Goal: Task Accomplishment & Management: Manage account settings

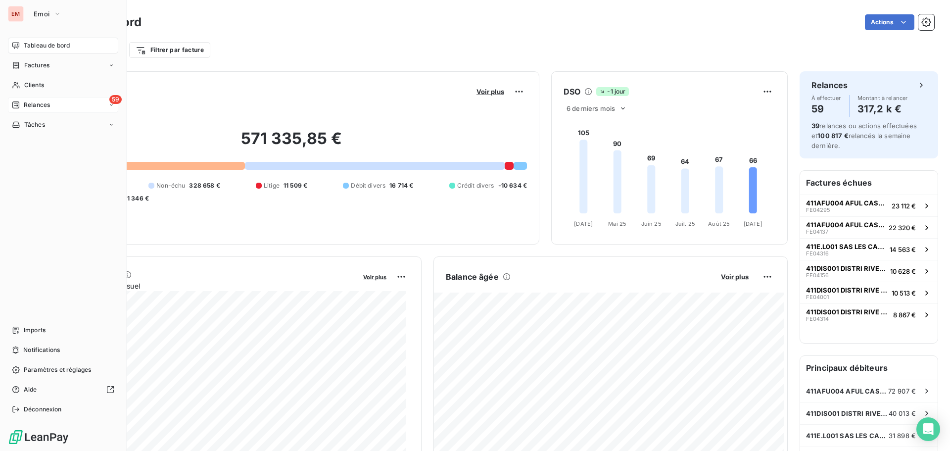
click at [35, 106] on span "Relances" at bounding box center [37, 104] width 26 height 9
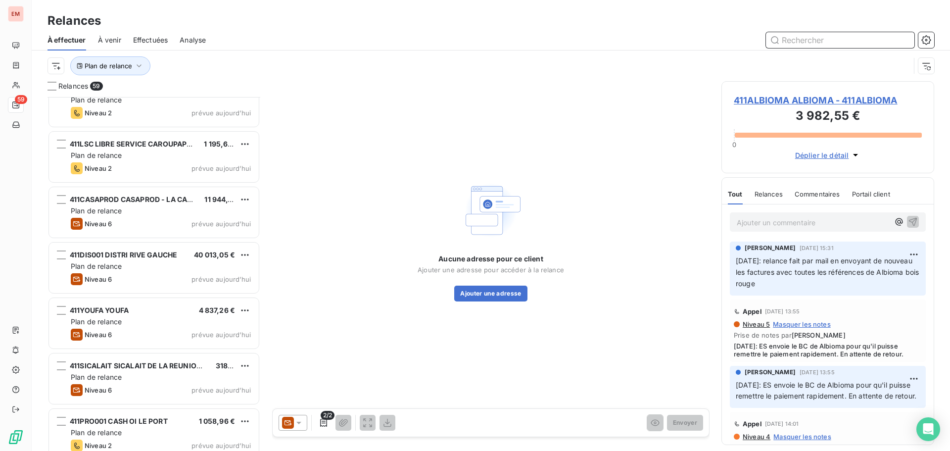
scroll to position [2916, 0]
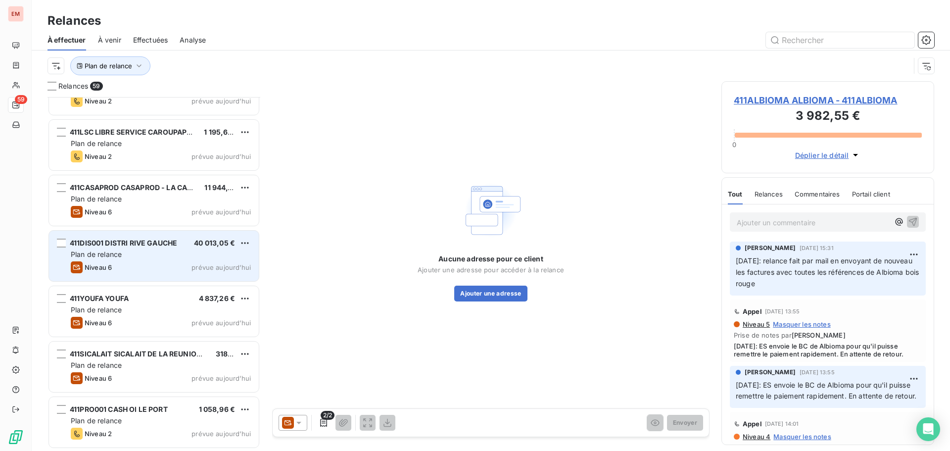
click at [140, 255] on div "Plan de relance" at bounding box center [161, 254] width 180 height 10
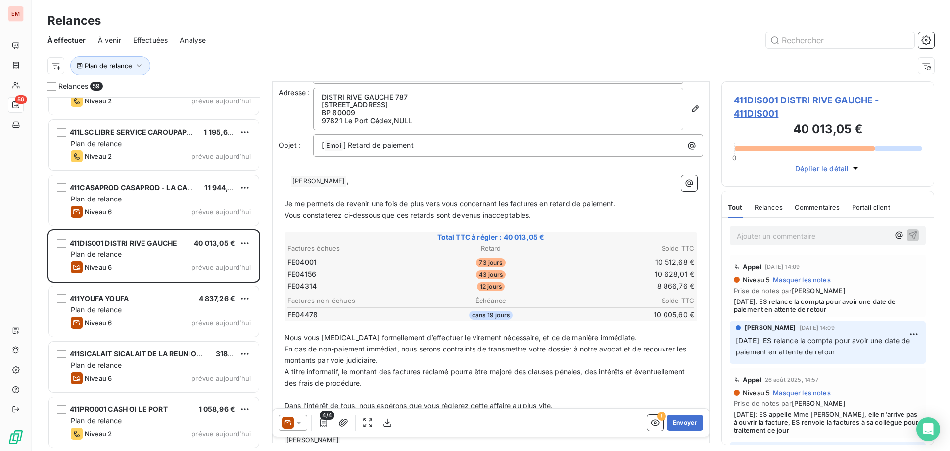
scroll to position [50, 0]
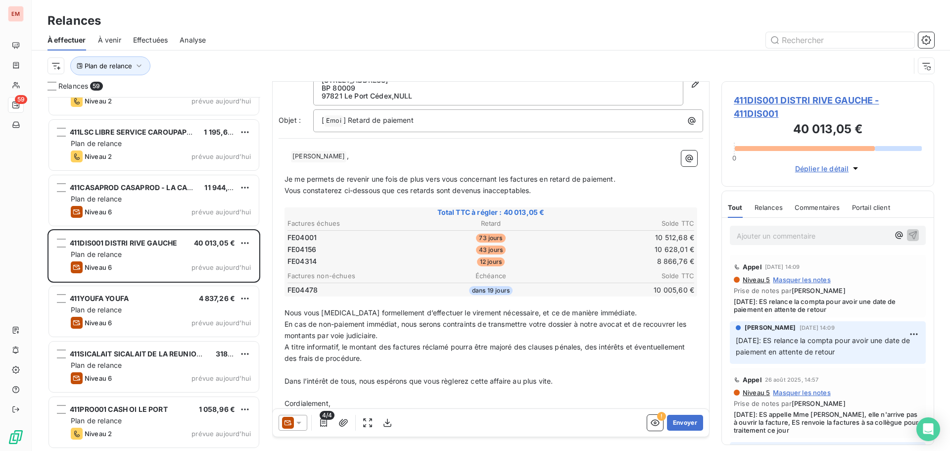
click at [302, 422] on icon at bounding box center [299, 423] width 10 height 10
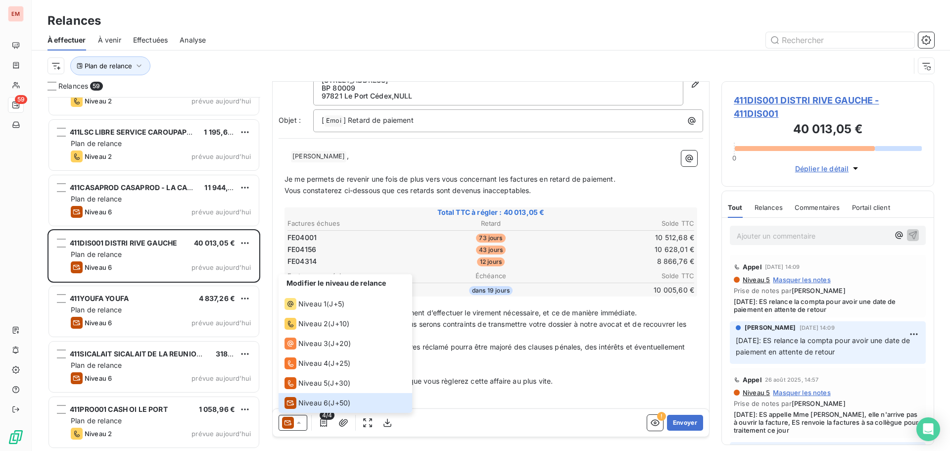
click at [454, 382] on span "Dans l’intérêt de tous, nous espérons que vous règlerez cette affaire au plus v…" at bounding box center [419, 381] width 268 height 8
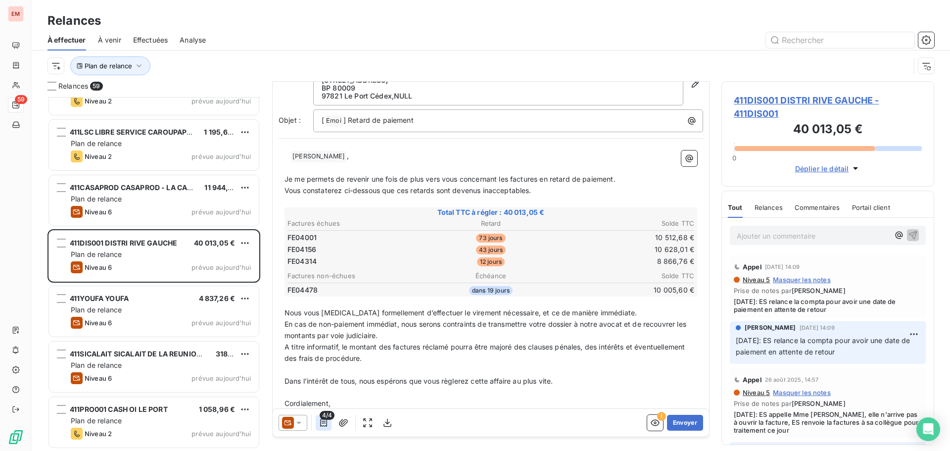
click at [319, 424] on icon "button" at bounding box center [324, 423] width 10 height 10
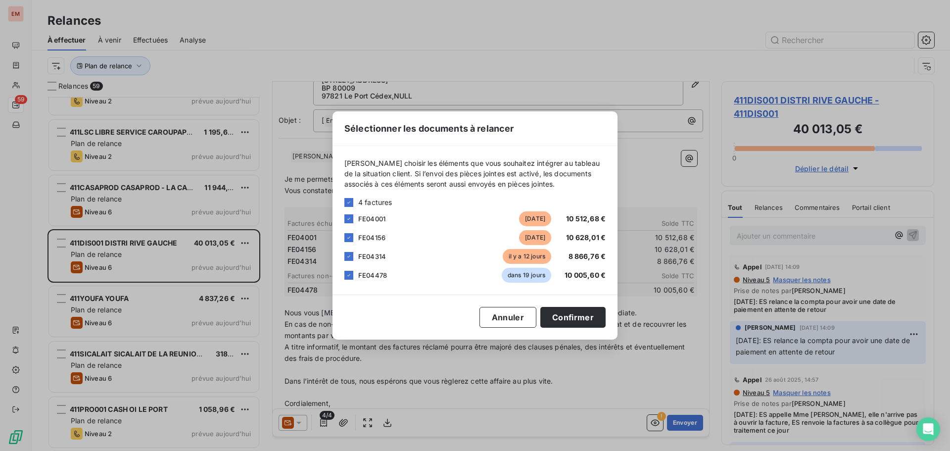
click at [383, 283] on div "[PERSON_NAME] choisir les éléments que vous souhaitez intégrer au tableau de la…" at bounding box center [474, 220] width 285 height 148
click at [381, 272] on span "FE04478" at bounding box center [372, 275] width 29 height 8
click at [349, 272] on div at bounding box center [348, 275] width 9 height 9
click at [564, 319] on button "Confirmer" at bounding box center [572, 317] width 65 height 21
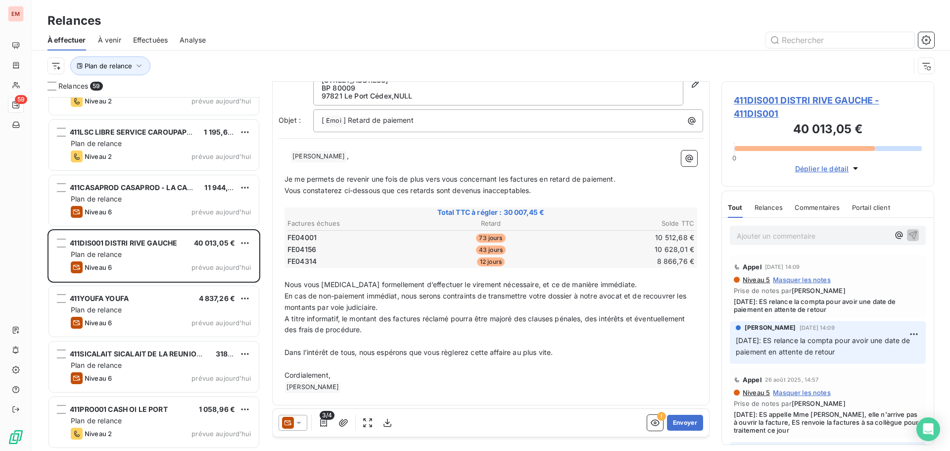
scroll to position [51, 0]
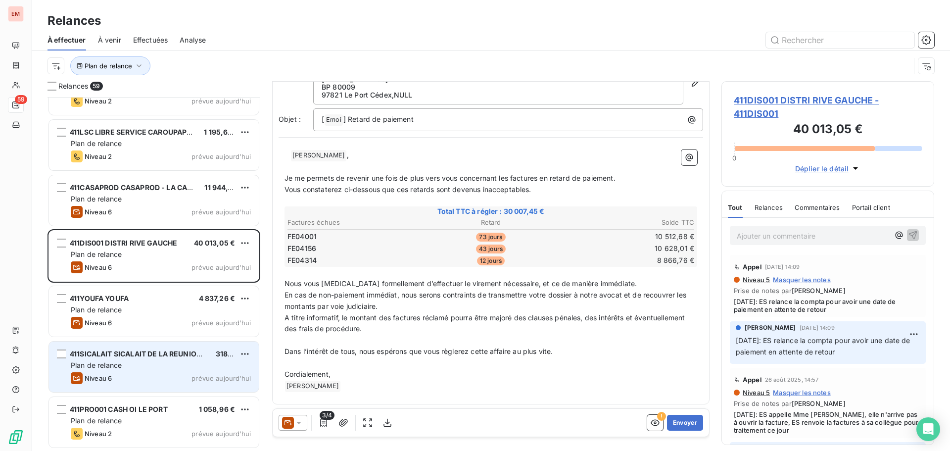
click at [119, 372] on div "411SICALAIT SICALAIT DE LA REUNION PLAINES DES GREGUES 318,99 € Plan de relance…" at bounding box center [154, 366] width 210 height 50
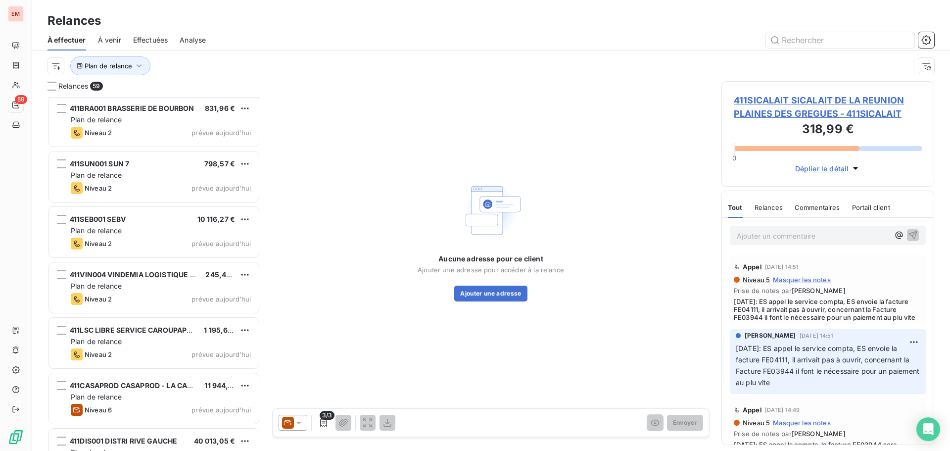
scroll to position [2916, 0]
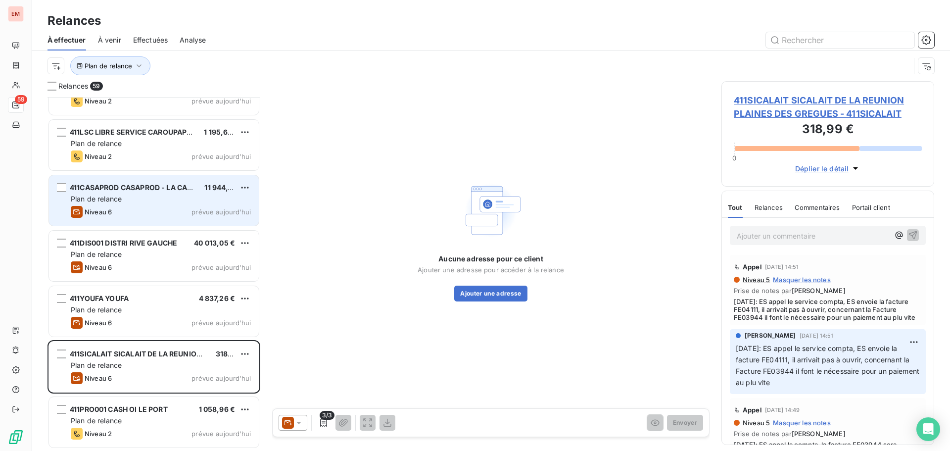
click at [97, 196] on span "Plan de relance" at bounding box center [96, 198] width 51 height 8
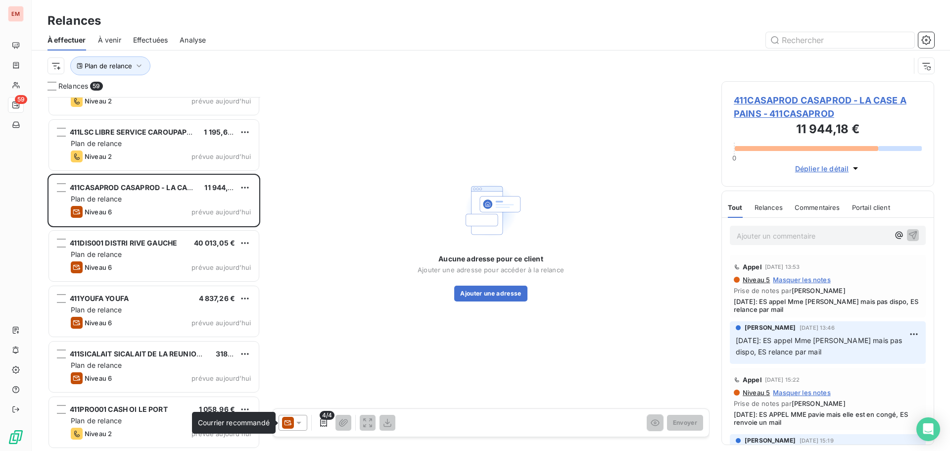
click at [294, 421] on icon at bounding box center [299, 423] width 10 height 10
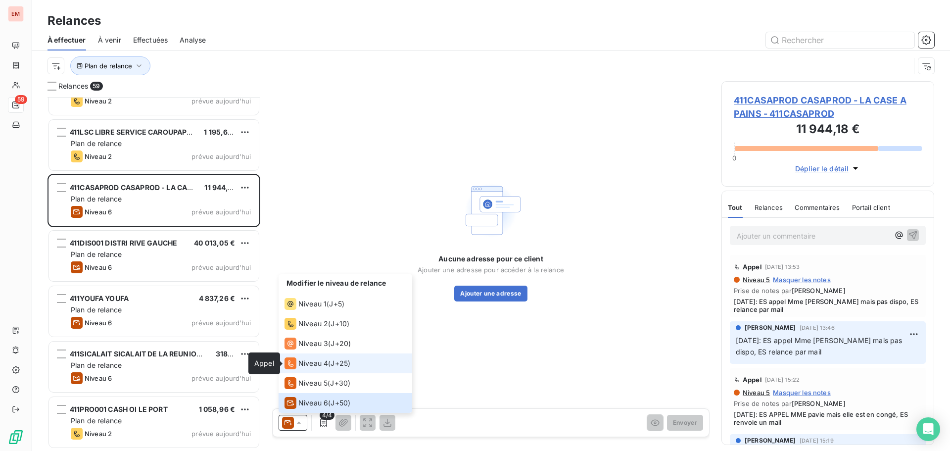
click at [295, 361] on icon at bounding box center [291, 363] width 12 height 12
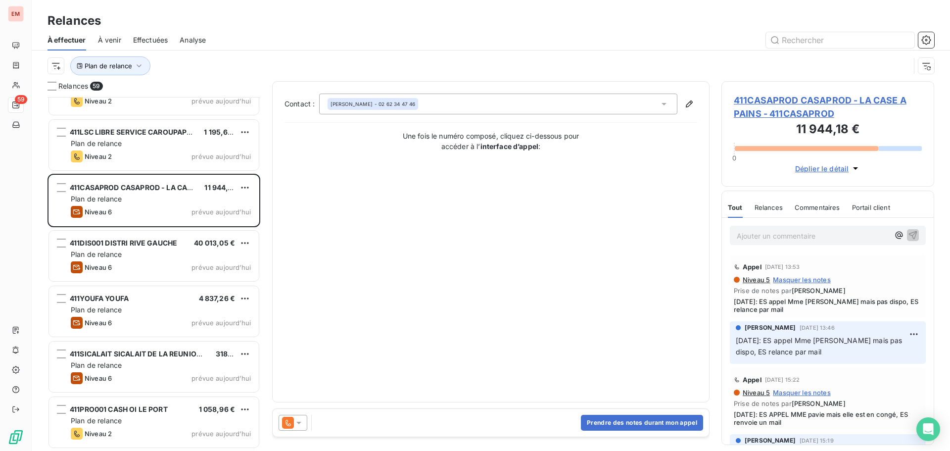
click at [297, 424] on icon at bounding box center [299, 423] width 10 height 10
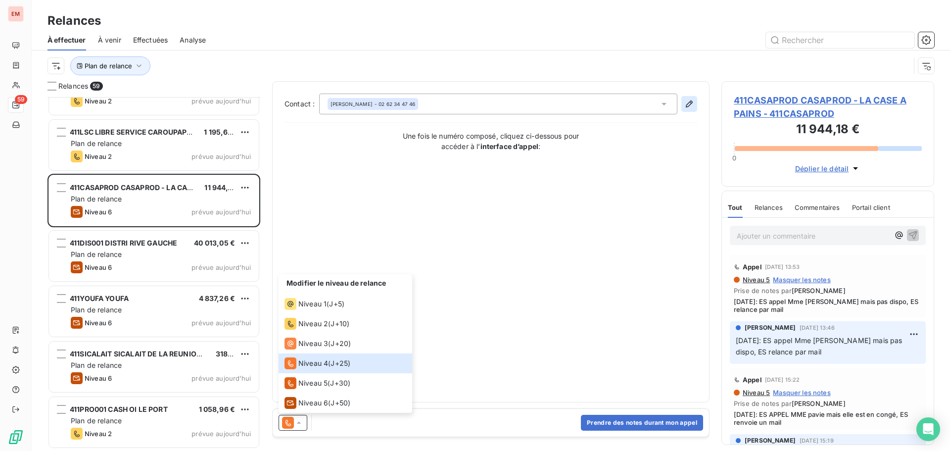
click at [687, 97] on button "button" at bounding box center [689, 104] width 16 height 16
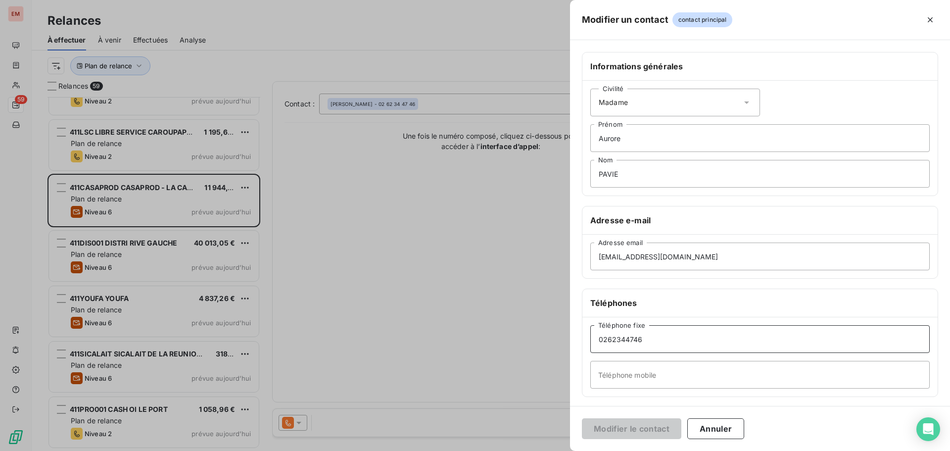
drag, startPoint x: 663, startPoint y: 345, endPoint x: 566, endPoint y: 340, distance: 97.1
click at [566, 450] on div "Modifier un contact contact principal Informations générales Civilité Madame [P…" at bounding box center [475, 451] width 950 height 0
type input "0263001040"
click at [610, 429] on button "Modifier le contact" at bounding box center [631, 428] width 99 height 21
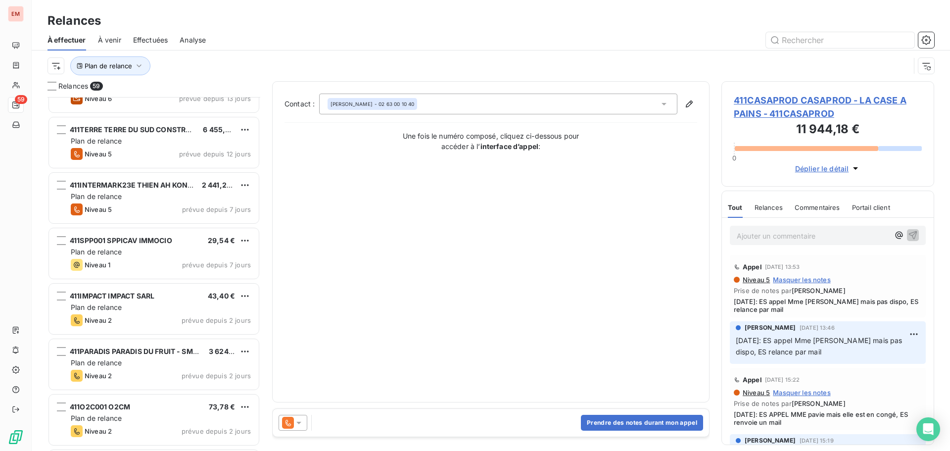
scroll to position [937, 0]
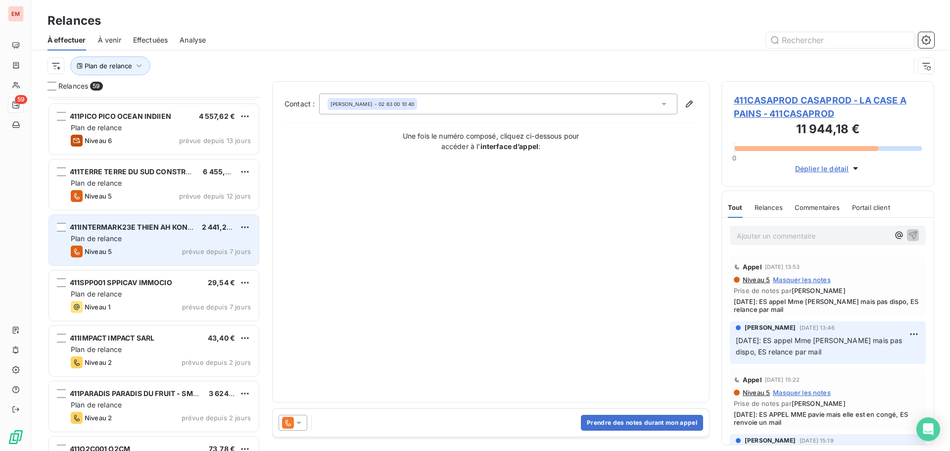
click at [114, 245] on div "Niveau 5 prévue depuis 7 jours" at bounding box center [161, 251] width 180 height 12
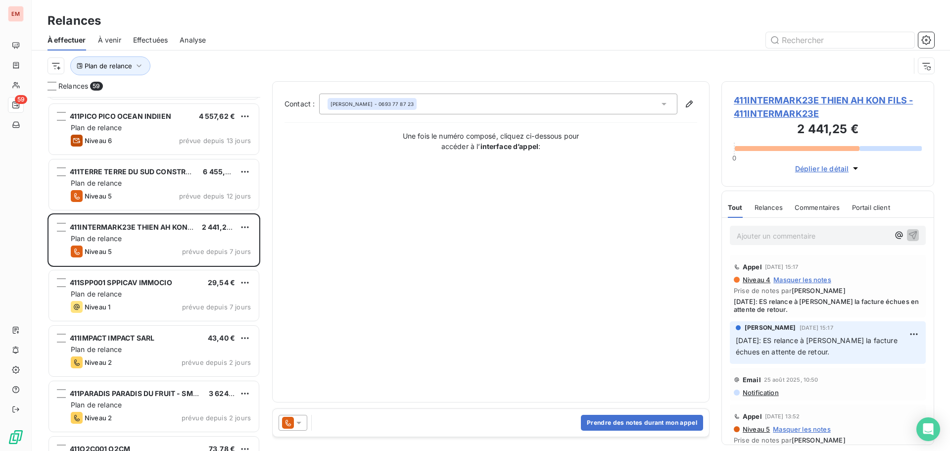
click at [301, 420] on icon at bounding box center [299, 423] width 10 height 10
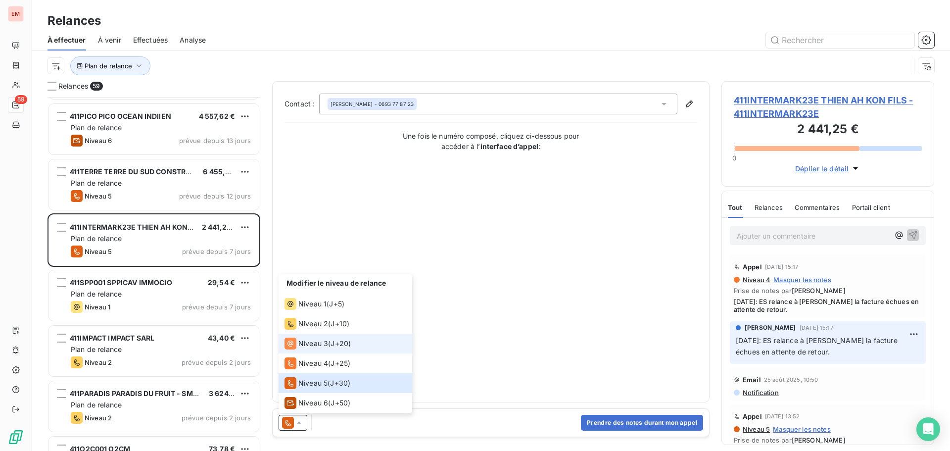
click at [302, 343] on span "Niveau 3" at bounding box center [313, 343] width 30 height 10
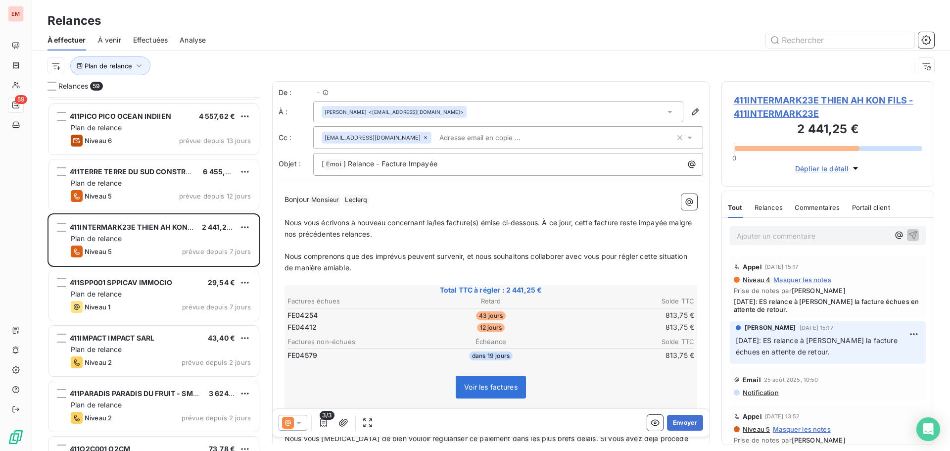
scroll to position [346, 205]
drag, startPoint x: 781, startPoint y: 243, endPoint x: 784, endPoint y: 238, distance: 6.2
click at [781, 243] on div "Ajouter un commentaire ﻿" at bounding box center [828, 235] width 196 height 19
click at [784, 238] on p "Ajouter un commentaire ﻿" at bounding box center [813, 236] width 152 height 12
click at [893, 229] on button "button" at bounding box center [899, 235] width 12 height 12
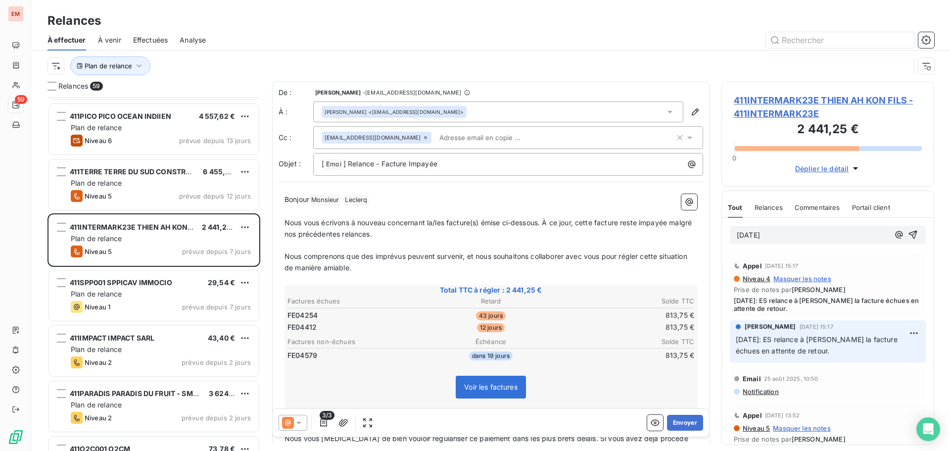
click at [794, 227] on div "[DATE]" at bounding box center [828, 235] width 196 height 18
click at [790, 232] on p "[DATE]" at bounding box center [813, 235] width 152 height 11
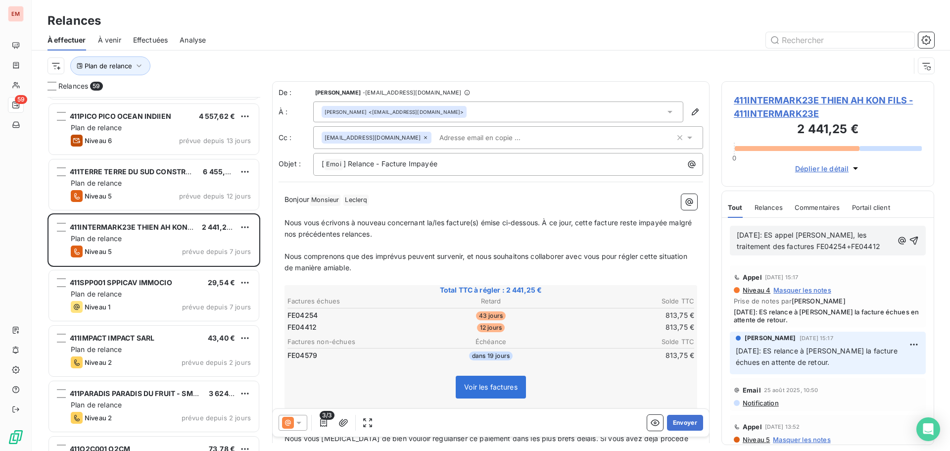
click at [897, 235] on button "button" at bounding box center [902, 241] width 10 height 12
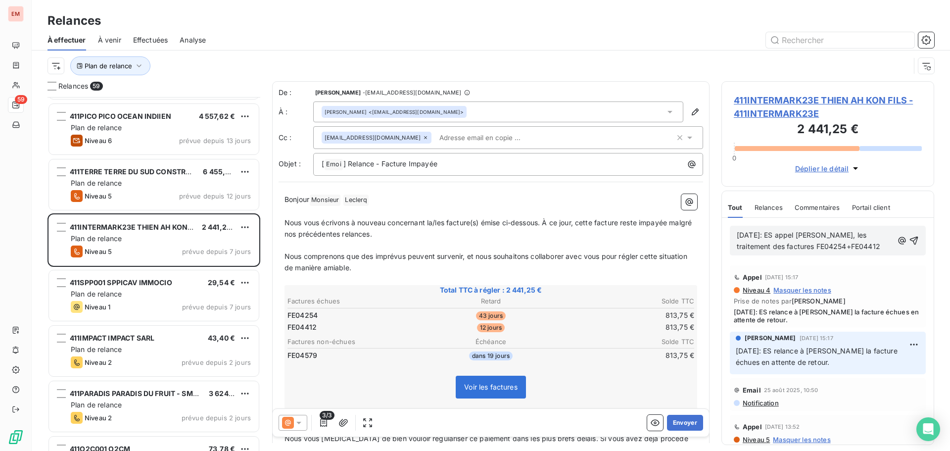
click at [897, 235] on button "button" at bounding box center [902, 241] width 10 height 12
click at [880, 243] on span "[DATE]: ES appel [PERSON_NAME], les traitement des factures FE04254+FE04412" at bounding box center [808, 241] width 143 height 20
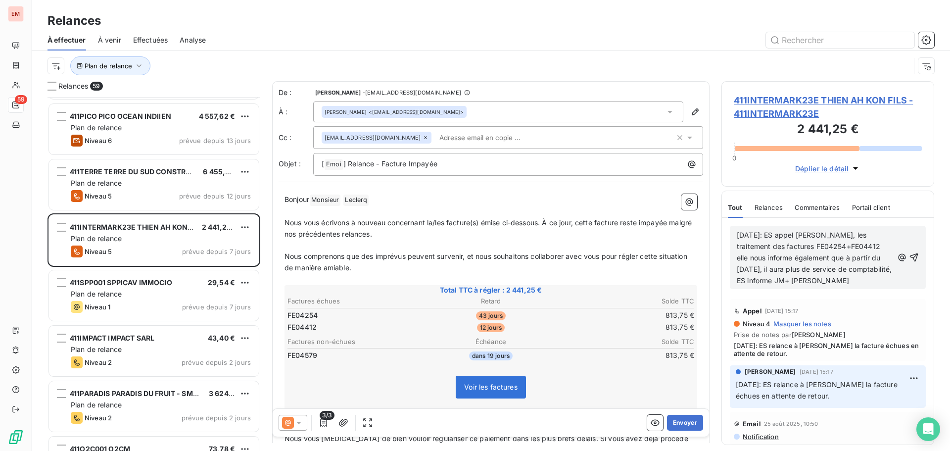
drag, startPoint x: 880, startPoint y: 285, endPoint x: 731, endPoint y: 226, distance: 159.5
click at [732, 227] on div "[DATE]: ES appel [PERSON_NAME], les traitement des factures FE04254+FE04412 ell…" at bounding box center [828, 257] width 196 height 63
copy span "[DATE]: ES appel [PERSON_NAME], les traitement des factures FE04254+FE04412 ell…"
click at [909, 258] on icon "button" at bounding box center [914, 257] width 10 height 10
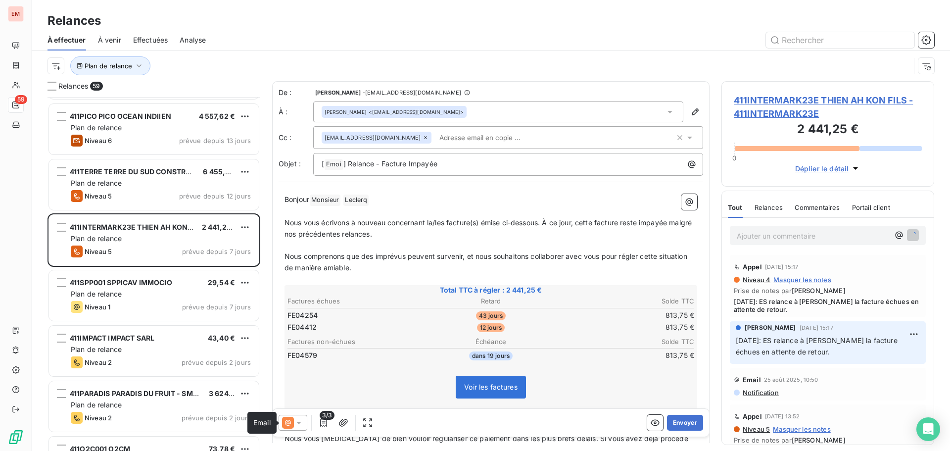
click at [285, 423] on icon at bounding box center [288, 423] width 6 height 6
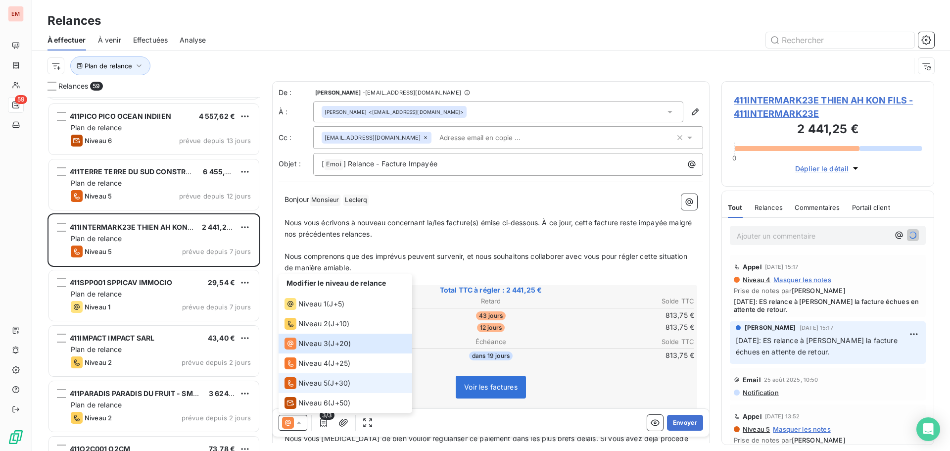
click at [312, 377] on div "Niveau 5" at bounding box center [306, 383] width 43 height 12
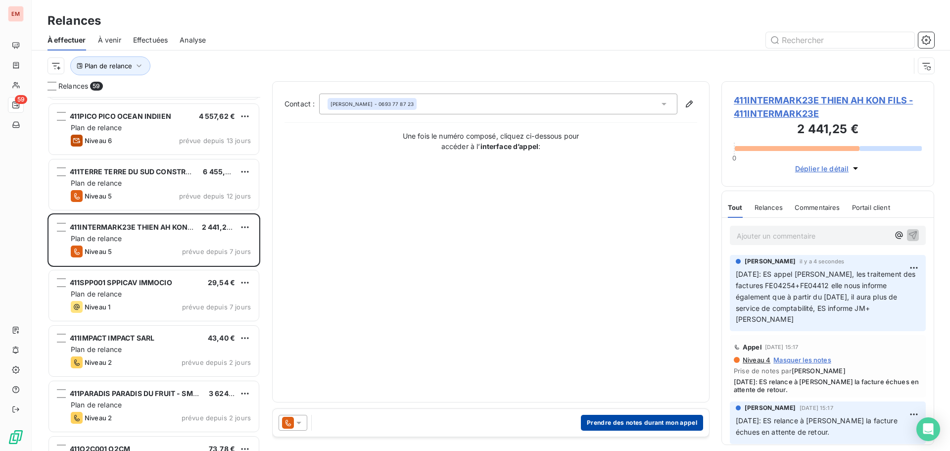
click at [654, 429] on button "Prendre des notes durant mon appel" at bounding box center [642, 423] width 122 height 16
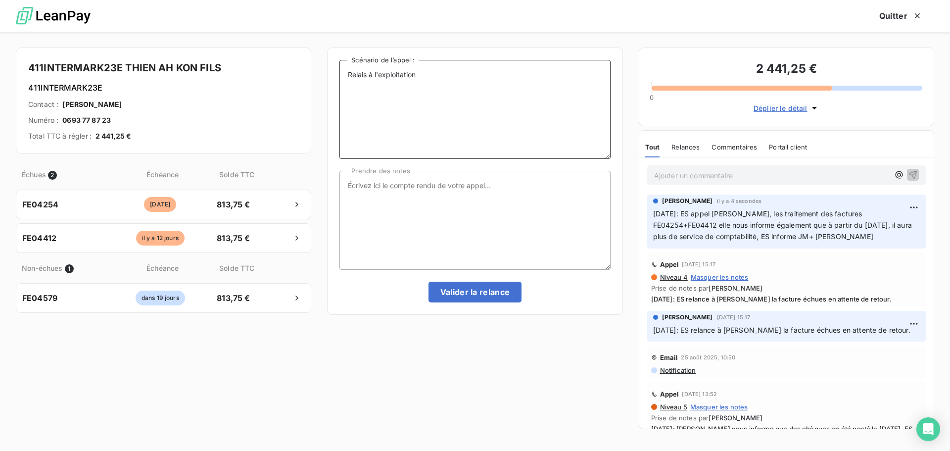
click at [448, 87] on textarea "Relais à l'exploitation" at bounding box center [474, 109] width 271 height 99
paste textarea "[DATE]: ES appel [PERSON_NAME], les traitement des factures FE04254+FE04412 ell…"
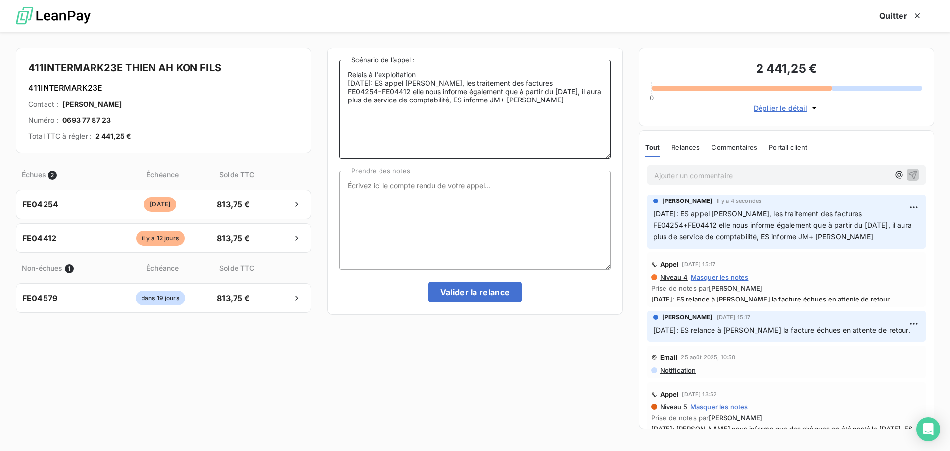
type textarea "Relais à l'exploitation [DATE]: ES appel [PERSON_NAME], les traitement des fact…"
click at [447, 202] on textarea "Prendre des notes" at bounding box center [474, 220] width 271 height 99
paste textarea "[DATE]: ES appel [PERSON_NAME], les traitement des factures FE04254+FE04412 ell…"
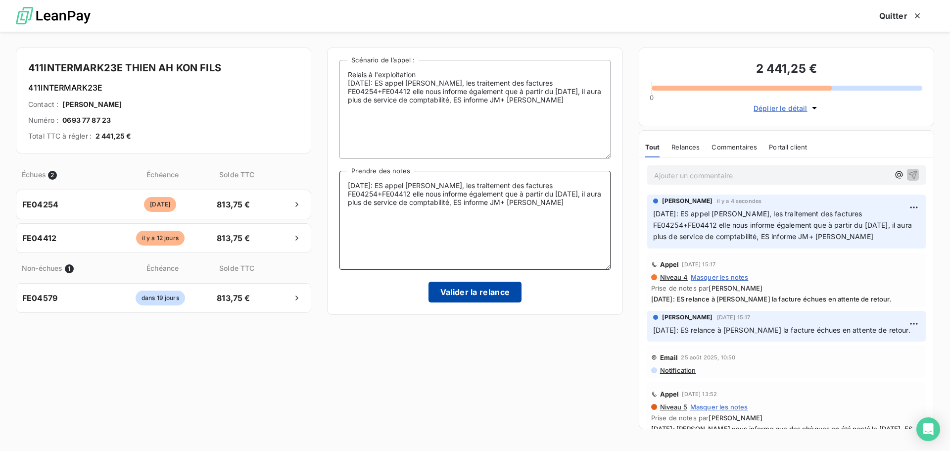
type textarea "[DATE]: ES appel [PERSON_NAME], les traitement des factures FE04254+FE04412 ell…"
click at [434, 285] on button "Valider la relance" at bounding box center [475, 292] width 94 height 21
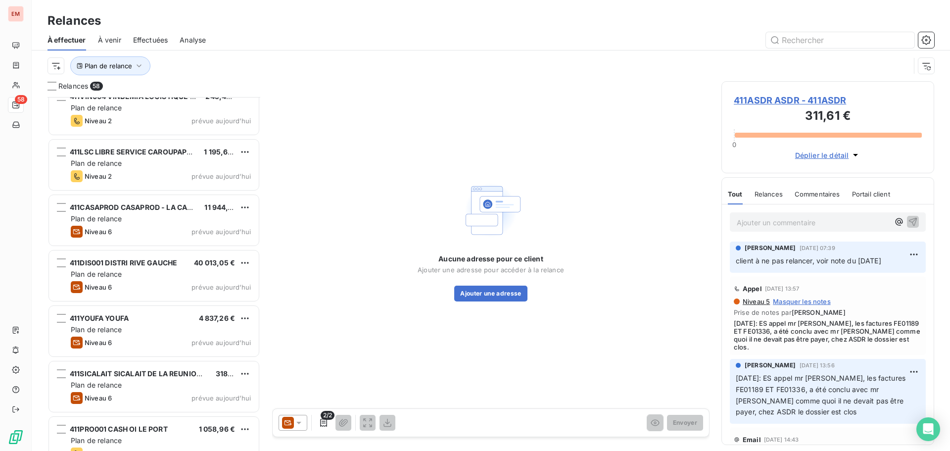
scroll to position [2861, 0]
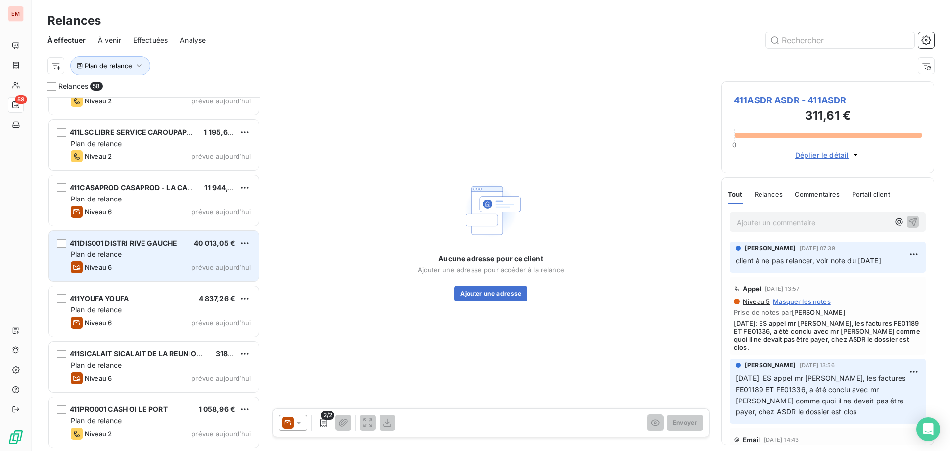
click at [112, 247] on div "411DIS001 DISTRI RIVE GAUCHE" at bounding box center [123, 243] width 107 height 10
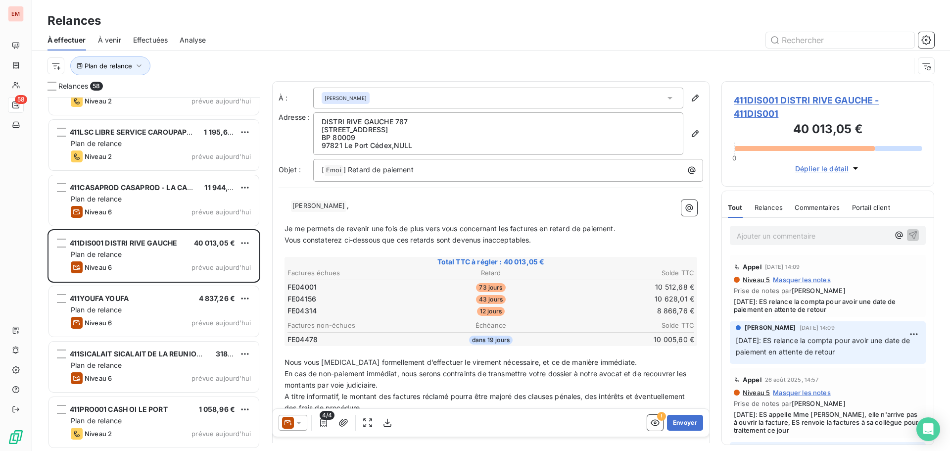
click at [292, 417] on icon at bounding box center [288, 423] width 12 height 12
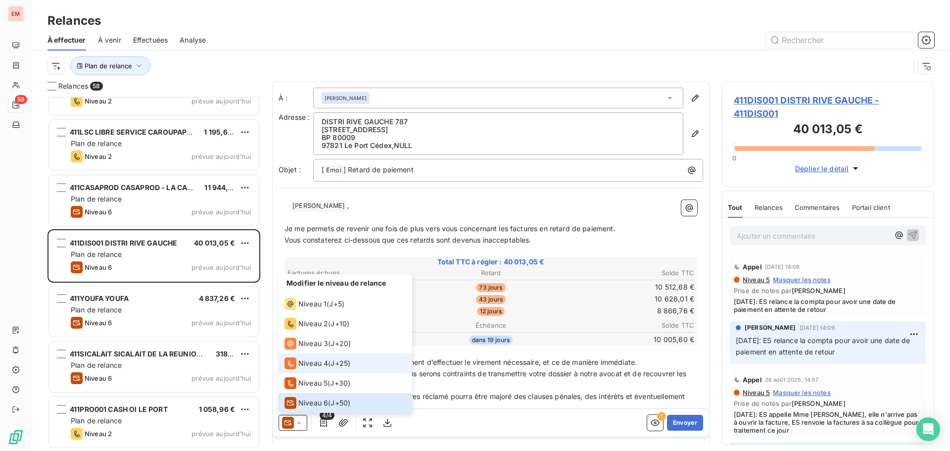
click at [301, 358] on span "Niveau 4" at bounding box center [313, 363] width 30 height 10
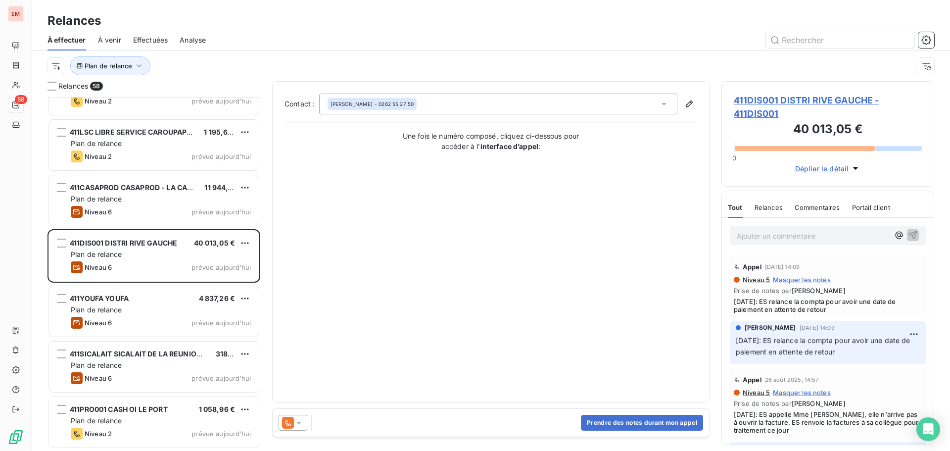
click at [298, 426] on icon at bounding box center [299, 423] width 10 height 10
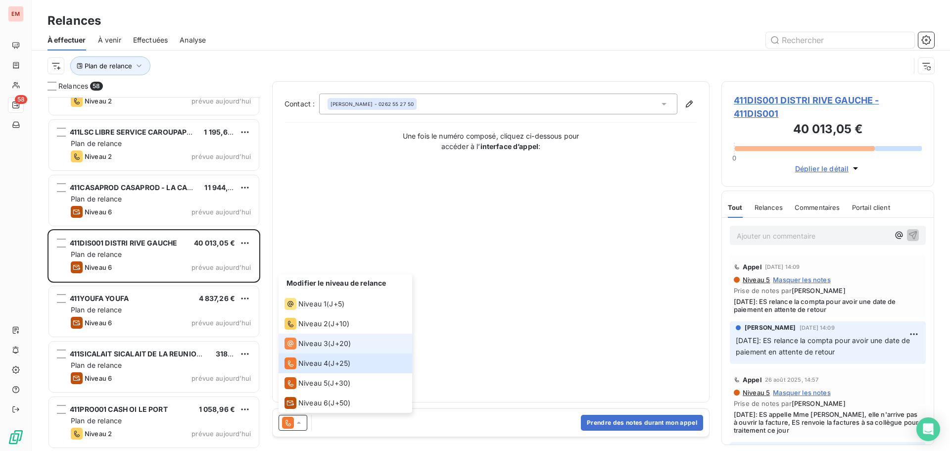
click at [317, 335] on li "Niveau 3 ( J+20 )" at bounding box center [346, 343] width 134 height 20
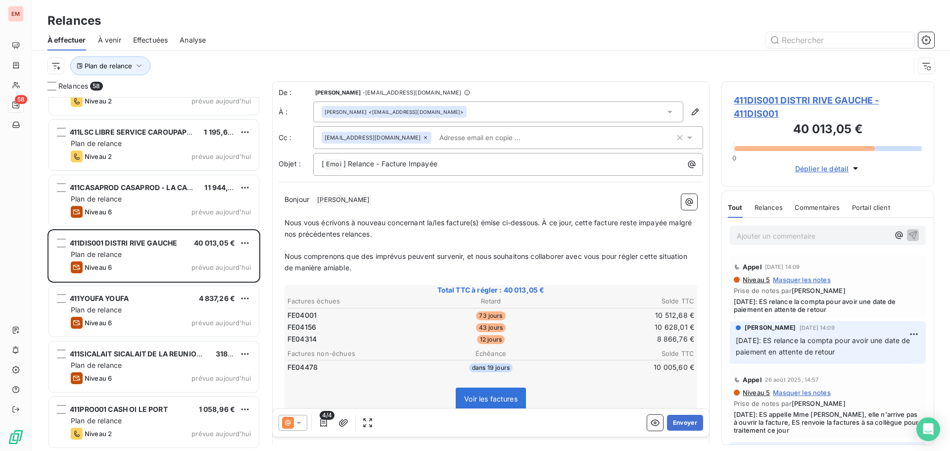
click at [778, 240] on p "Ajouter un commentaire ﻿" at bounding box center [813, 236] width 152 height 12
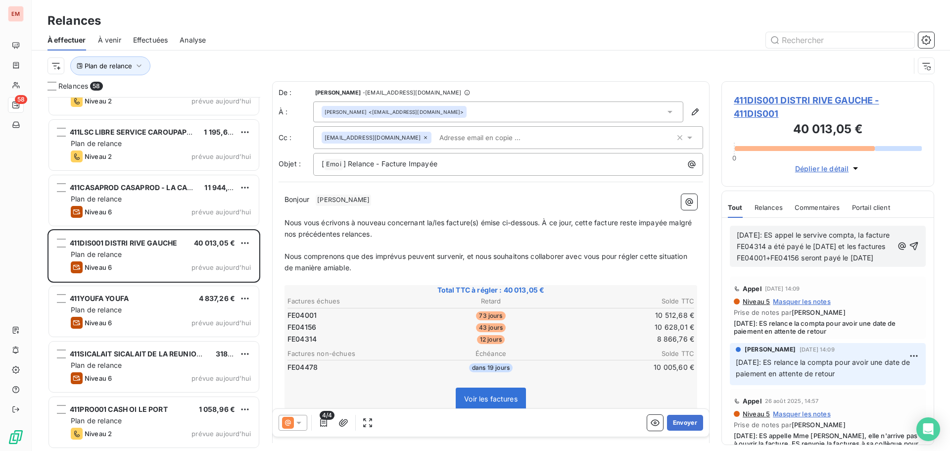
click at [840, 256] on span "[DATE]: ES appel le servive compta, la facture FE04314 a été payé le [DATE] et …" at bounding box center [814, 246] width 155 height 31
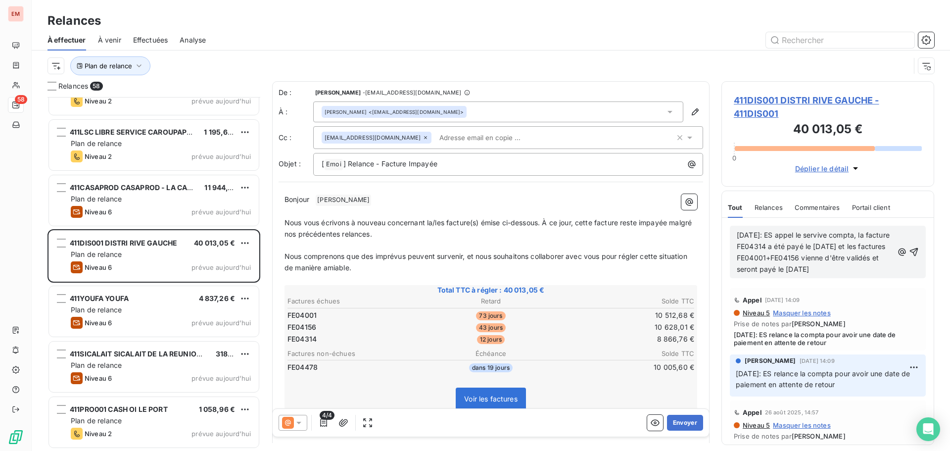
click at [829, 258] on span "[DATE]: ES appel le servive compta, la facture FE04314 a été payé le [DATE] et …" at bounding box center [814, 252] width 155 height 43
click at [827, 231] on span "[DATE]: ES appel le servive compta, la facture FE04314 a été payé le [DATE] et …" at bounding box center [814, 252] width 155 height 43
click at [803, 253] on span "[DATE]: ES appel le service compta, la facture FE04314 a été payé le [DATE] et …" at bounding box center [814, 252] width 155 height 43
click at [910, 249] on icon "button" at bounding box center [914, 251] width 8 height 8
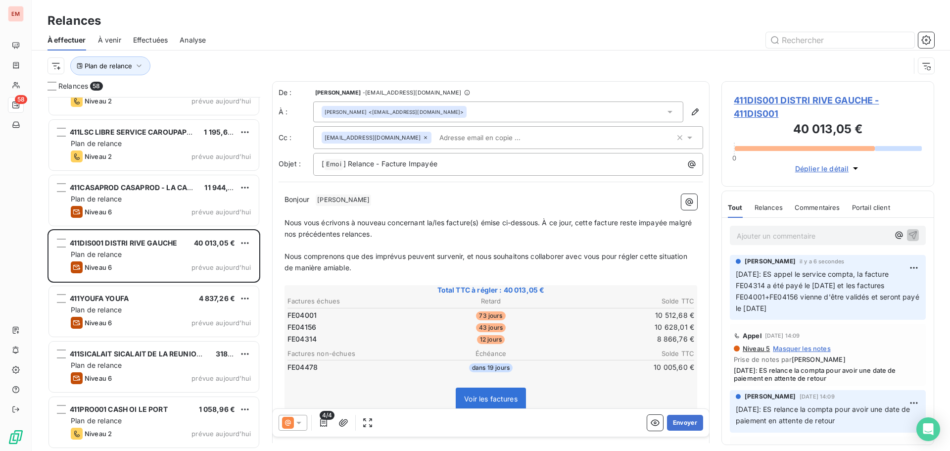
drag, startPoint x: 819, startPoint y: 313, endPoint x: 732, endPoint y: 274, distance: 96.1
click at [732, 274] on div "[PERSON_NAME] il y a 6 secondes [DATE]: ES appel le service compta, la facture …" at bounding box center [828, 287] width 196 height 65
copy span "[DATE]: ES appel le service compta, la facture FE04314 a été payé le [DATE] et …"
click at [294, 422] on icon at bounding box center [299, 423] width 10 height 10
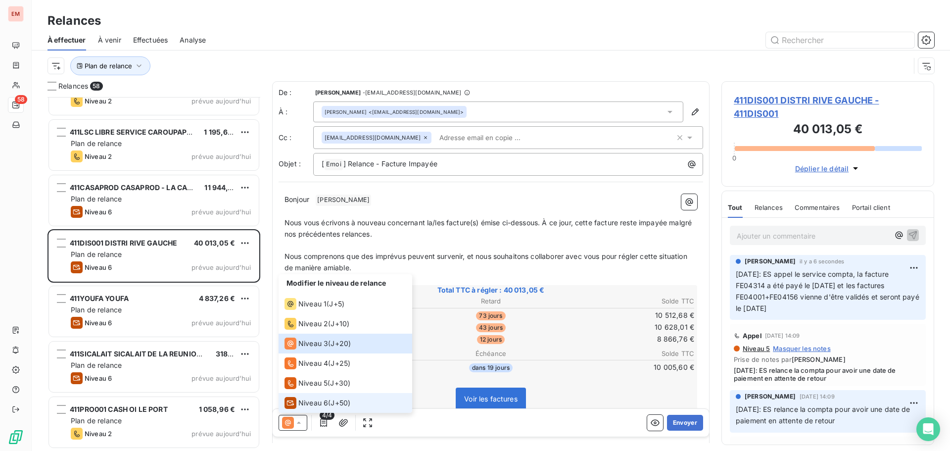
click at [296, 408] on div "Niveau 6" at bounding box center [307, 403] width 44 height 12
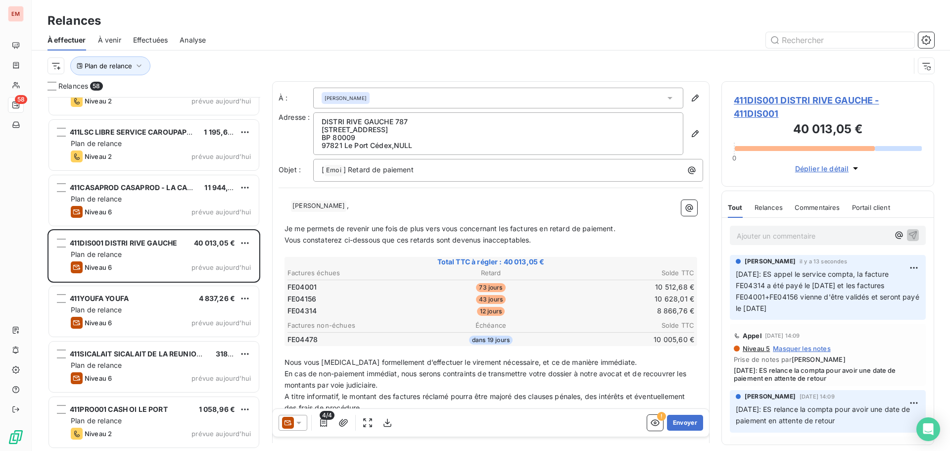
click at [290, 426] on icon at bounding box center [288, 423] width 12 height 12
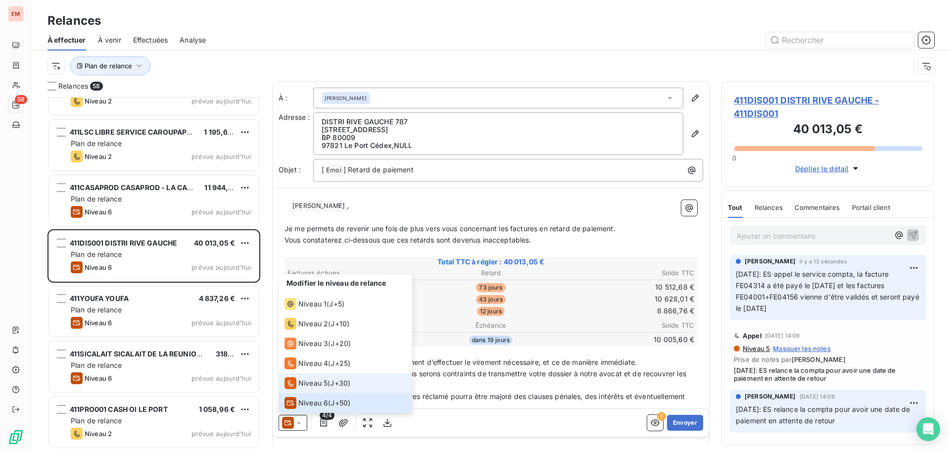
click at [301, 382] on span "Niveau 5" at bounding box center [312, 383] width 29 height 10
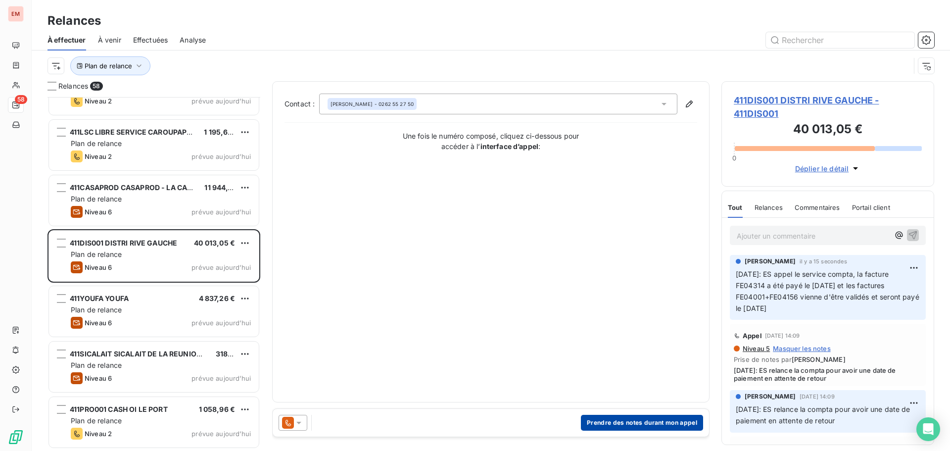
click at [590, 429] on button "Prendre des notes durant mon appel" at bounding box center [642, 423] width 122 height 16
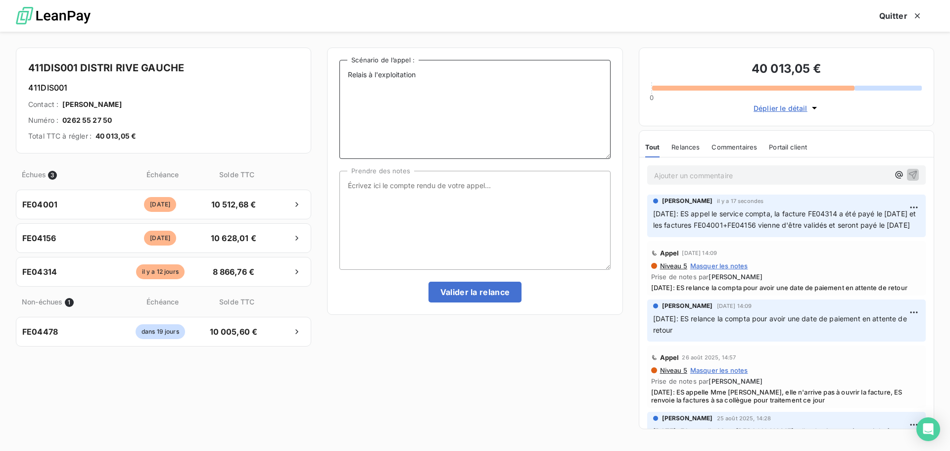
click at [453, 81] on textarea "Relais à l'exploitation" at bounding box center [474, 109] width 271 height 99
paste textarea "[DATE]: ES appel le service compta, la facture FE04314 a été payé le [DATE] et …"
type textarea "Relais à l'exploitation [DATE]: ES appel le service compta, la facture FE04314 …"
click at [394, 247] on textarea "Prendre des notes" at bounding box center [474, 220] width 271 height 99
paste textarea "[DATE]: ES appel le service compta, la facture FE04314 a été payé le [DATE] et …"
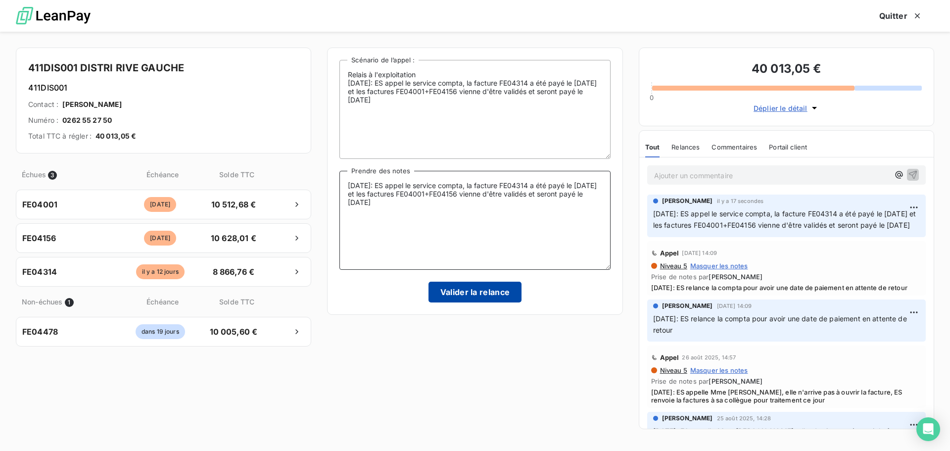
type textarea "[DATE]: ES appel le service compta, la facture FE04314 a été payé le [DATE] et …"
click at [475, 289] on button "Valider la relance" at bounding box center [475, 292] width 94 height 21
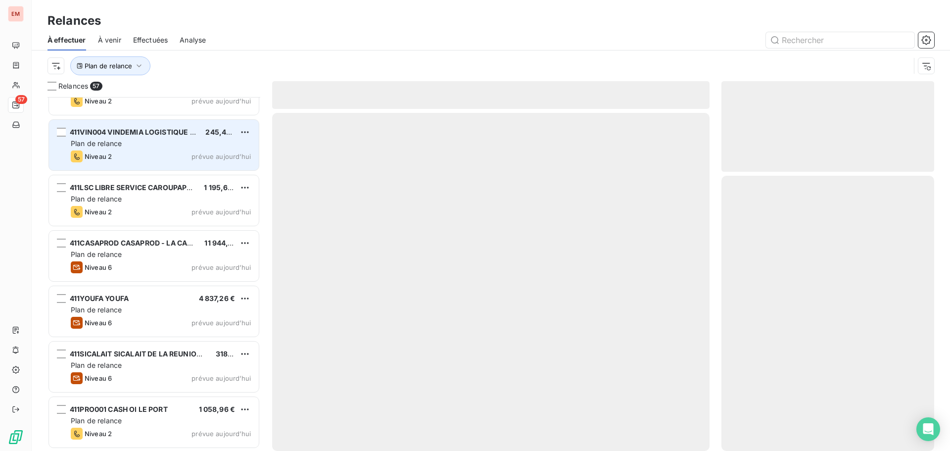
scroll to position [2805, 0]
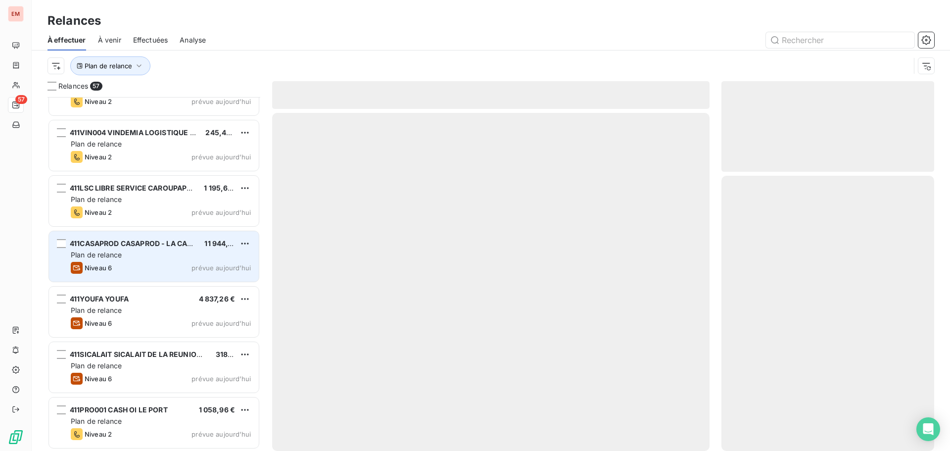
click at [134, 243] on span "411CASAPROD CASAPROD - LA CASE A PAINS" at bounding box center [148, 243] width 156 height 8
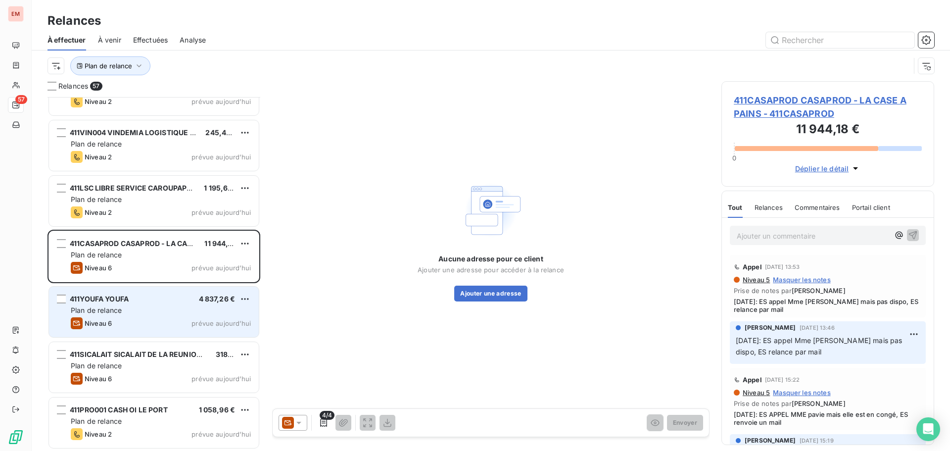
click at [117, 303] on div "411YOUFA YOUFA" at bounding box center [99, 299] width 59 height 10
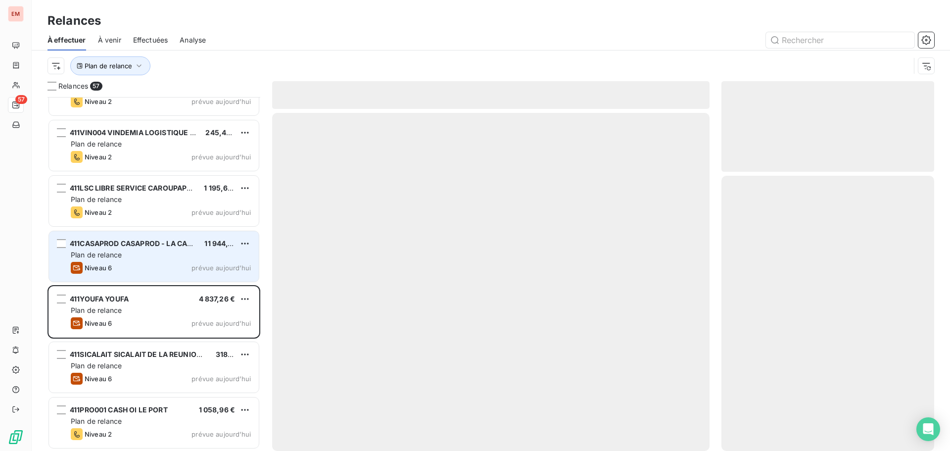
click at [114, 256] on span "Plan de relance" at bounding box center [96, 254] width 51 height 8
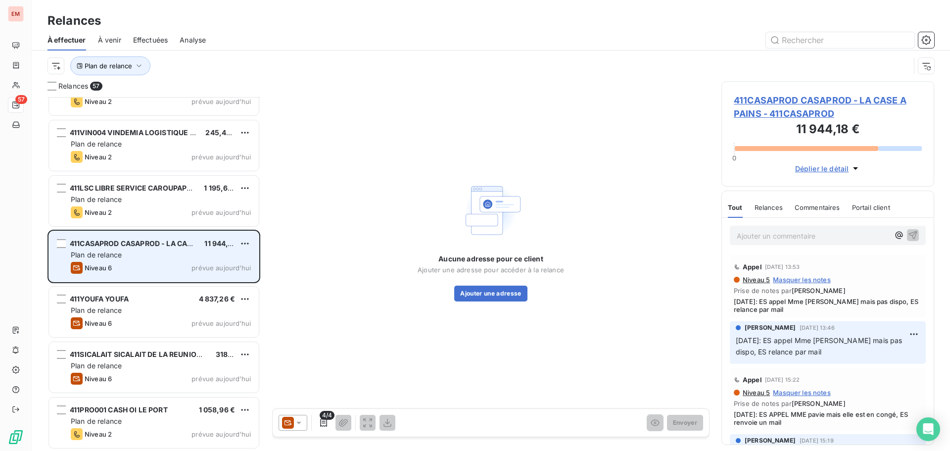
click at [127, 269] on div "Niveau 6 prévue [DATE]" at bounding box center [161, 268] width 180 height 12
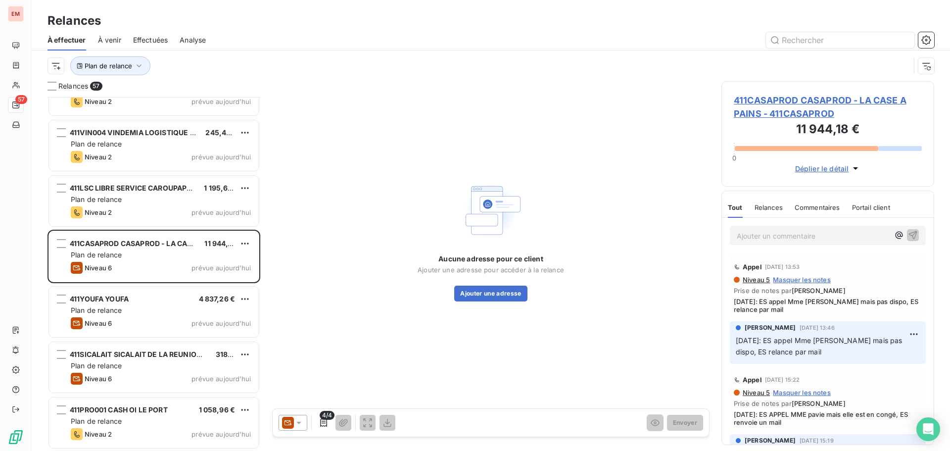
click at [294, 426] on icon at bounding box center [299, 423] width 10 height 10
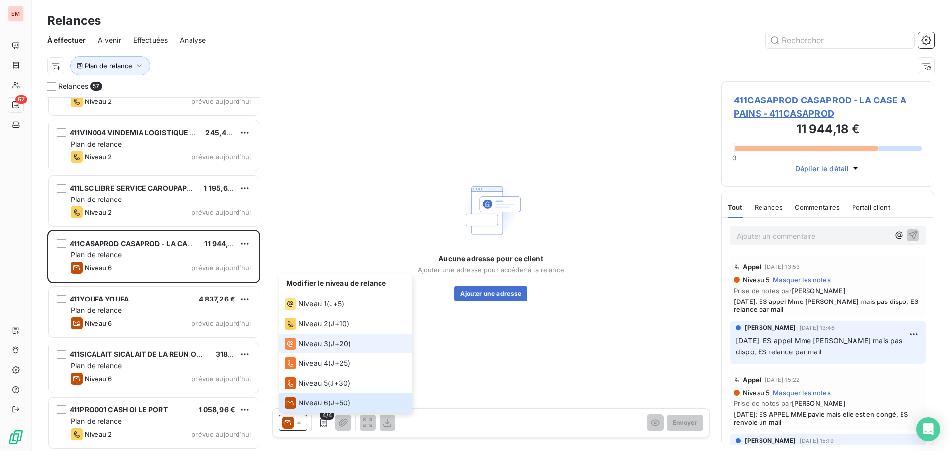
click at [302, 346] on span "Niveau 3" at bounding box center [313, 343] width 30 height 10
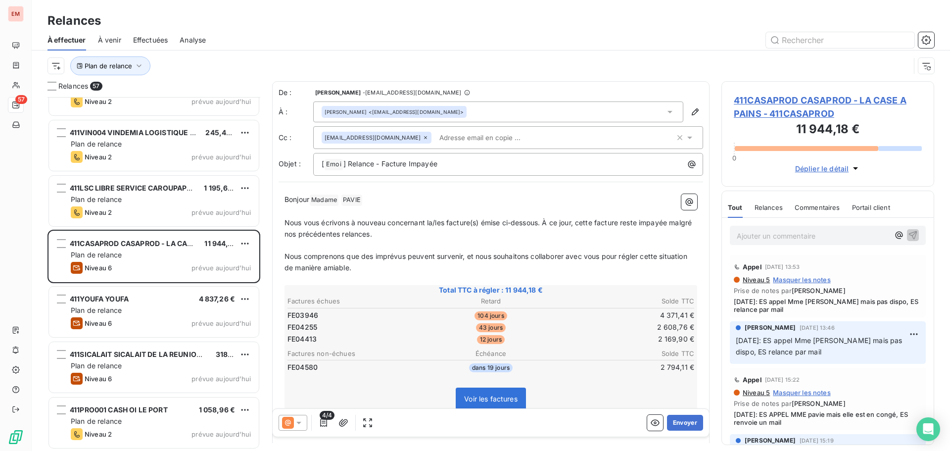
click at [288, 426] on icon at bounding box center [288, 423] width 6 height 6
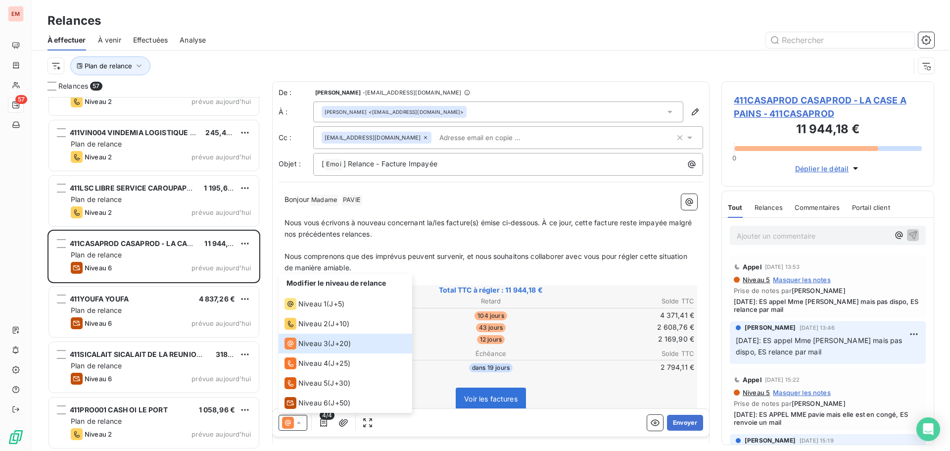
click at [342, 238] on p "Nous vous écrivons à nouveau concernant la/les facture(s) émise ci-dessous. À c…" at bounding box center [491, 228] width 413 height 23
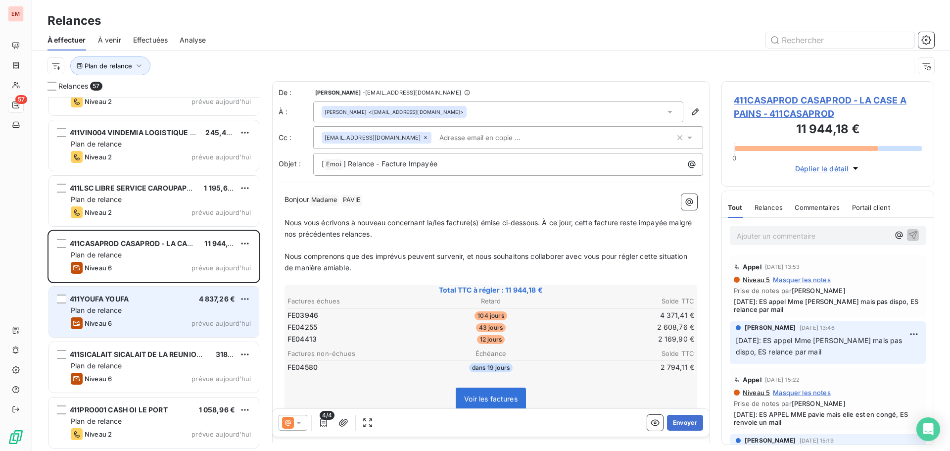
click at [125, 320] on div "Niveau 6 prévue [DATE]" at bounding box center [161, 323] width 180 height 12
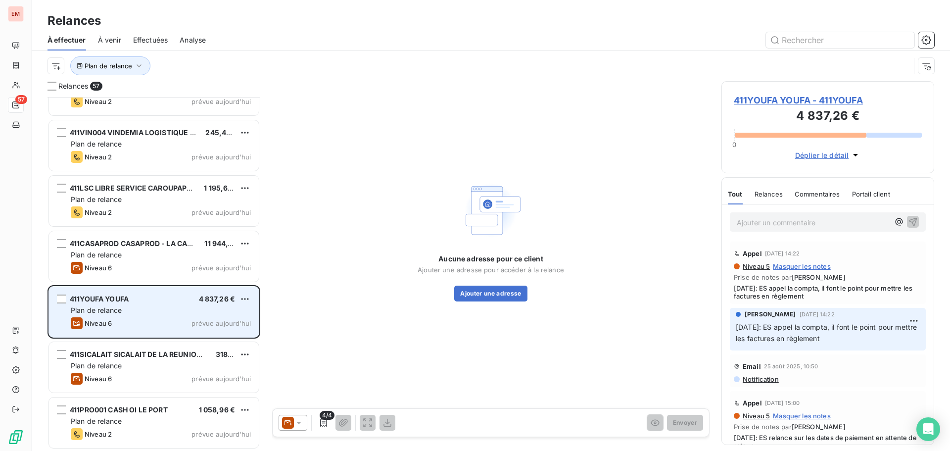
drag, startPoint x: 121, startPoint y: 352, endPoint x: 129, endPoint y: 304, distance: 49.1
click at [120, 351] on span "411SICALAIT SICALAIT DE LA REUNION PLAINES DES GREGUES" at bounding box center [177, 354] width 215 height 8
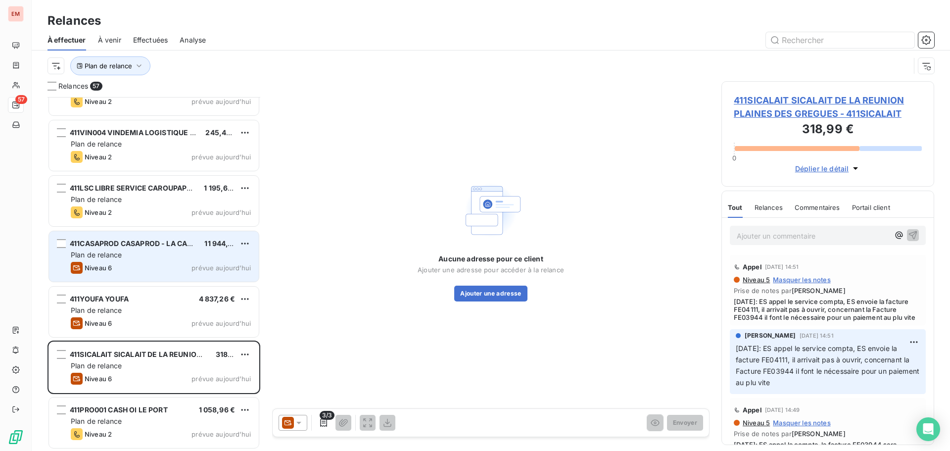
click at [157, 250] on div "Plan de relance" at bounding box center [161, 255] width 180 height 10
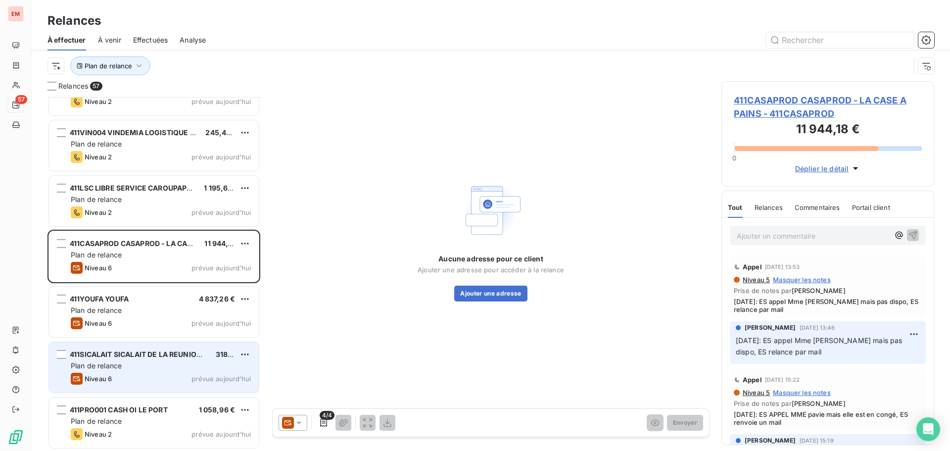
drag, startPoint x: 168, startPoint y: 371, endPoint x: 150, endPoint y: 375, distance: 18.2
click at [168, 371] on div "411SICALAIT SICALAIT DE LA REUNION PLAINES DES GREGUES 318,99 € Plan de relance…" at bounding box center [154, 367] width 210 height 50
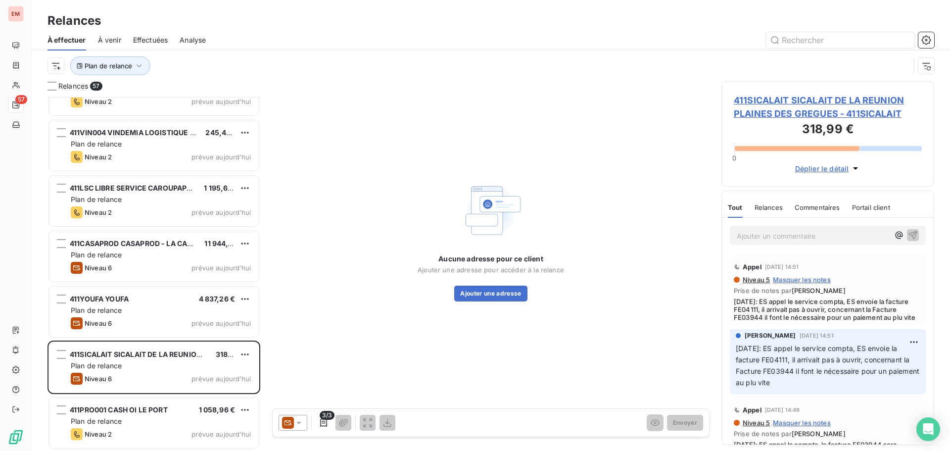
click at [297, 419] on icon at bounding box center [299, 423] width 10 height 10
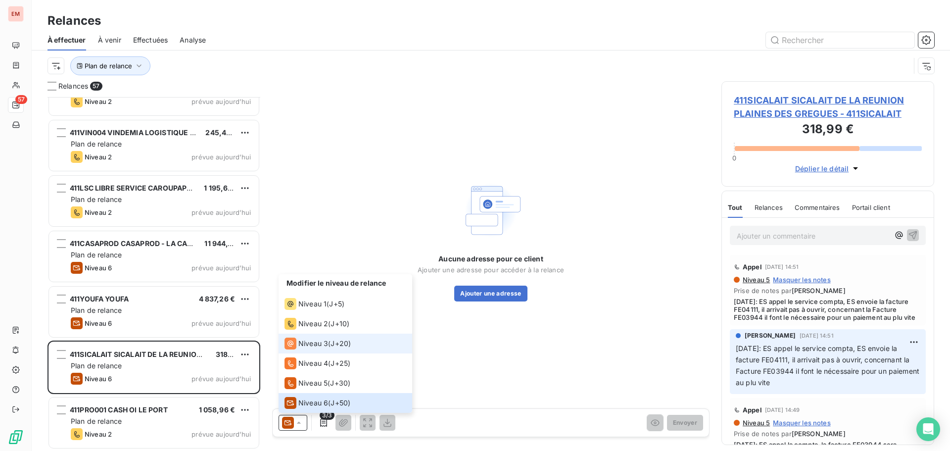
click at [310, 342] on span "Niveau 3" at bounding box center [313, 343] width 30 height 10
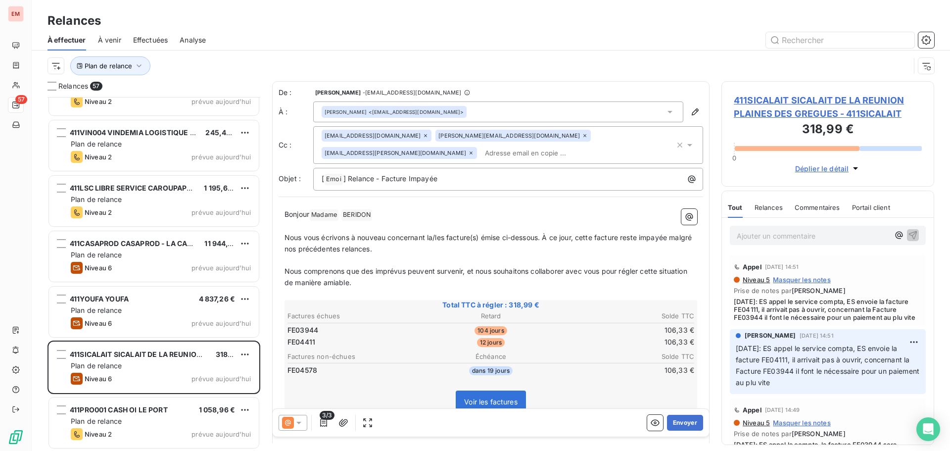
drag, startPoint x: 111, startPoint y: 251, endPoint x: 270, endPoint y: 289, distance: 163.4
click at [111, 251] on span "Plan de relance" at bounding box center [96, 254] width 51 height 8
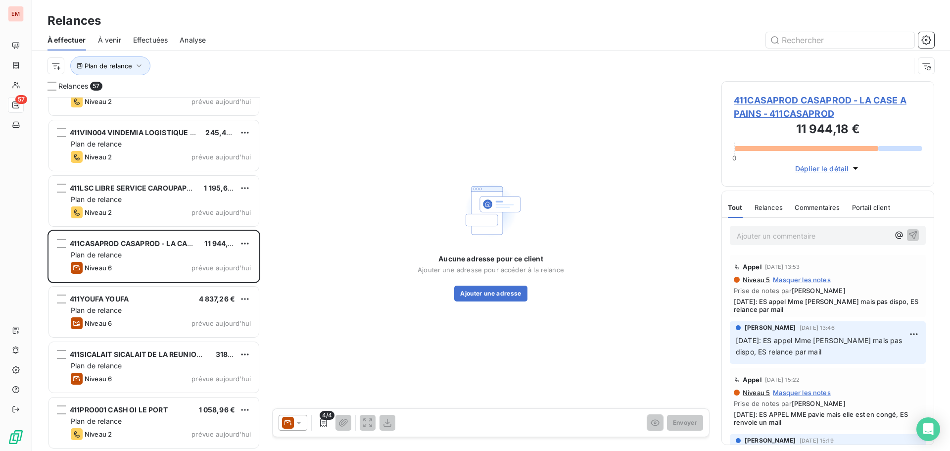
click at [294, 417] on div at bounding box center [293, 423] width 29 height 16
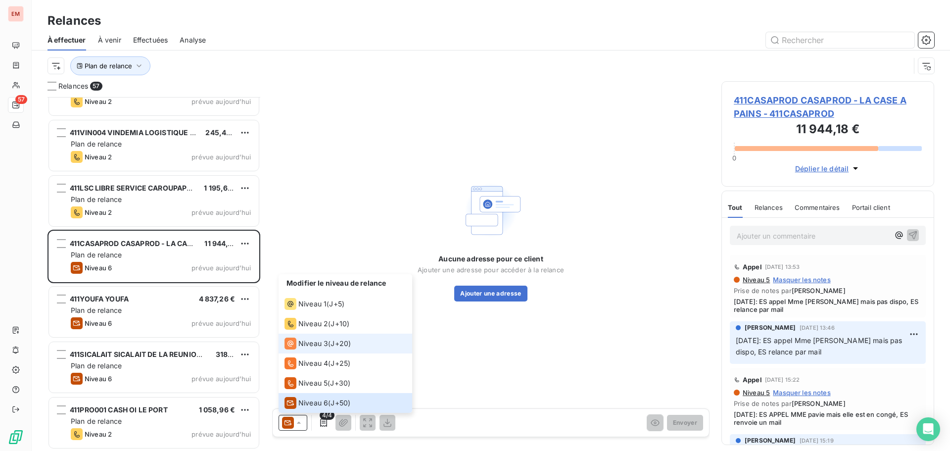
click at [307, 342] on span "Niveau 3" at bounding box center [313, 343] width 30 height 10
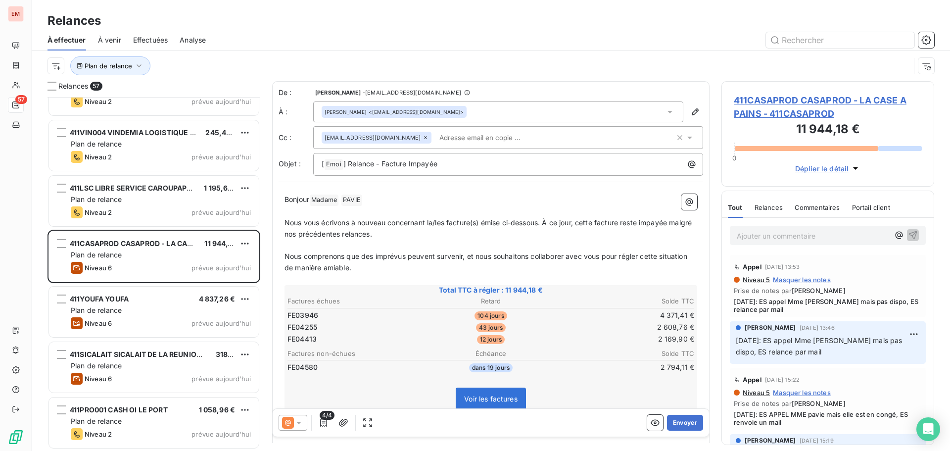
click at [325, 418] on span "4/4" at bounding box center [327, 415] width 15 height 9
click at [341, 419] on icon "button" at bounding box center [343, 423] width 10 height 10
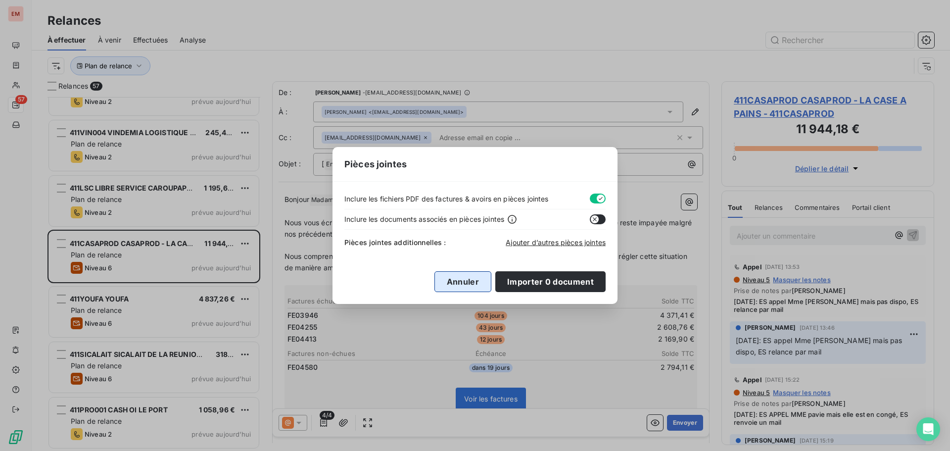
click at [474, 280] on button "Annuler" at bounding box center [462, 281] width 57 height 21
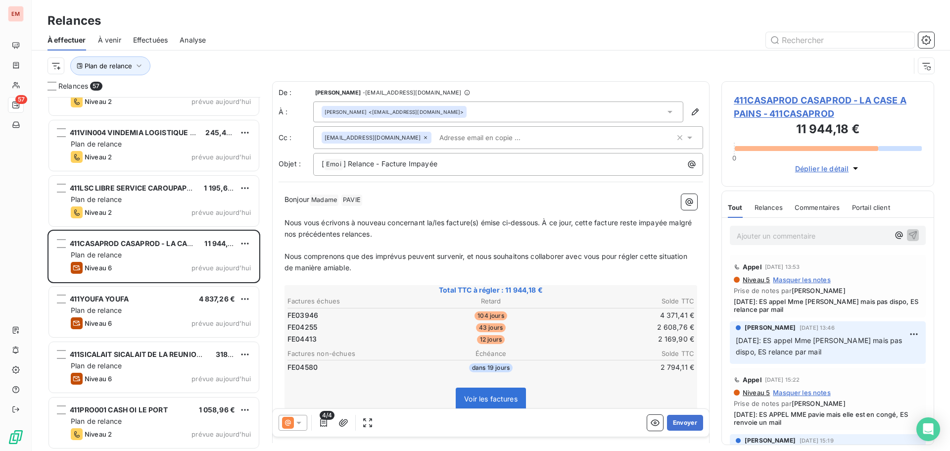
click at [290, 425] on icon at bounding box center [288, 423] width 12 height 12
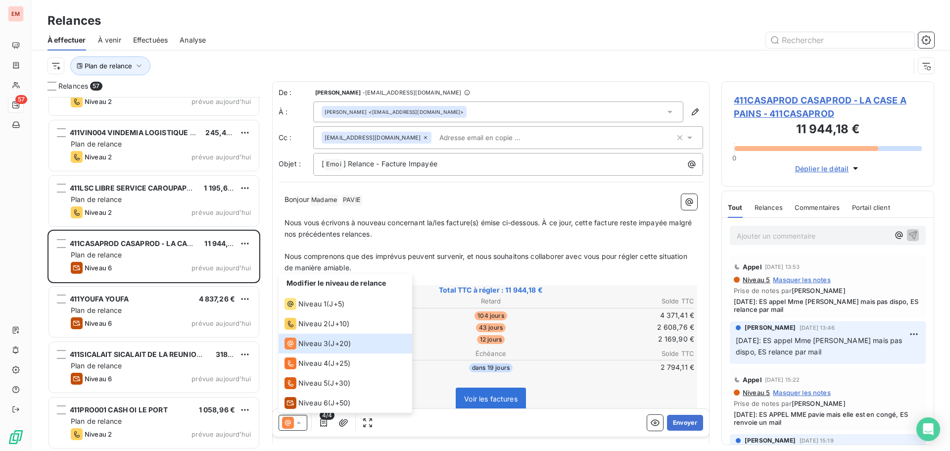
click at [452, 244] on p "﻿" at bounding box center [491, 245] width 413 height 11
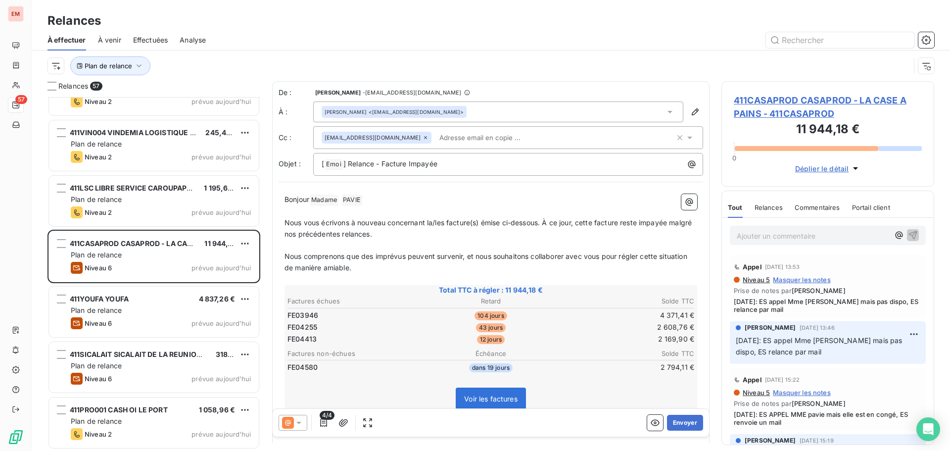
click at [299, 419] on icon at bounding box center [299, 423] width 10 height 10
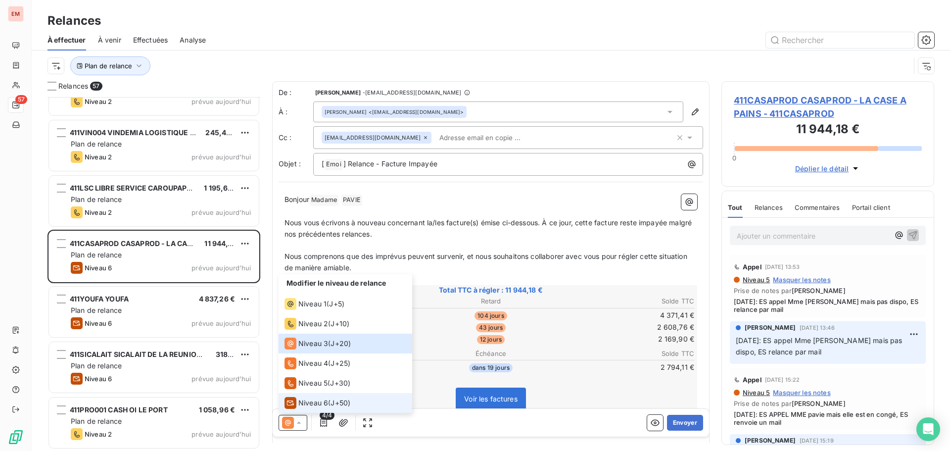
click at [309, 398] on span "Niveau 6" at bounding box center [313, 403] width 30 height 10
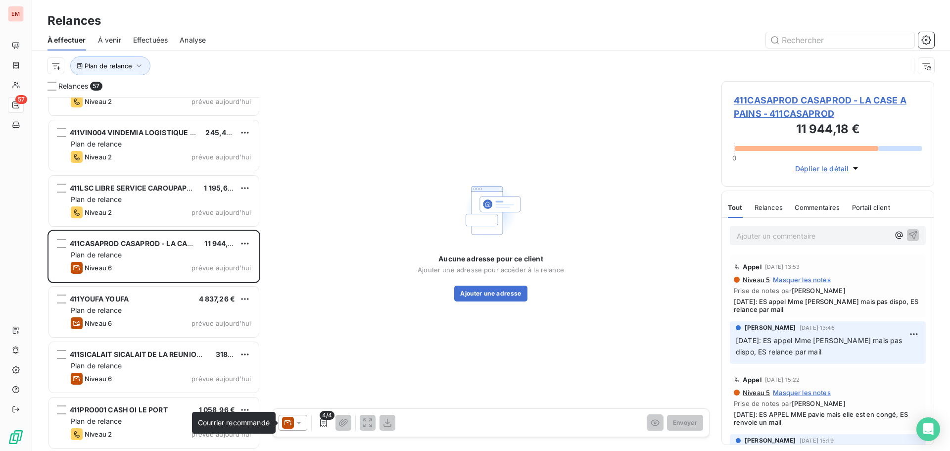
click at [290, 424] on icon at bounding box center [288, 422] width 7 height 5
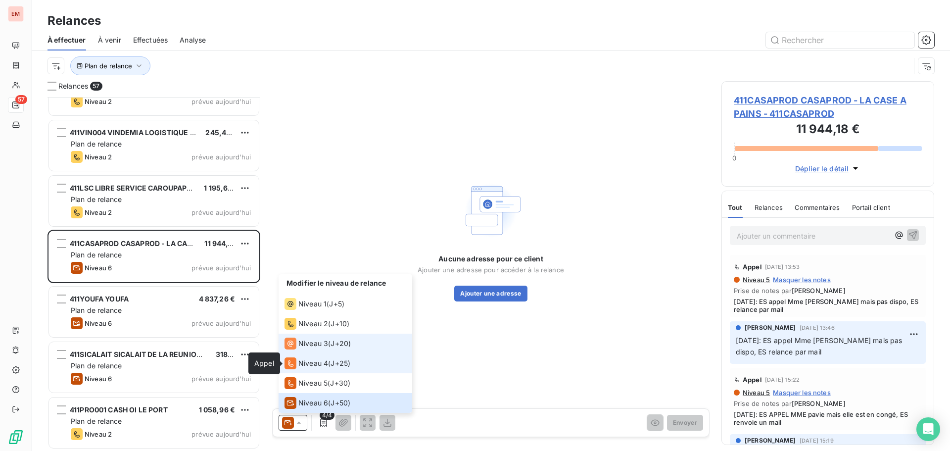
click at [301, 346] on span "Niveau 3" at bounding box center [313, 343] width 30 height 10
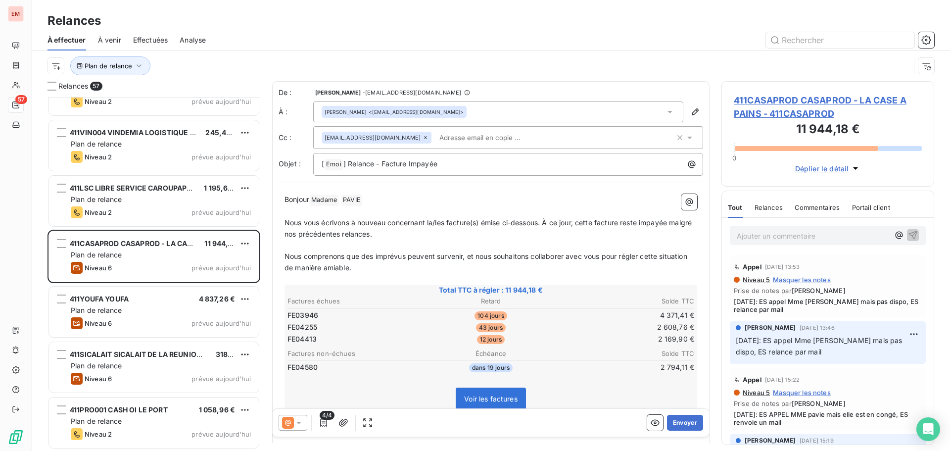
click at [759, 237] on p "Ajouter un commentaire ﻿" at bounding box center [813, 236] width 152 height 12
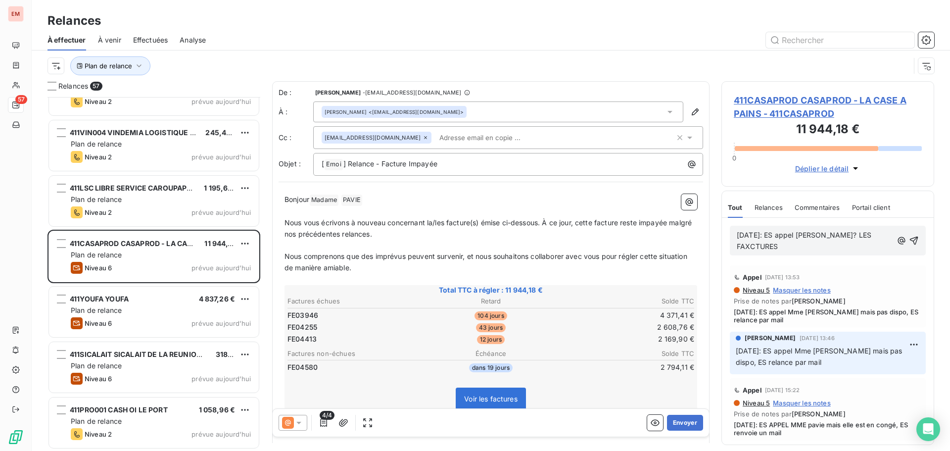
click at [848, 244] on p "[DATE]: ES appel [PERSON_NAME]? LES FAXCTURES" at bounding box center [814, 241] width 155 height 23
click at [848, 234] on span "[DATE]: ES appel [PERSON_NAME]? LES FAXCTURES" at bounding box center [805, 241] width 137 height 20
click at [851, 236] on span "[DATE]: ES appel [PERSON_NAME]? LES FAXCTURES" at bounding box center [805, 241] width 137 height 20
click at [815, 246] on p "[DATE]: ES appel [PERSON_NAME], LES FAXCTURES" at bounding box center [814, 241] width 155 height 23
click at [829, 233] on span "[DATE]: ES appel [PERSON_NAME], LES FAXCTURES" at bounding box center [804, 241] width 135 height 20
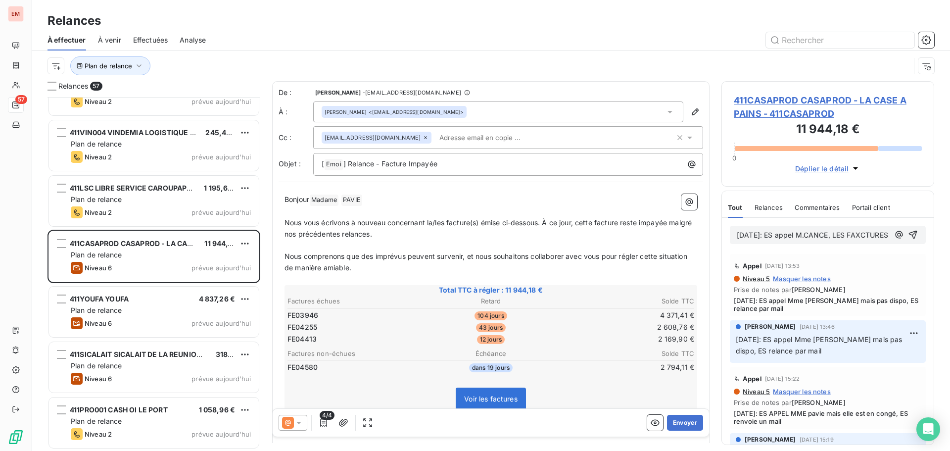
click at [813, 244] on div "[DATE]: ES appel M.CANCE, LES FAXCTURES" at bounding box center [828, 235] width 196 height 18
drag, startPoint x: 799, startPoint y: 246, endPoint x: 765, endPoint y: 246, distance: 33.6
click at [776, 241] on p "[DATE]: ES appel M.CANCE, LES FAXCTURES" at bounding box center [813, 235] width 152 height 11
click at [786, 237] on span "[DATE]: ES appel M.CANCE, LES FAXCTURES" at bounding box center [812, 235] width 151 height 8
click at [788, 252] on div "[DATE]: ES appel M.CANCE, LES FAXCTURES" at bounding box center [828, 235] width 212 height 34
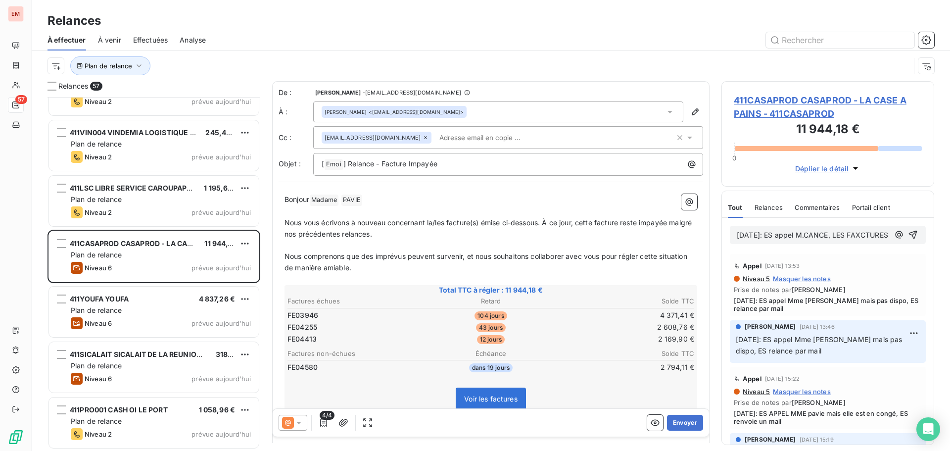
drag, startPoint x: 783, startPoint y: 248, endPoint x: 846, endPoint y: 236, distance: 63.7
click at [846, 236] on p "[DATE]: ES appel M.CANCE, LES FAXCTURES" at bounding box center [813, 235] width 152 height 11
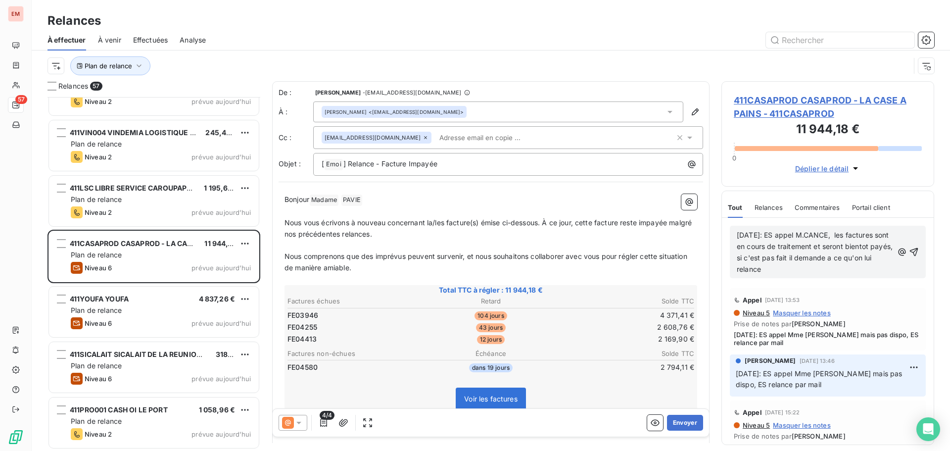
click at [768, 257] on span "[DATE]: ES appel M.CANCE, les factures sont en cours de traitement et seront bi…" at bounding box center [816, 252] width 158 height 43
click at [859, 270] on p "[DATE]: ES appel M.[PERSON_NAME], les factures sont en cours de traitement et s…" at bounding box center [815, 253] width 156 height 46
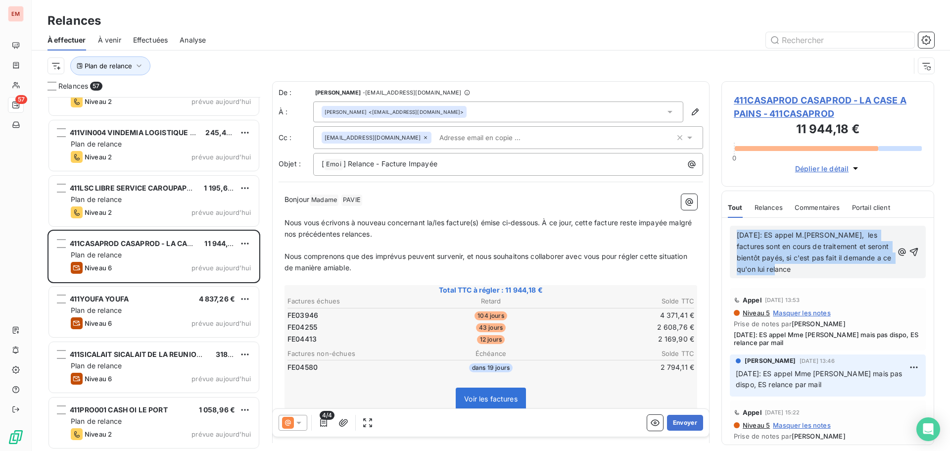
drag, startPoint x: 799, startPoint y: 263, endPoint x: 715, endPoint y: 239, distance: 86.6
click at [715, 239] on div "Relances 57 411VIN031 VINDEMIA DISTRIBUTION/ CARREFOUR GRAND LARGE 1 820,37 € P…" at bounding box center [491, 266] width 918 height 370
copy span "[DATE]: ES appel M.[PERSON_NAME], les factures sont en cours de traitement et s…"
click at [909, 249] on icon "button" at bounding box center [914, 252] width 10 height 10
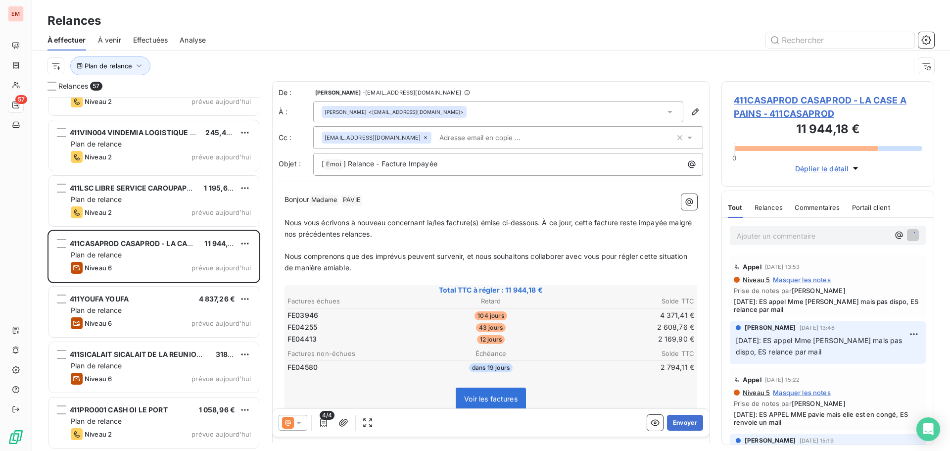
click at [293, 421] on icon at bounding box center [288, 423] width 12 height 12
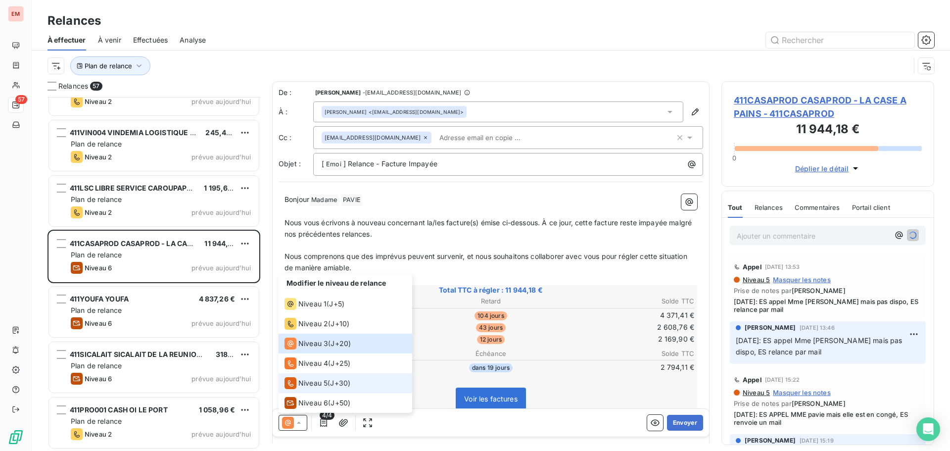
click at [304, 384] on span "Niveau 5" at bounding box center [312, 383] width 29 height 10
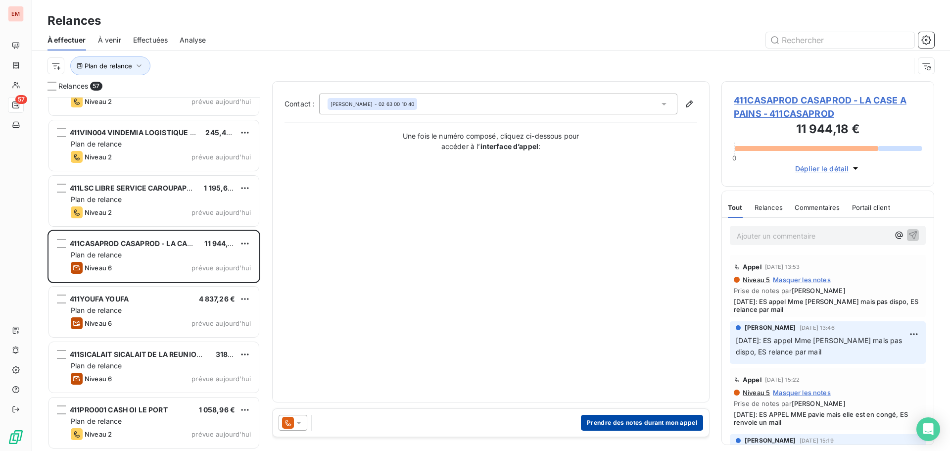
click at [604, 415] on button "Prendre des notes durant mon appel" at bounding box center [642, 423] width 122 height 16
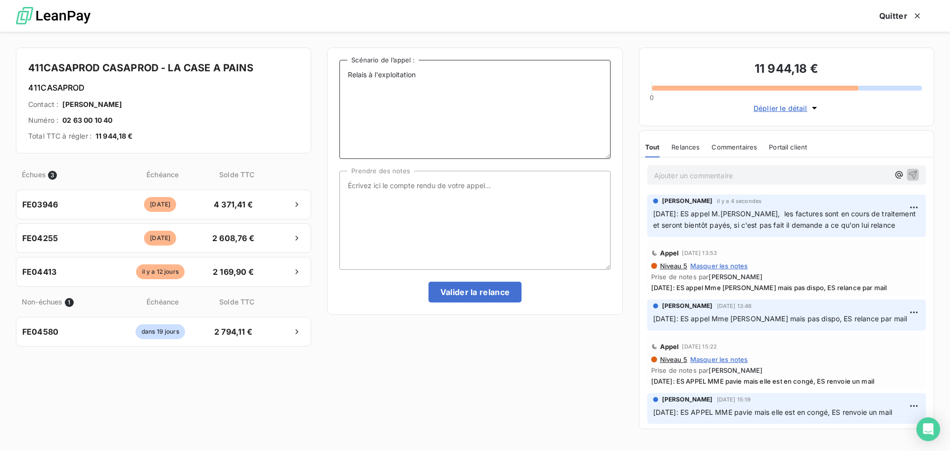
click at [446, 99] on textarea "Relais à l'exploitation" at bounding box center [474, 109] width 271 height 99
paste textarea "[DATE]: ES appel M.[PERSON_NAME], les factures sont en cours de traitement et s…"
type textarea "Relais à l'exploitation [DATE]: ES appel M.[PERSON_NAME], les factures sont en …"
click at [447, 176] on textarea "Prendre des notes" at bounding box center [474, 220] width 271 height 99
paste textarea "[DATE]: ES appel M.[PERSON_NAME], les factures sont en cours de traitement et s…"
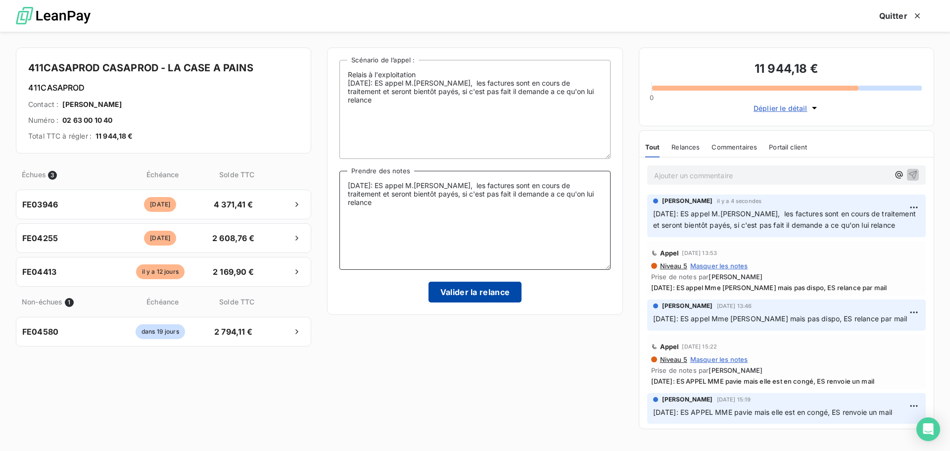
type textarea "[DATE]: ES appel M.[PERSON_NAME], les factures sont en cours de traitement et s…"
click at [469, 293] on button "Valider la relance" at bounding box center [475, 292] width 94 height 21
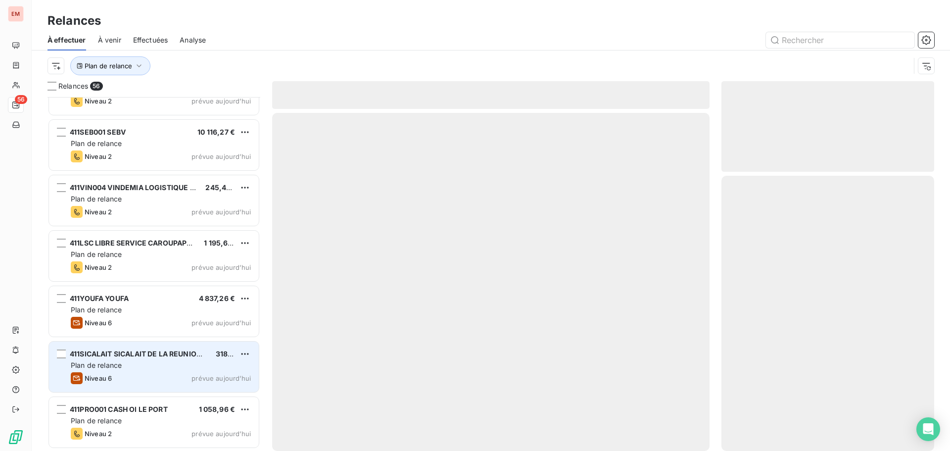
scroll to position [2750, 0]
click at [158, 365] on div "Plan de relance" at bounding box center [161, 366] width 180 height 10
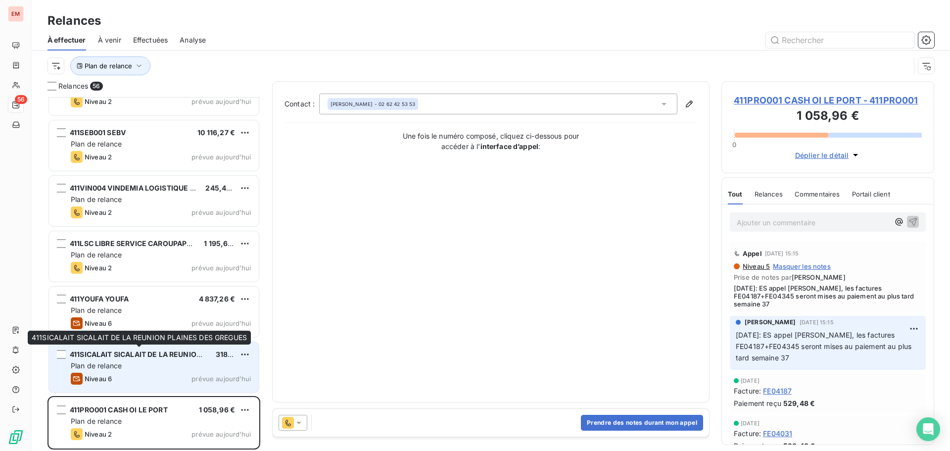
scroll to position [2750, 0]
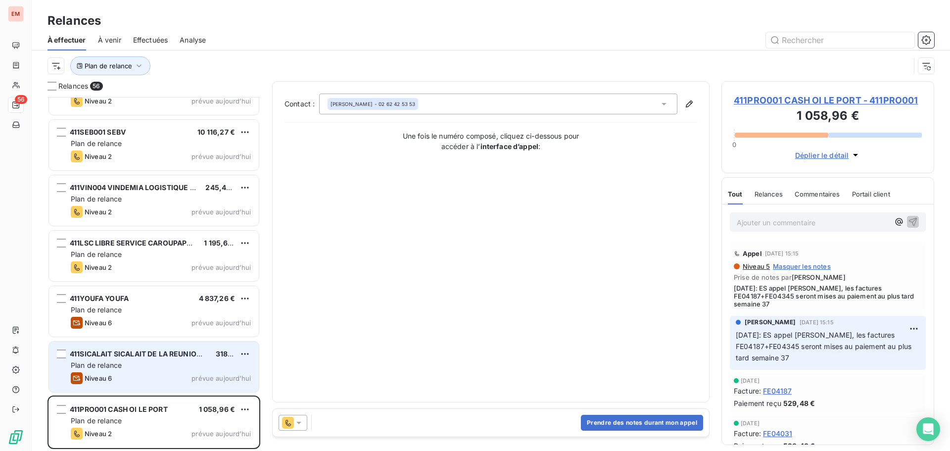
click at [150, 362] on div "Plan de relance" at bounding box center [161, 365] width 180 height 10
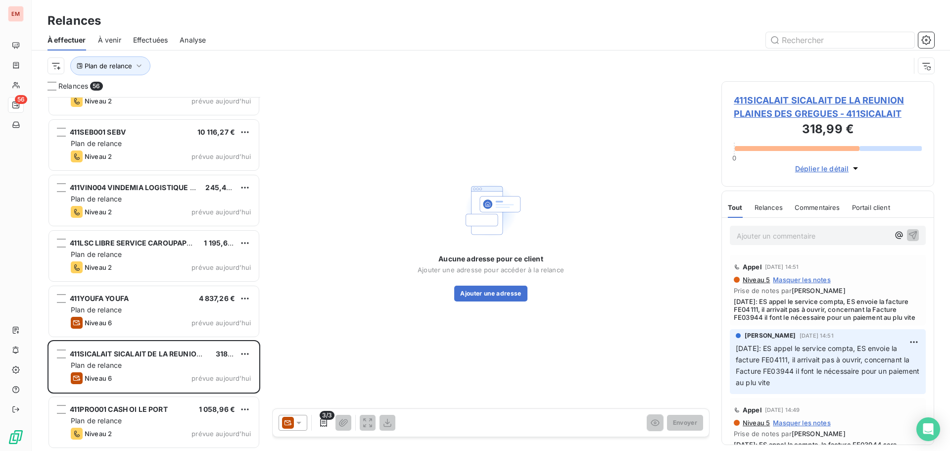
click at [295, 420] on icon at bounding box center [299, 423] width 10 height 10
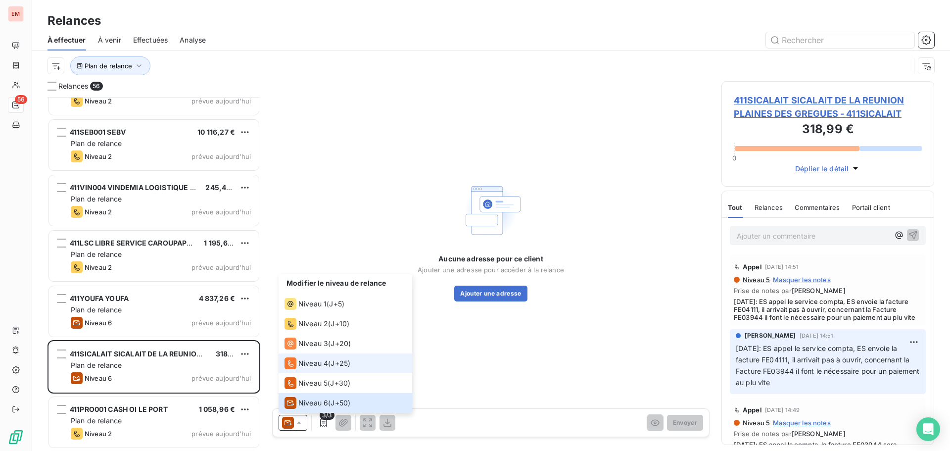
click at [298, 363] on div "Niveau 4" at bounding box center [307, 363] width 44 height 12
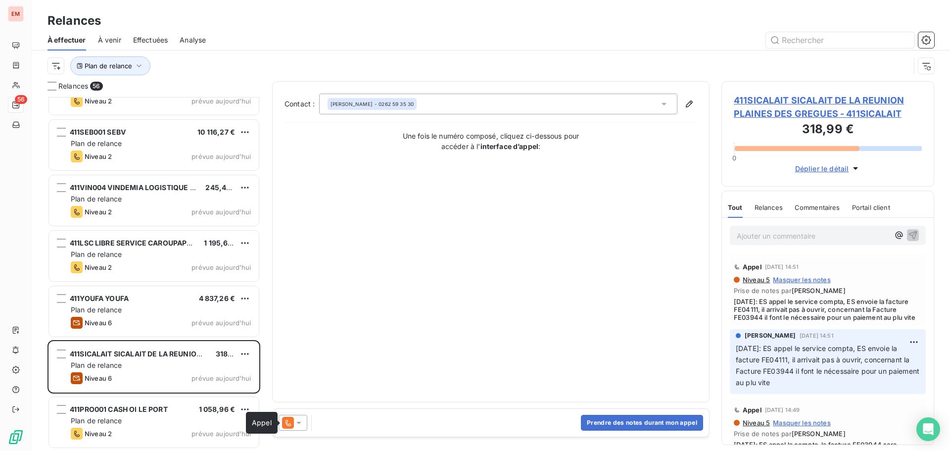
click at [286, 422] on icon at bounding box center [288, 423] width 12 height 12
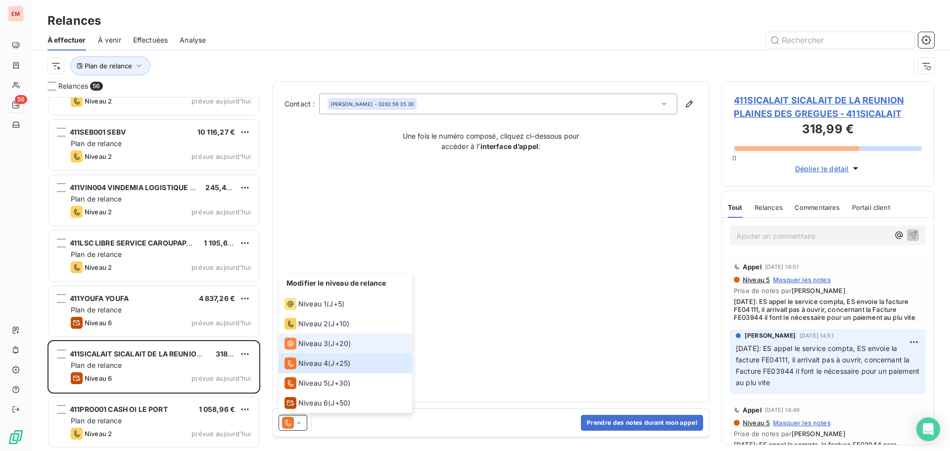
click at [309, 336] on li "Niveau 3 ( J+20 )" at bounding box center [346, 343] width 134 height 20
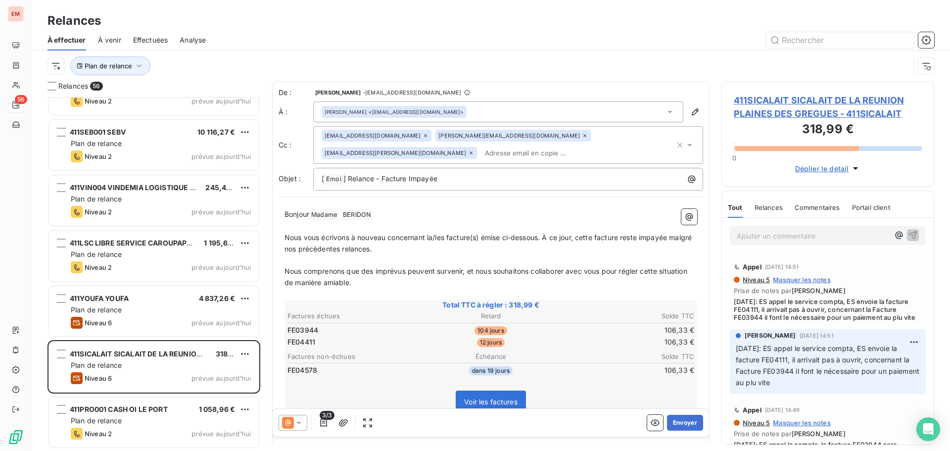
click at [295, 426] on icon at bounding box center [299, 423] width 10 height 10
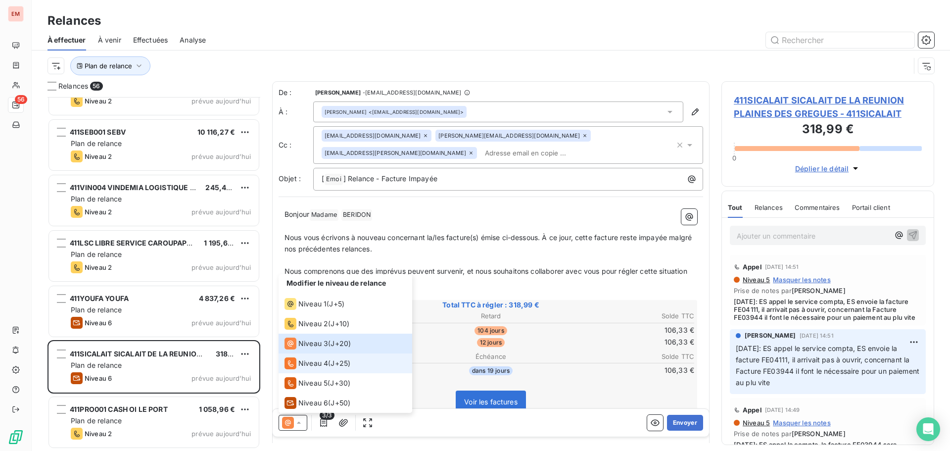
click at [315, 369] on div "Niveau 4" at bounding box center [307, 363] width 44 height 12
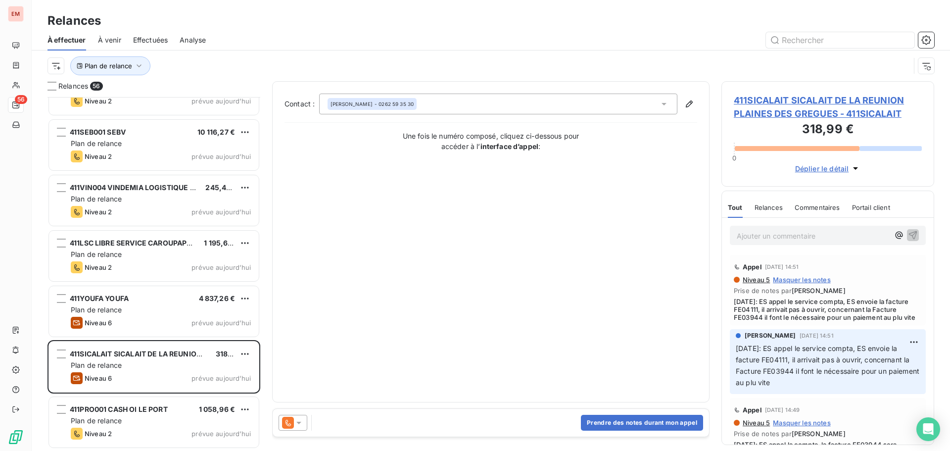
click at [303, 424] on icon at bounding box center [299, 423] width 10 height 10
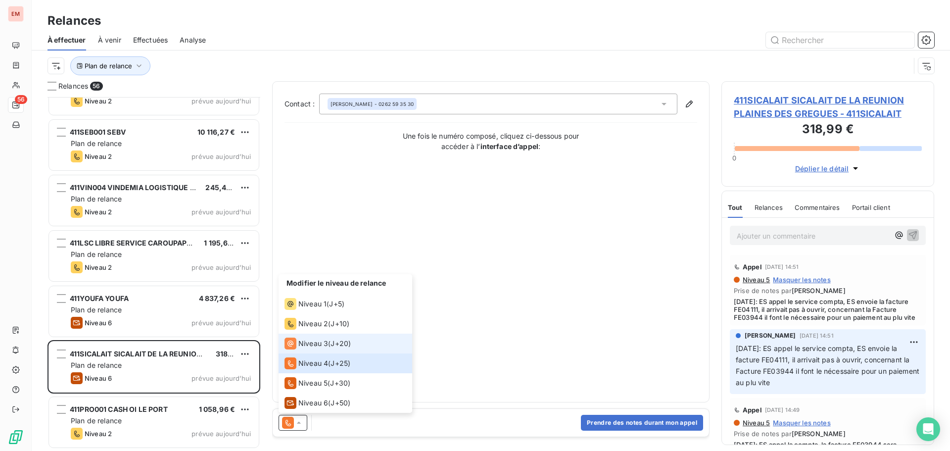
click at [308, 339] on span "Niveau 3" at bounding box center [313, 343] width 30 height 10
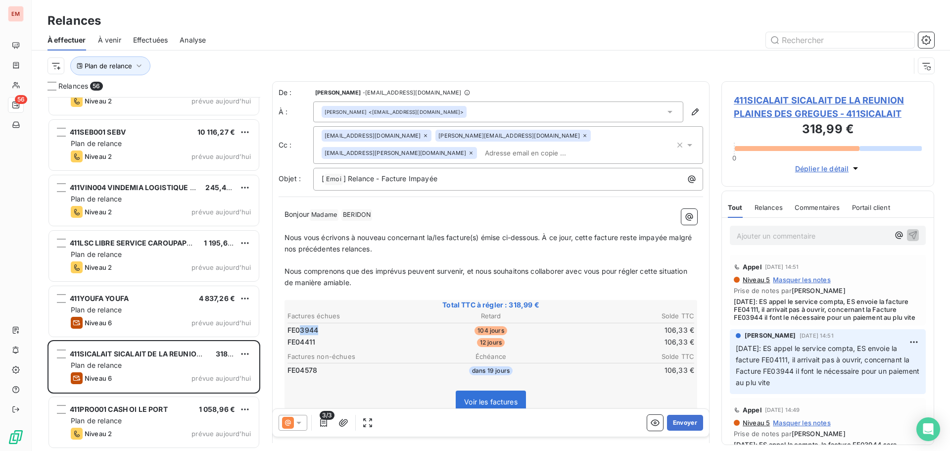
drag, startPoint x: 320, startPoint y: 315, endPoint x: 299, endPoint y: 311, distance: 21.6
click at [299, 325] on td "FE03944" at bounding box center [354, 330] width 135 height 11
click at [764, 244] on div "Ajouter un commentaire ﻿" at bounding box center [828, 235] width 196 height 19
click at [760, 237] on p "Ajouter un commentaire ﻿" at bounding box center [813, 236] width 152 height 12
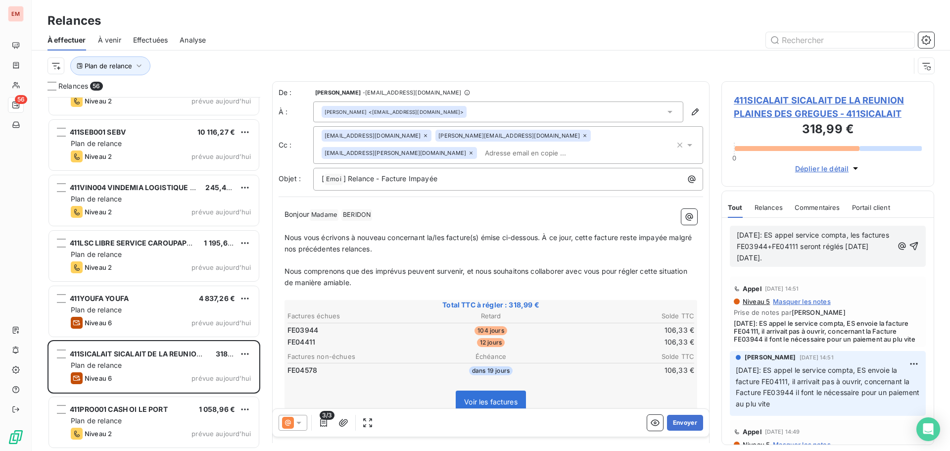
drag, startPoint x: 816, startPoint y: 260, endPoint x: 728, endPoint y: 227, distance: 93.5
click at [728, 227] on div "[DATE]: ES appel service compta, les factures FE03944+FE04111 seront réglés [DA…" at bounding box center [828, 246] width 212 height 57
copy span "[DATE]: ES appel service compta, les factures FE03944+FE04111 seront réglés [DA…"
click at [910, 244] on icon "button" at bounding box center [914, 246] width 8 height 8
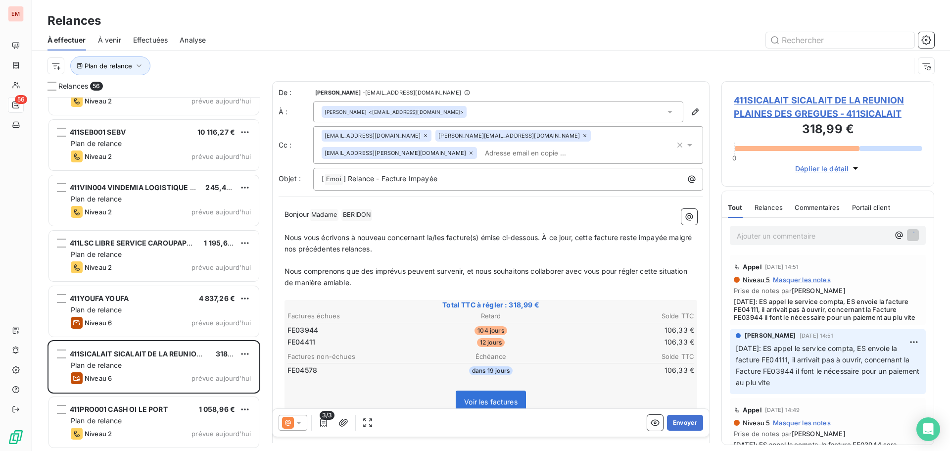
click at [300, 421] on icon at bounding box center [299, 423] width 10 height 10
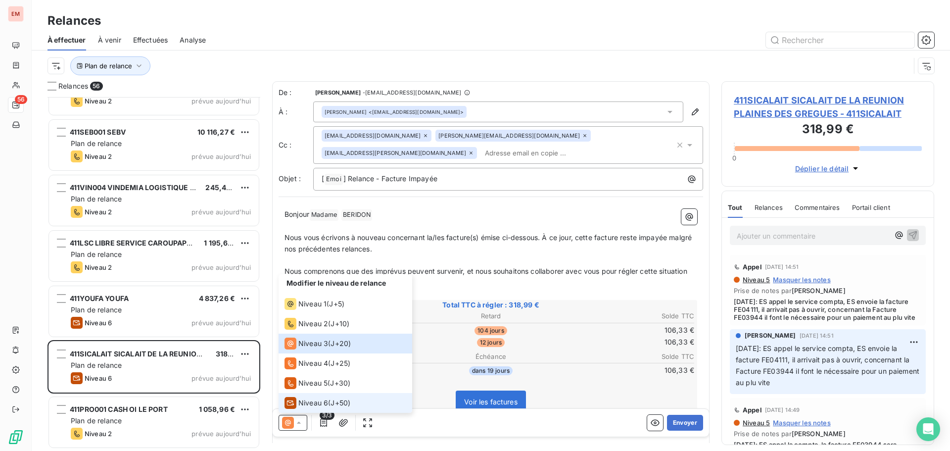
click at [326, 399] on span "Niveau 6" at bounding box center [313, 403] width 30 height 10
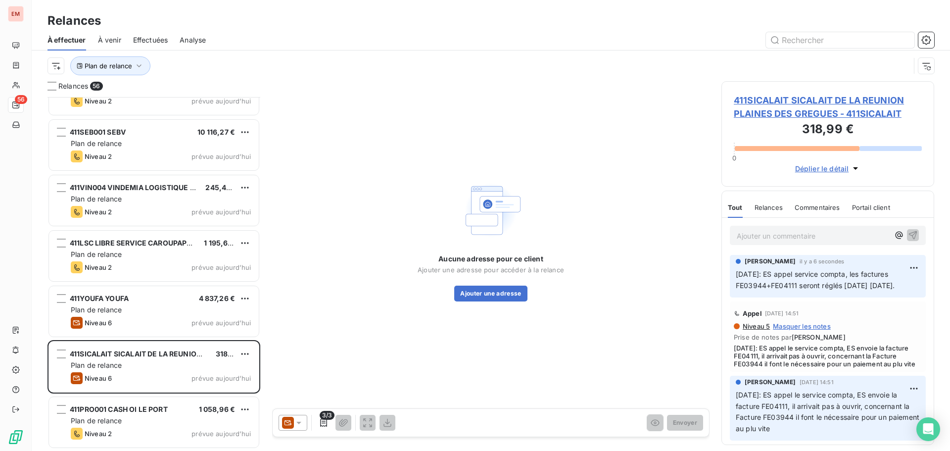
click at [294, 425] on icon at bounding box center [299, 423] width 10 height 10
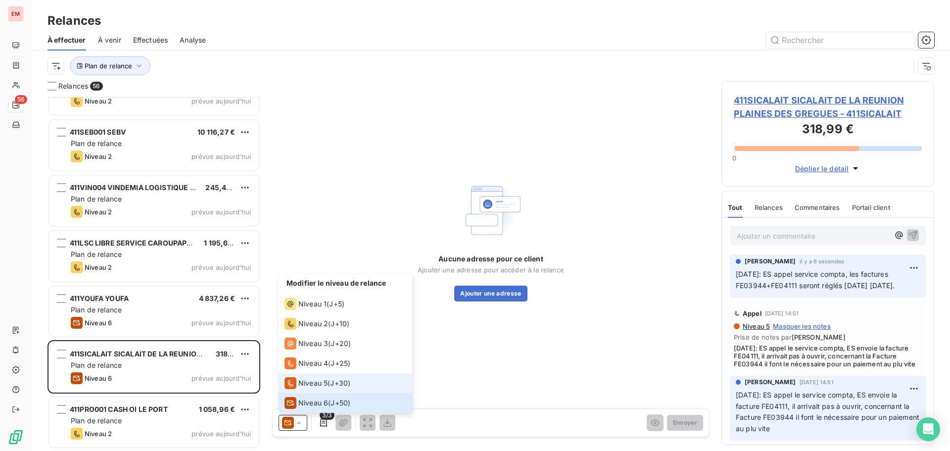
click at [311, 385] on span "Niveau 5" at bounding box center [312, 383] width 29 height 10
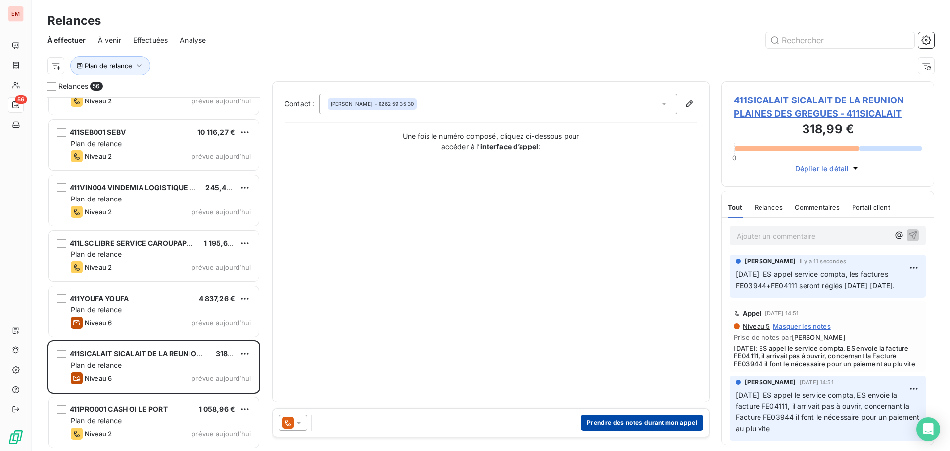
click at [608, 427] on button "Prendre des notes durant mon appel" at bounding box center [642, 423] width 122 height 16
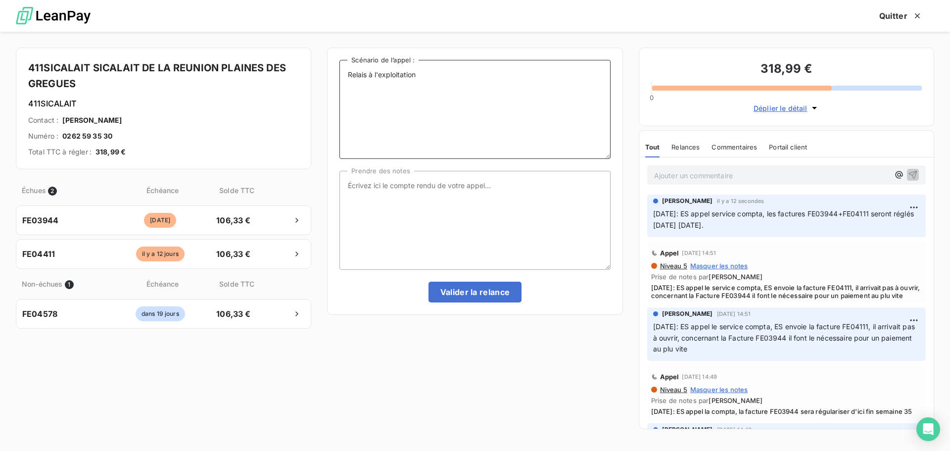
click at [519, 98] on textarea "Relais à l'exploitation" at bounding box center [474, 109] width 271 height 99
paste textarea "[DATE]: ES appel service compta, les factures FE03944+FE04111 seront réglés [DA…"
type textarea "Relais à l'exploitation [DATE]: ES appel service compta, les factures FE03944+F…"
click at [436, 203] on textarea "Prendre des notes" at bounding box center [474, 220] width 271 height 99
paste textarea "[DATE]: ES appel service compta, les factures FE03944+FE04111 seront réglés [DA…"
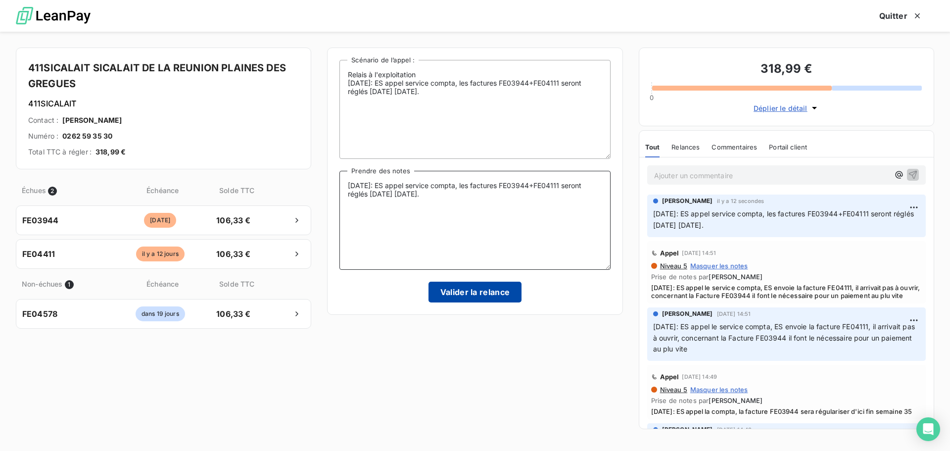
type textarea "[DATE]: ES appel service compta, les factures FE03944+FE04111 seront réglés [DA…"
click at [473, 294] on button "Valider la relance" at bounding box center [475, 292] width 94 height 21
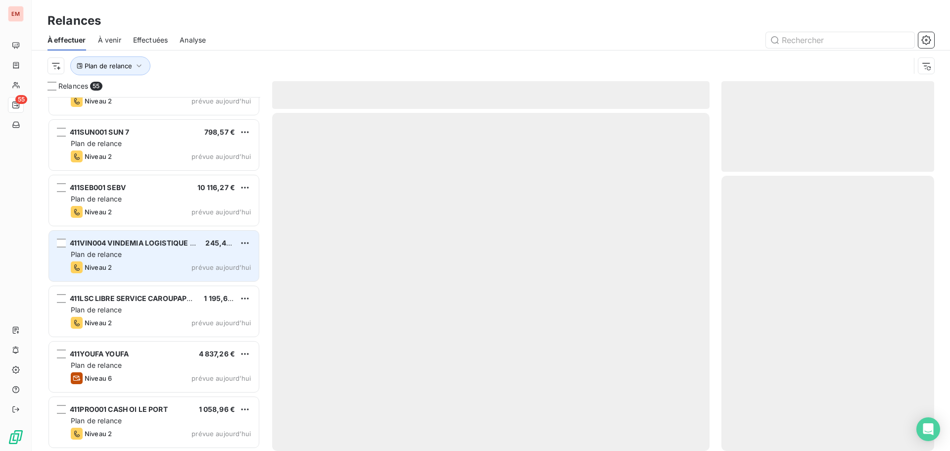
scroll to position [2694, 0]
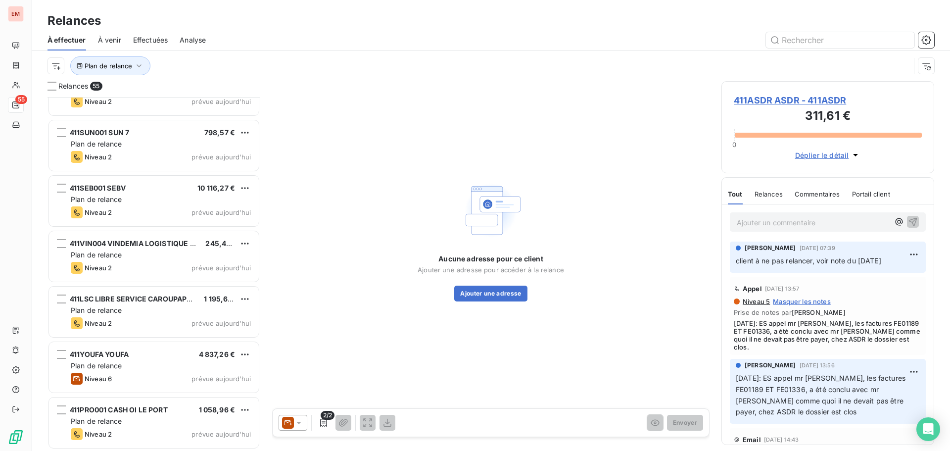
click at [164, 40] on span "Effectuées" at bounding box center [150, 40] width 35 height 10
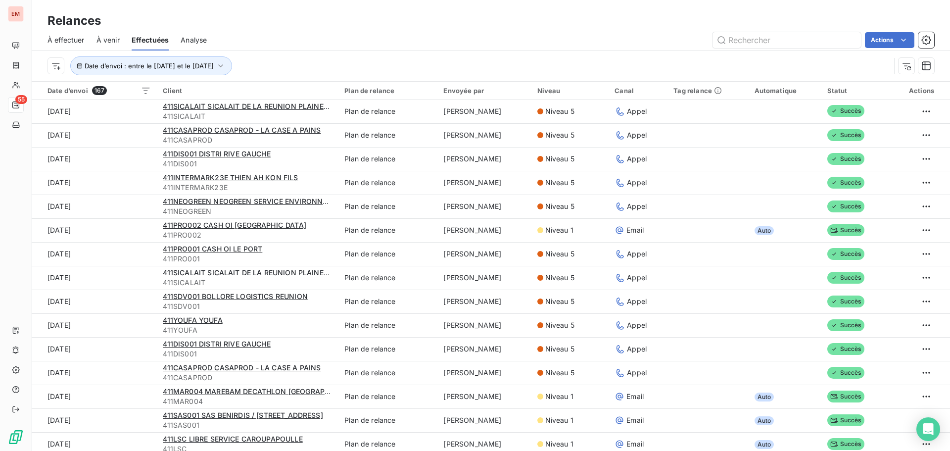
click at [70, 36] on span "À effectuer" at bounding box center [65, 40] width 37 height 10
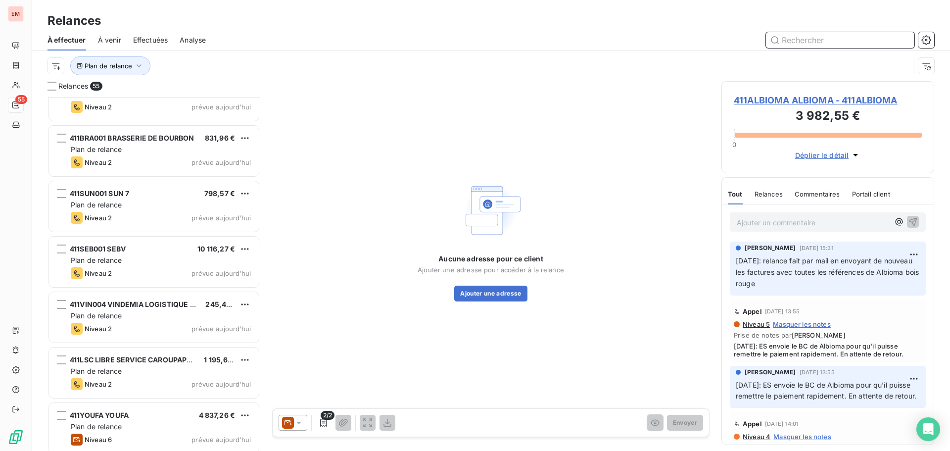
scroll to position [2695, 0]
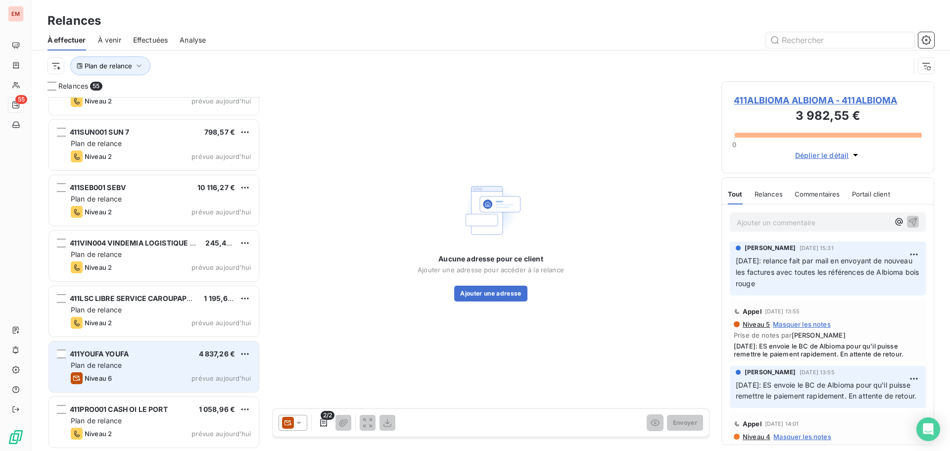
click at [123, 374] on div "Niveau 6 prévue [DATE]" at bounding box center [161, 378] width 180 height 12
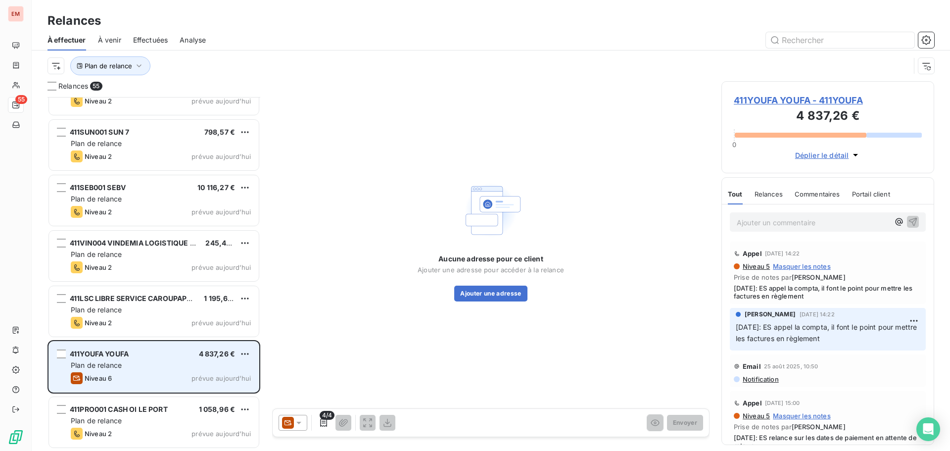
click at [154, 348] on div "411YOUFA YOUFA 4 837,26 € Plan de relance Niveau 6 prévue [DATE]" at bounding box center [154, 366] width 210 height 50
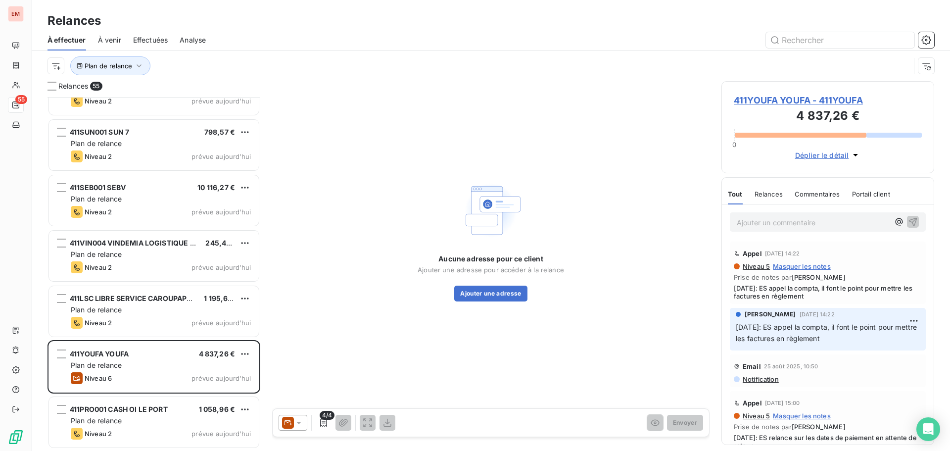
click at [306, 424] on div at bounding box center [293, 423] width 29 height 16
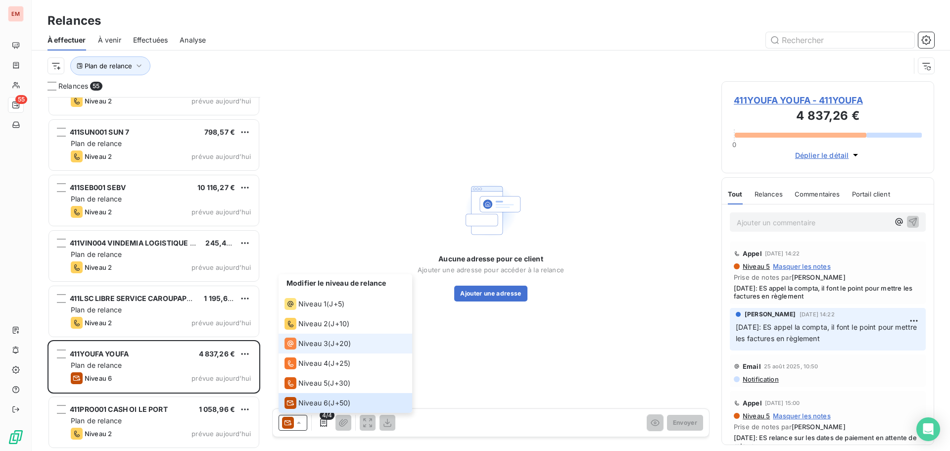
click at [307, 345] on span "Niveau 3" at bounding box center [313, 343] width 30 height 10
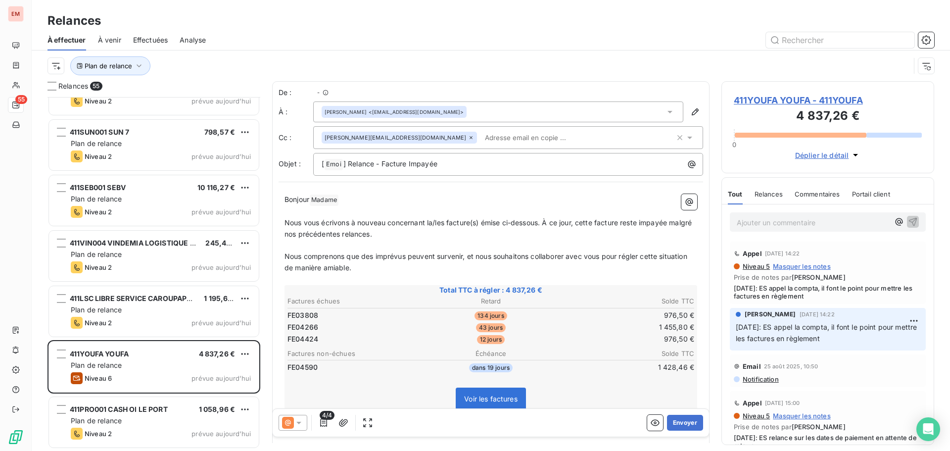
scroll to position [346, 205]
click at [363, 252] on span "Nous comprenons que des imprévus peuvent survenir, et nous souhaitons collabore…" at bounding box center [487, 262] width 405 height 20
click at [286, 422] on icon at bounding box center [288, 423] width 12 height 12
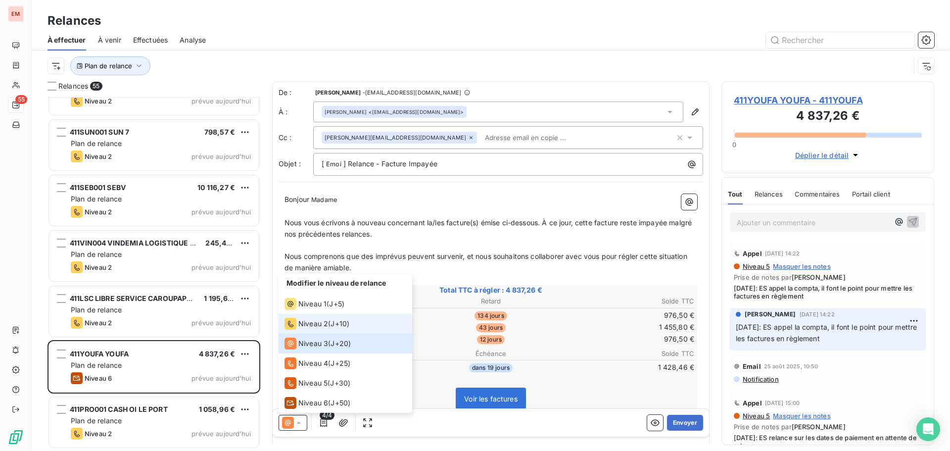
click at [311, 324] on span "Niveau 2" at bounding box center [313, 324] width 30 height 10
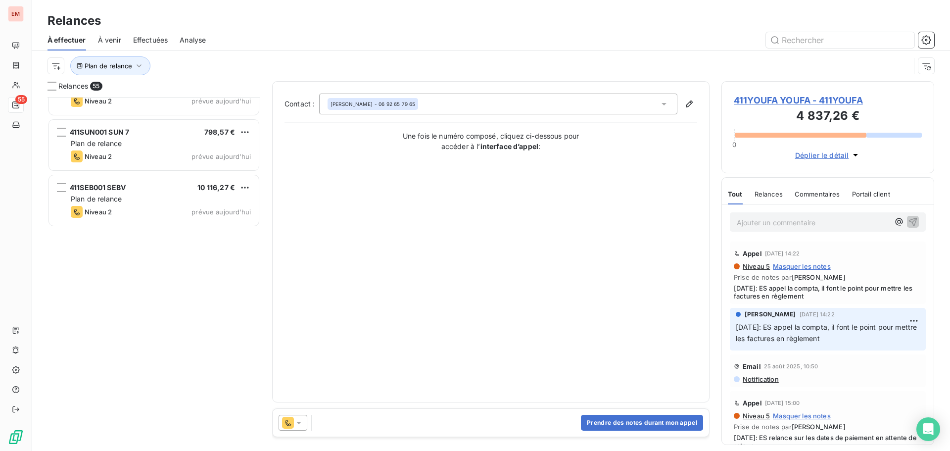
scroll to position [2398, 0]
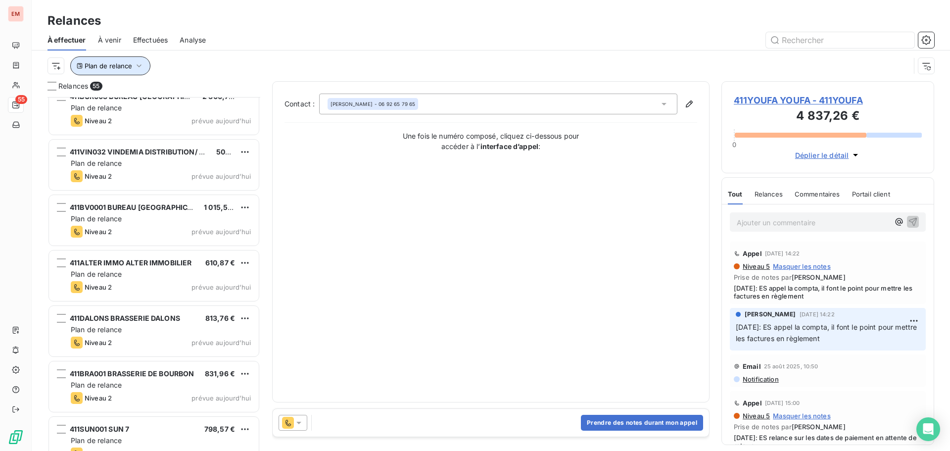
click at [121, 61] on button "Plan de relance" at bounding box center [110, 65] width 80 height 19
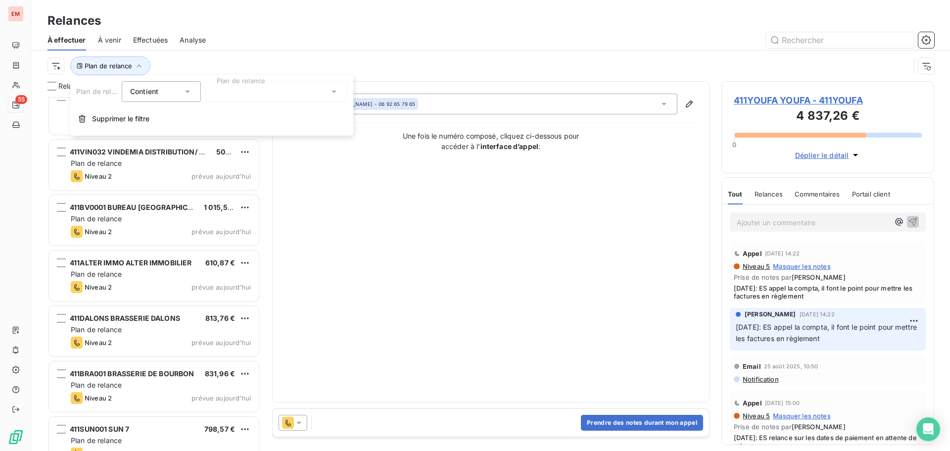
click at [181, 97] on div "Contient is" at bounding box center [156, 92] width 52 height 14
click at [181, 97] on div "Contient" at bounding box center [156, 92] width 52 height 14
click at [268, 90] on div at bounding box center [276, 91] width 142 height 21
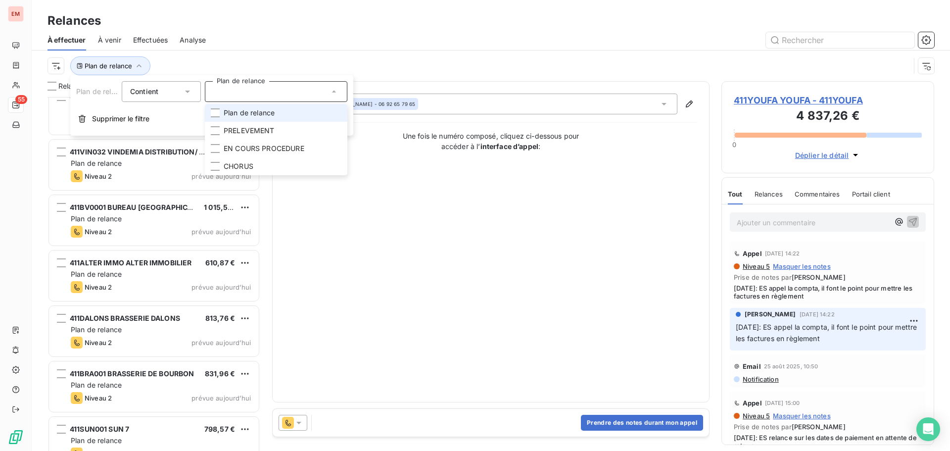
click at [239, 107] on li "Plan de relance" at bounding box center [276, 113] width 142 height 18
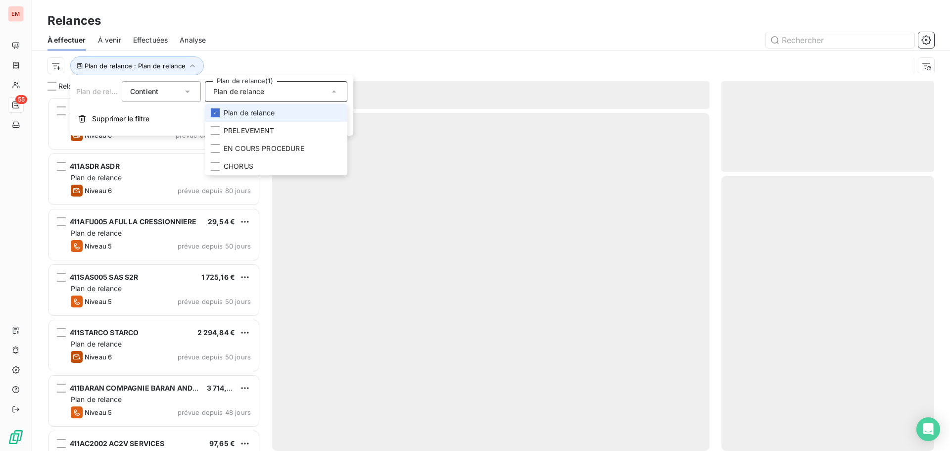
scroll to position [346, 205]
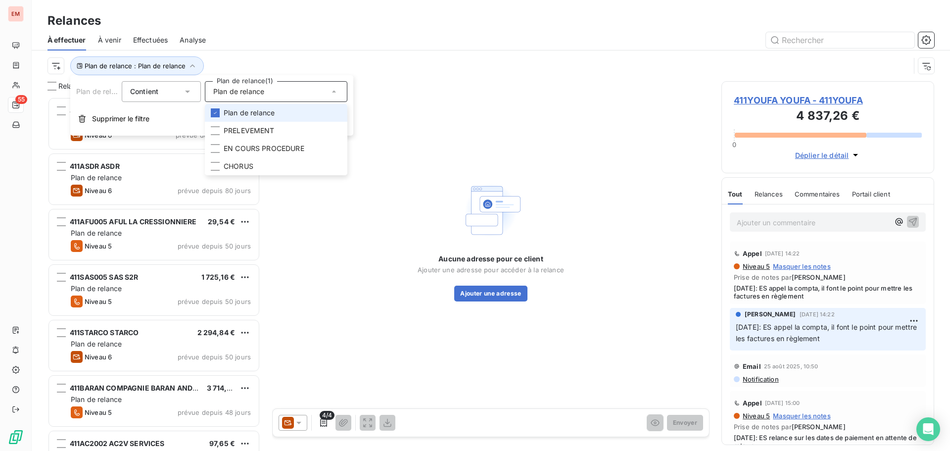
click at [226, 107] on li "Plan de relance" at bounding box center [276, 113] width 142 height 18
click at [219, 92] on div at bounding box center [276, 91] width 142 height 21
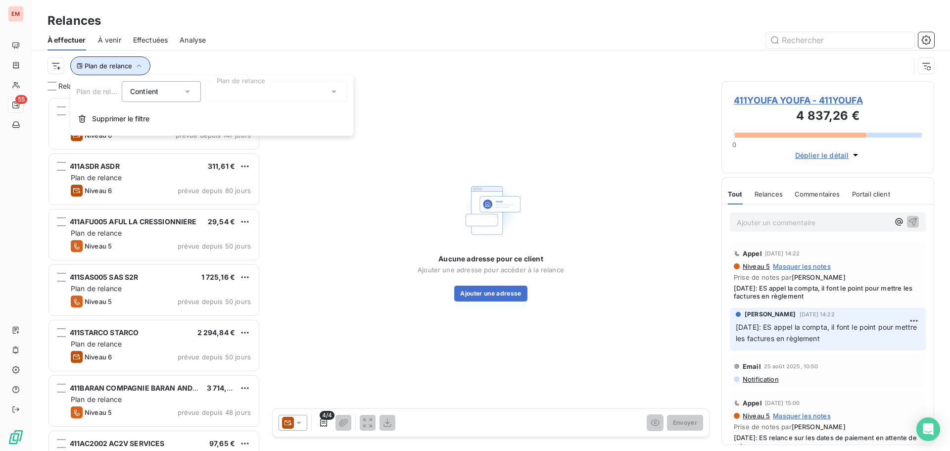
click at [95, 66] on span "Plan de relance" at bounding box center [108, 66] width 47 height 8
click at [95, 65] on span "Plan de relance" at bounding box center [108, 66] width 47 height 8
click at [130, 113] on button "Supprimer le filtre" at bounding box center [211, 119] width 283 height 22
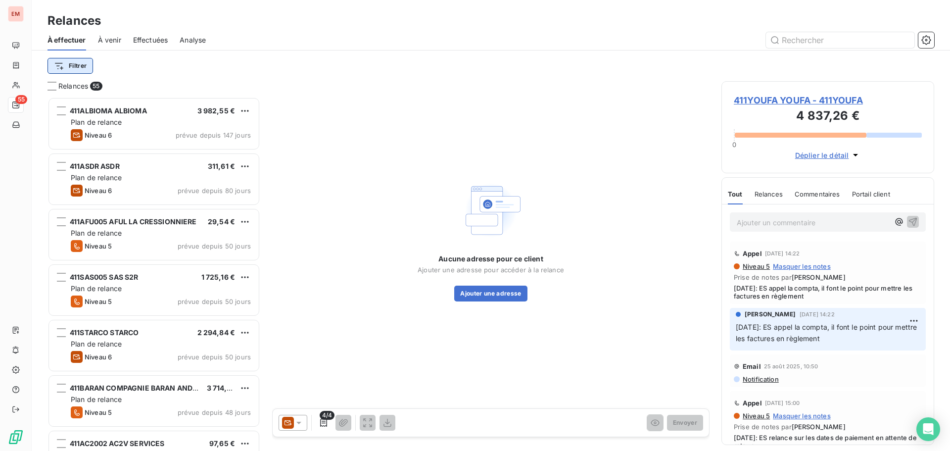
click at [62, 67] on html "EM 55 Relances À effectuer À venir Effectuées Analyse Filtrer Relances 55 411AL…" at bounding box center [475, 225] width 950 height 451
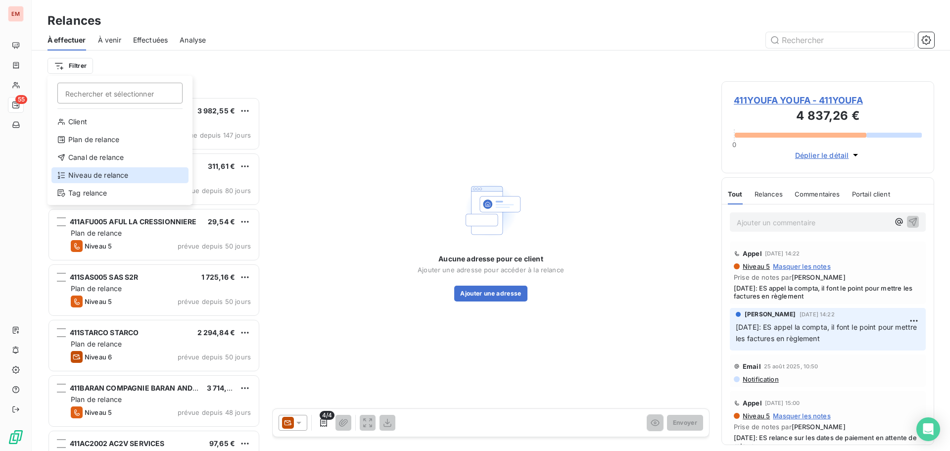
click at [92, 174] on div "Niveau de relance" at bounding box center [119, 175] width 137 height 16
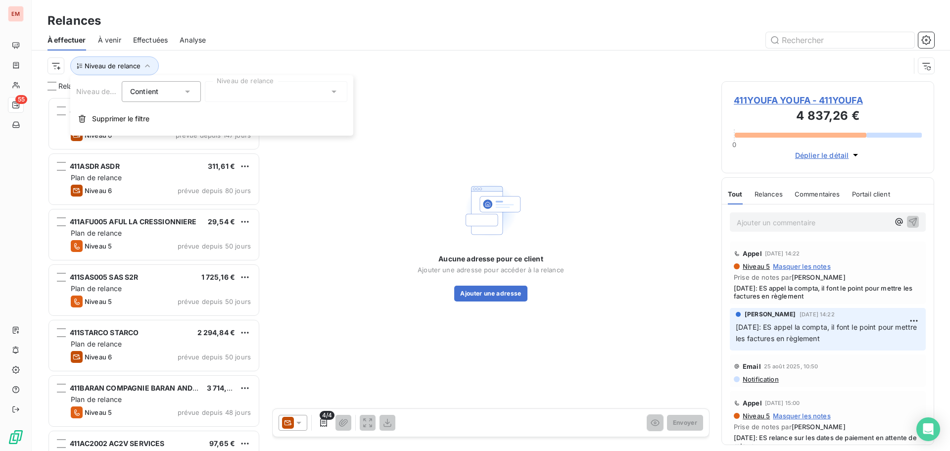
click at [166, 92] on div "Contient is" at bounding box center [156, 92] width 52 height 14
click at [166, 92] on div "Contient" at bounding box center [156, 92] width 52 height 14
click at [255, 94] on div at bounding box center [276, 91] width 142 height 21
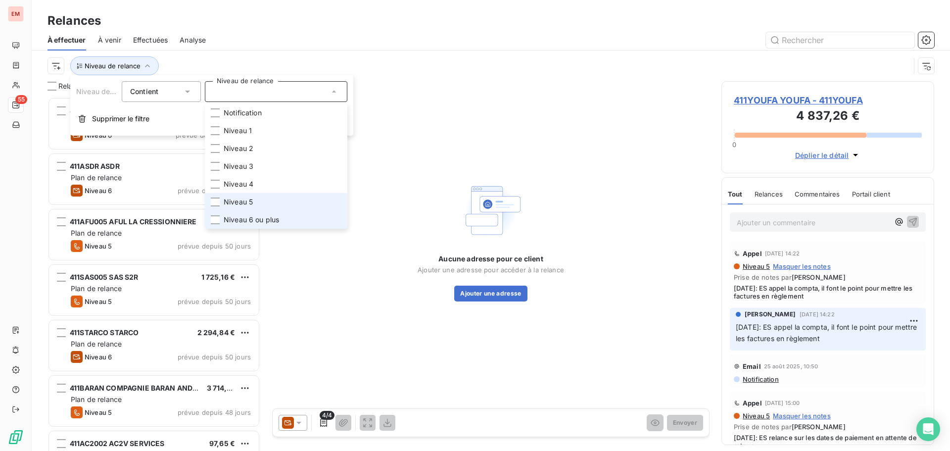
drag, startPoint x: 222, startPoint y: 216, endPoint x: 226, endPoint y: 198, distance: 18.2
click at [222, 215] on li "Niveau 6 ou plus" at bounding box center [276, 220] width 142 height 18
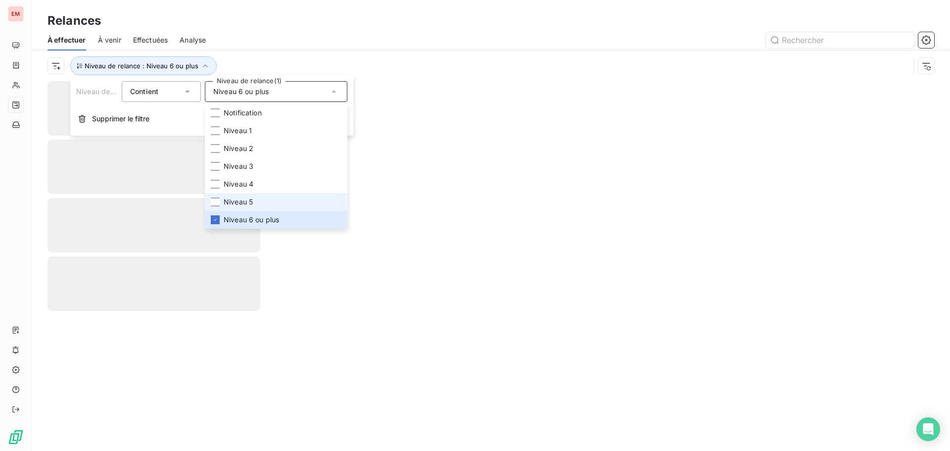
click at [226, 198] on span "Niveau 5" at bounding box center [238, 202] width 29 height 10
click at [226, 188] on span "Niveau 4" at bounding box center [239, 184] width 30 height 10
click at [359, 62] on div "Niveau de relance : Niveau 6 ou plus , ..." at bounding box center [478, 65] width 862 height 19
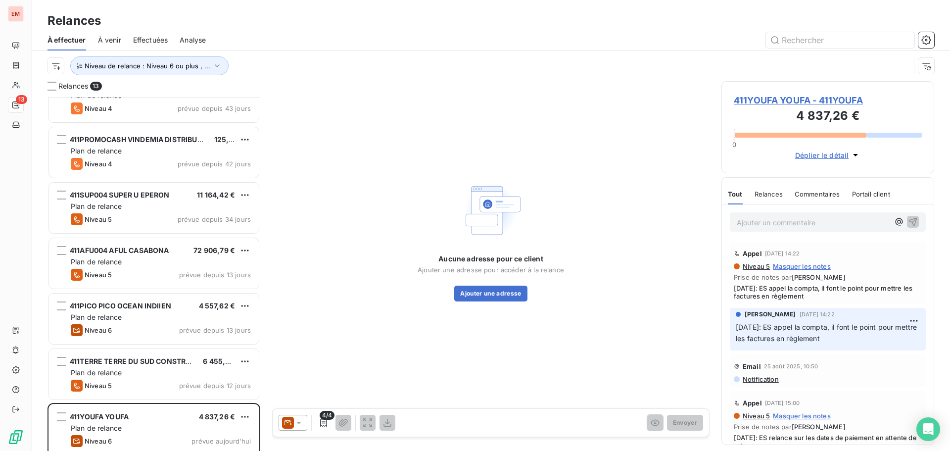
scroll to position [367, 0]
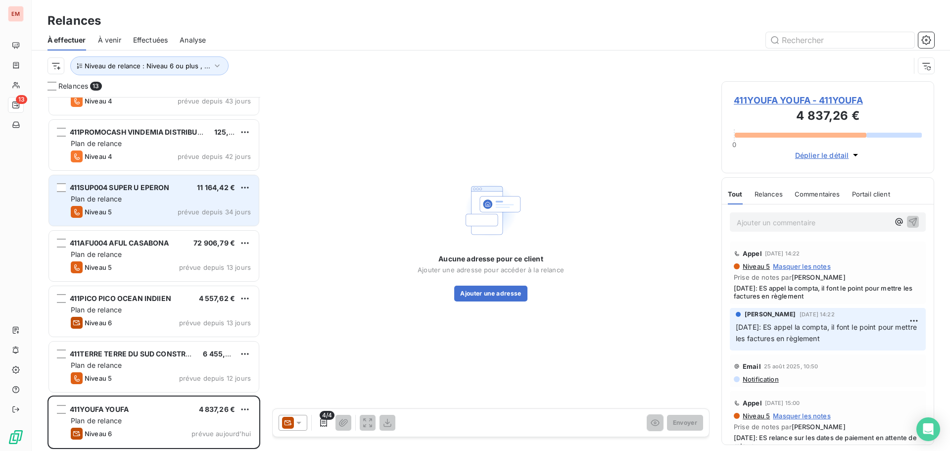
click at [130, 201] on div "Plan de relance" at bounding box center [161, 199] width 180 height 10
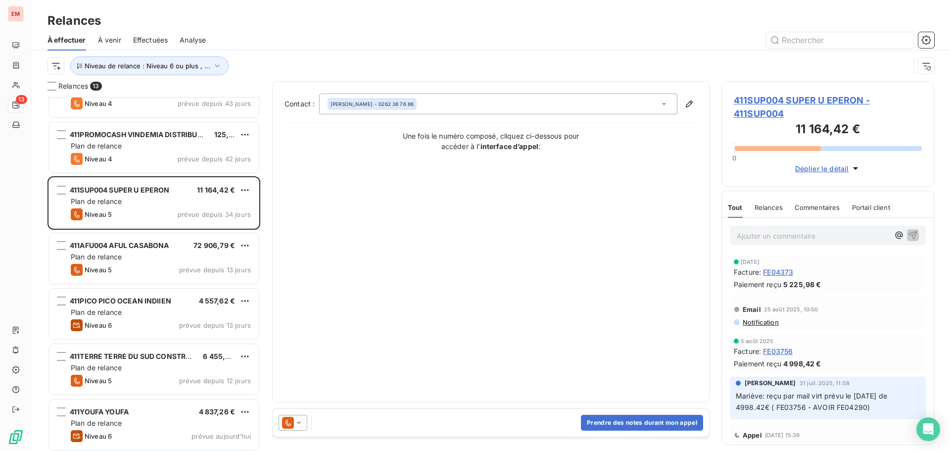
scroll to position [367, 0]
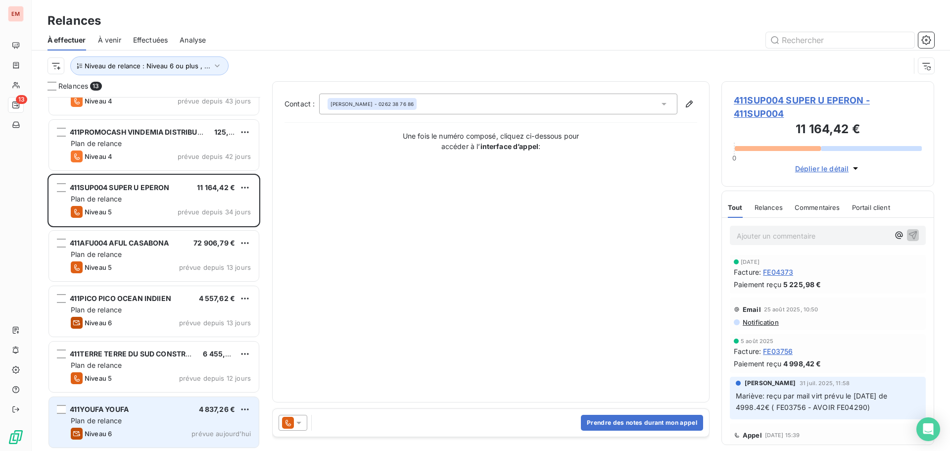
drag, startPoint x: 127, startPoint y: 438, endPoint x: 126, endPoint y: 423, distance: 15.4
click at [127, 436] on div "Niveau 6 prévue [DATE]" at bounding box center [161, 433] width 180 height 12
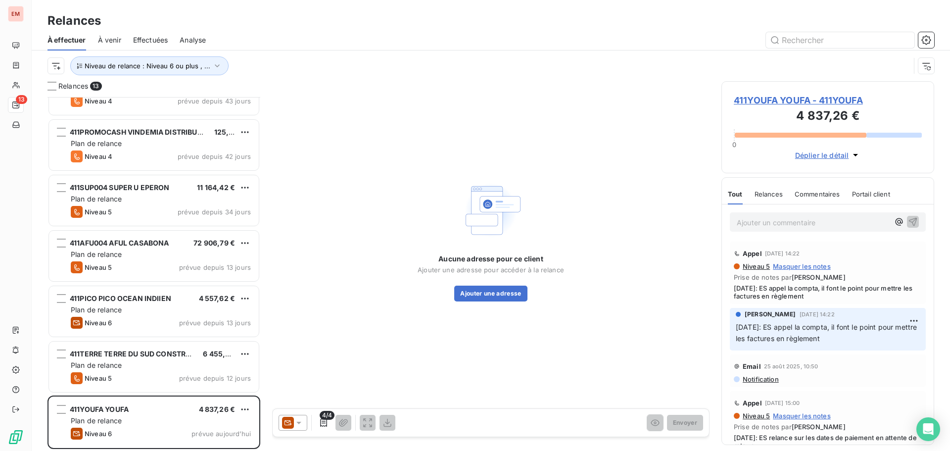
drag, startPoint x: 305, startPoint y: 420, endPoint x: 300, endPoint y: 416, distance: 6.3
click at [305, 420] on div at bounding box center [293, 423] width 29 height 16
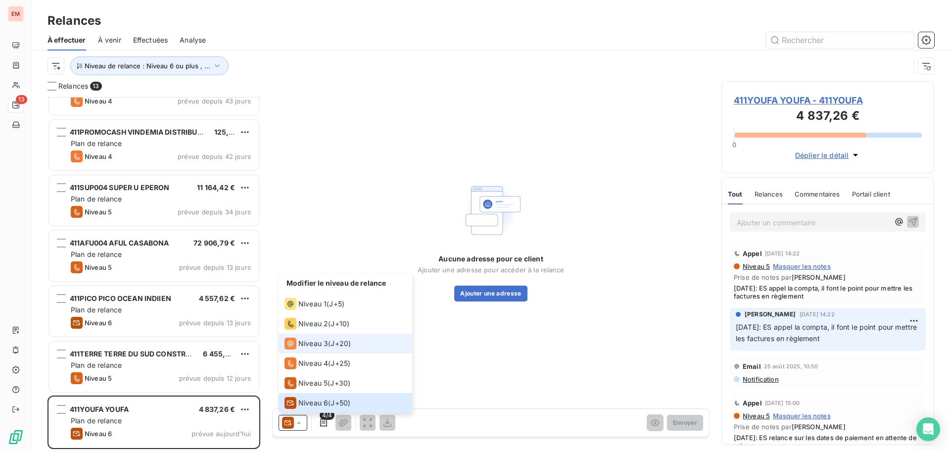
click at [317, 350] on li "Niveau 3 ( J+20 )" at bounding box center [346, 343] width 134 height 20
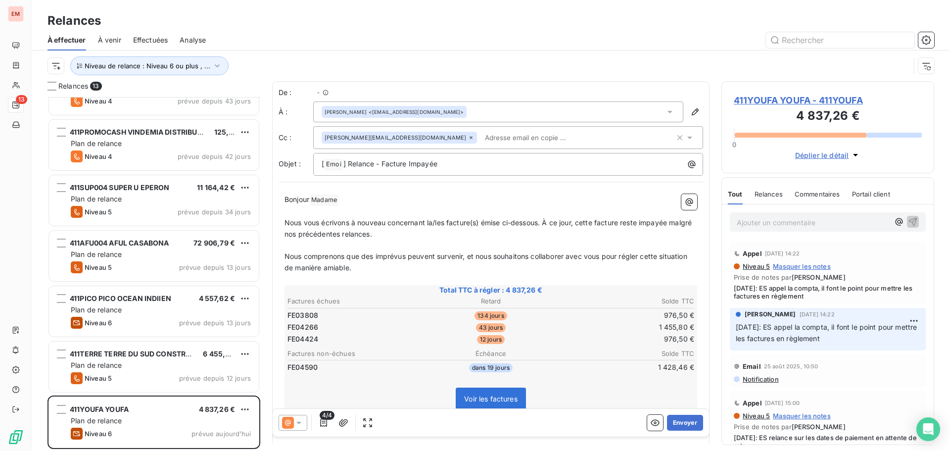
scroll to position [346, 205]
click at [754, 216] on p "Ajouter un commentaire ﻿" at bounding box center [813, 222] width 152 height 12
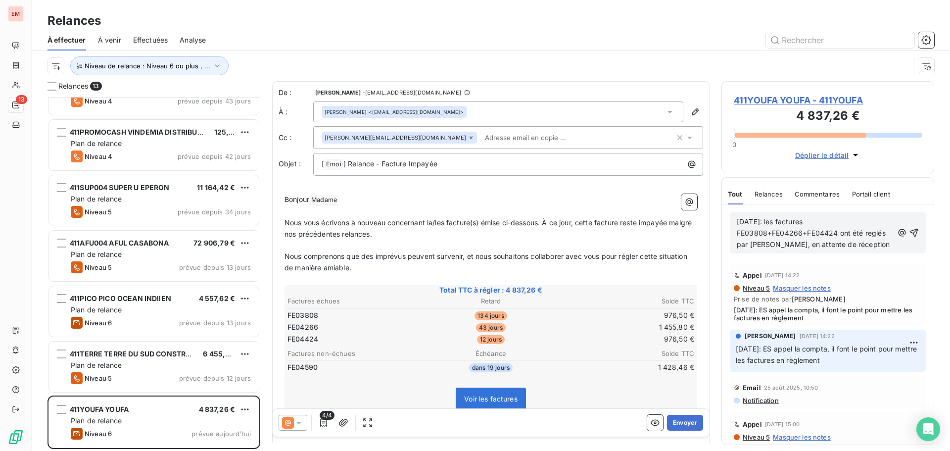
click at [878, 236] on span "[DATE]: les factures FE03808+FE04266+FE04424 ont été reglés par [PERSON_NAME], …" at bounding box center [813, 232] width 153 height 31
click at [778, 224] on span "[DATE]: les factures FE03808+FE04266+FE04424 ont été réglés par [PERSON_NAME], …" at bounding box center [813, 232] width 153 height 31
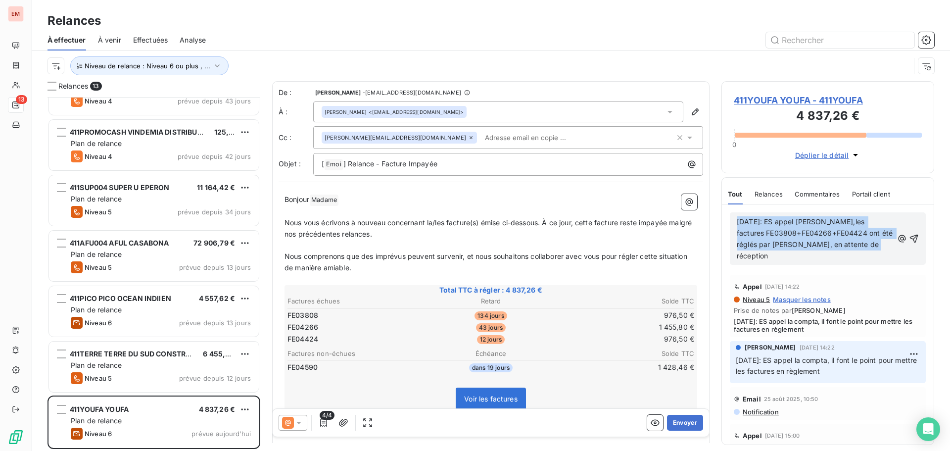
drag, startPoint x: 859, startPoint y: 241, endPoint x: 708, endPoint y: 220, distance: 153.0
click at [708, 220] on div "Relances 13 411BARAN COMPAGNIE BARAN AND CO INVEST 3 714,35 € Plan de relance N…" at bounding box center [491, 266] width 918 height 370
copy span "[DATE]: ES appel [PERSON_NAME],les factures FE03808+FE04266+FE04424 ont été rég…"
click at [909, 234] on icon "button" at bounding box center [914, 239] width 10 height 10
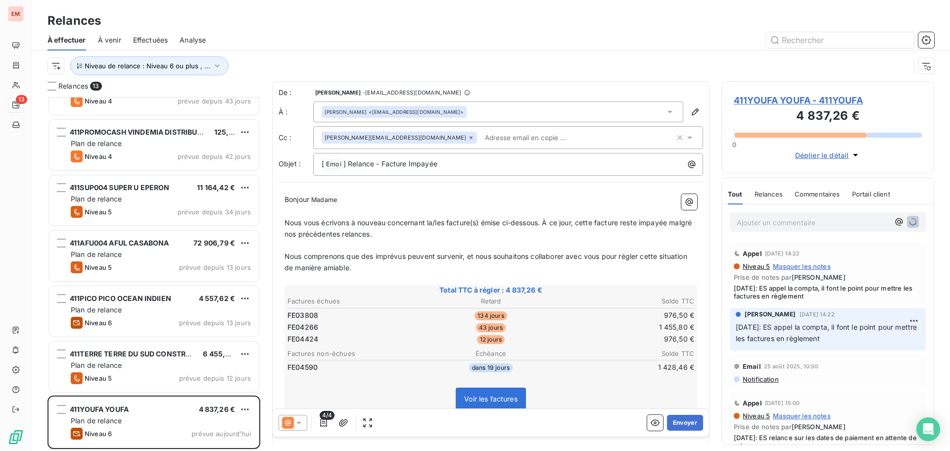
click at [295, 424] on icon at bounding box center [299, 423] width 10 height 10
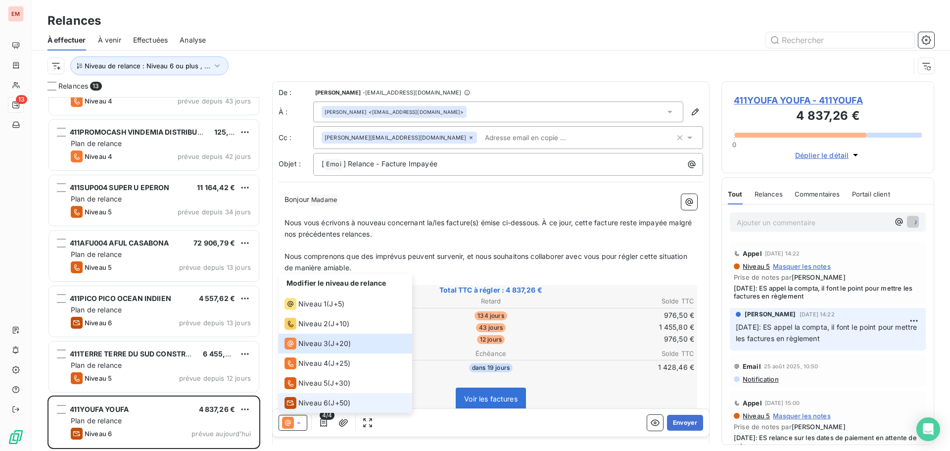
click at [304, 404] on span "Niveau 6" at bounding box center [313, 403] width 30 height 10
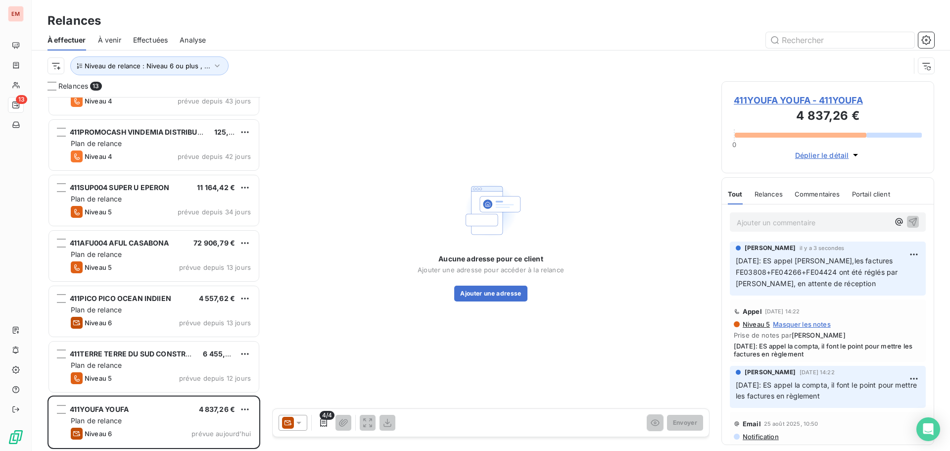
click at [298, 422] on icon at bounding box center [298, 423] width 5 height 2
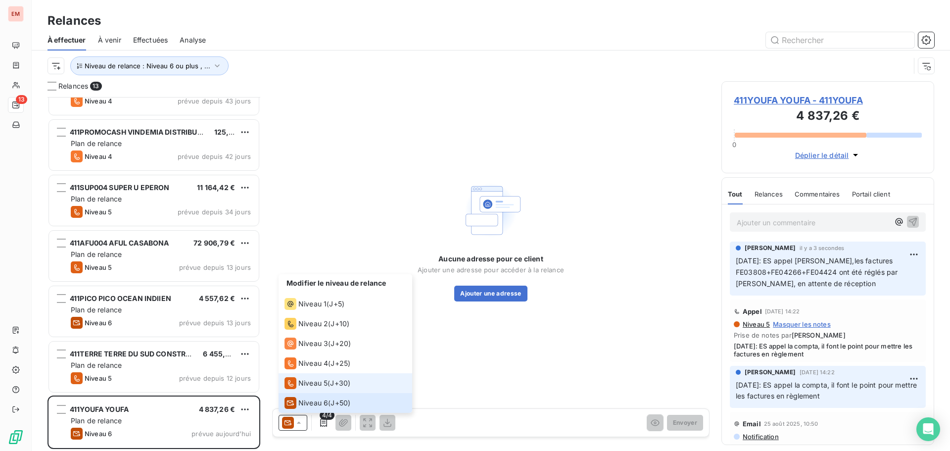
click at [310, 386] on span "Niveau 5" at bounding box center [312, 383] width 29 height 10
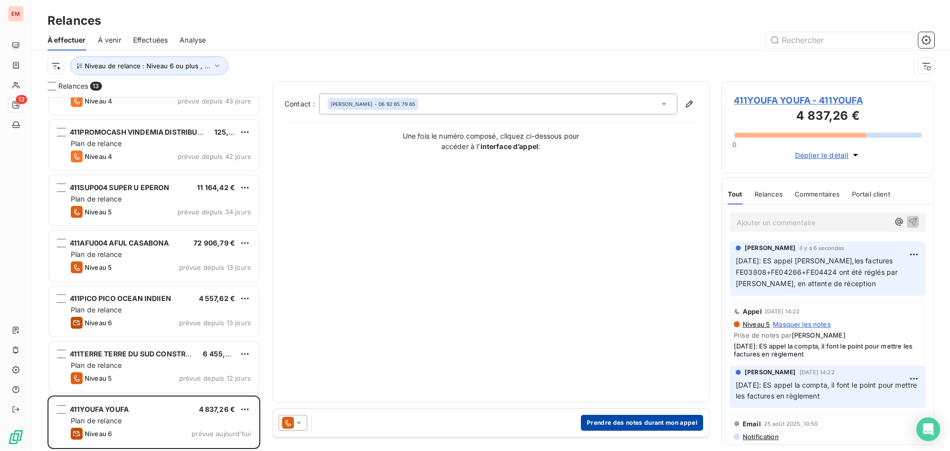
click at [630, 422] on button "Prendre des notes durant mon appel" at bounding box center [642, 423] width 122 height 16
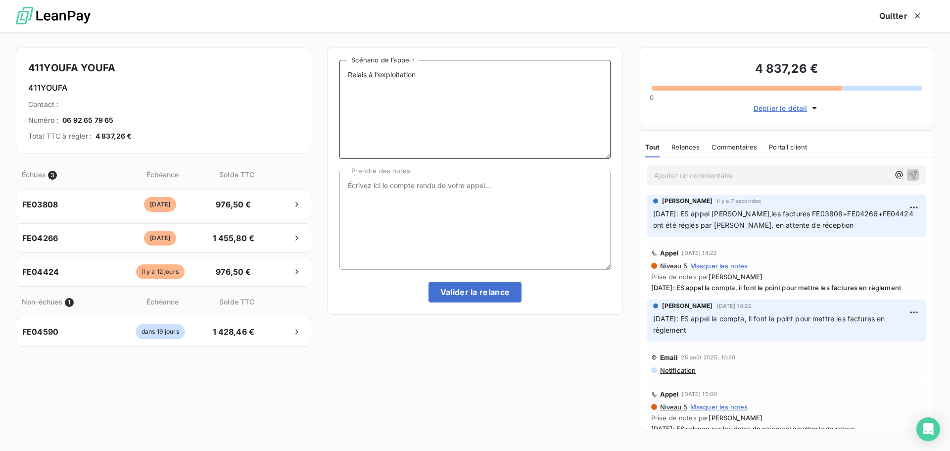
click at [507, 94] on textarea "Relais à l'exploitation" at bounding box center [474, 109] width 271 height 99
paste textarea "[DATE]: ES appel [PERSON_NAME],les factures FE03808+FE04266+FE04424 ont été rég…"
type textarea "Relais à l'exploitation [DATE]: ES appel [PERSON_NAME],les factures FE03808+FE0…"
click at [481, 207] on textarea "Prendre des notes" at bounding box center [474, 220] width 271 height 99
paste textarea "[DATE]: ES appel [PERSON_NAME],les factures FE03808+FE04266+FE04424 ont été rég…"
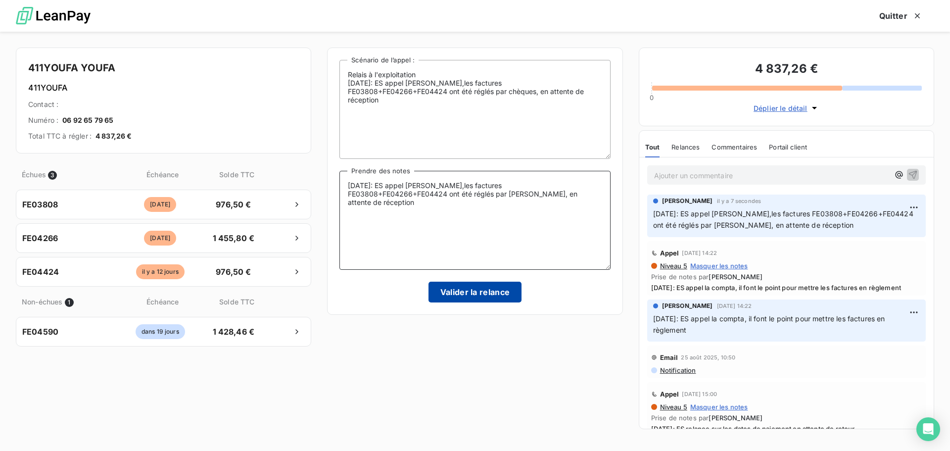
type textarea "[DATE]: ES appel [PERSON_NAME],les factures FE03808+FE04266+FE04424 ont été rég…"
click at [489, 284] on button "Valider la relance" at bounding box center [475, 292] width 94 height 21
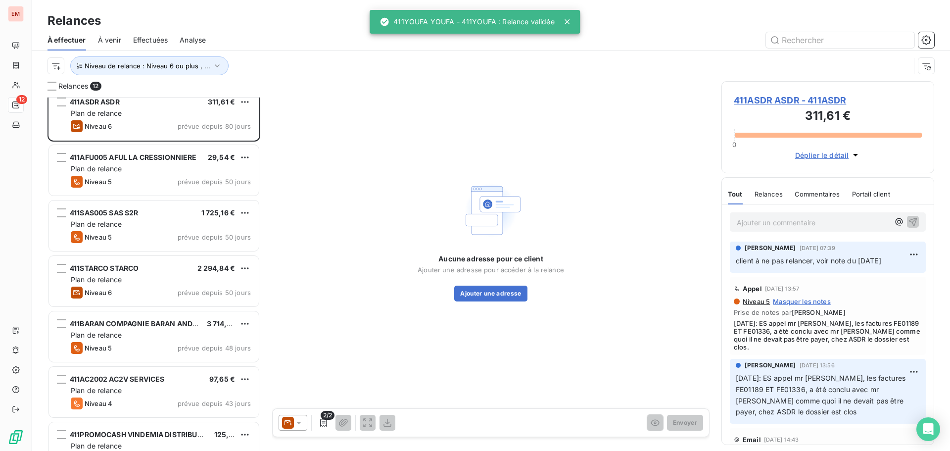
scroll to position [64, 0]
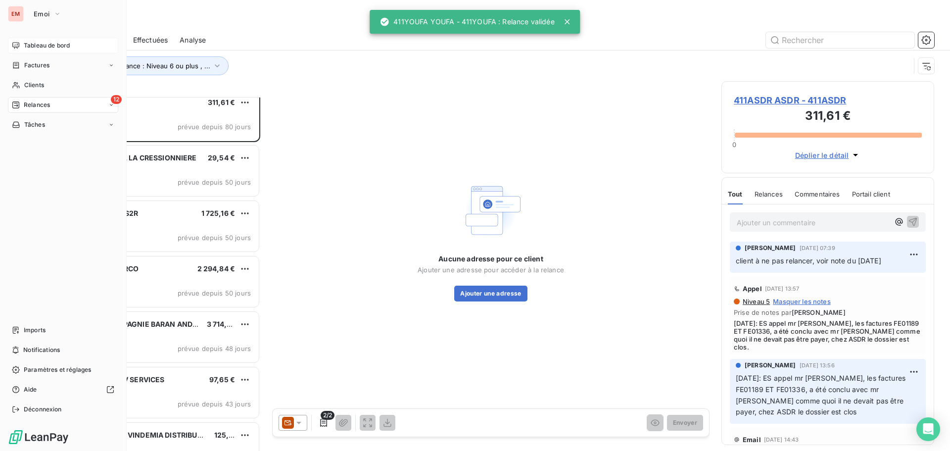
click at [24, 46] on span "Tableau de bord" at bounding box center [47, 45] width 46 height 9
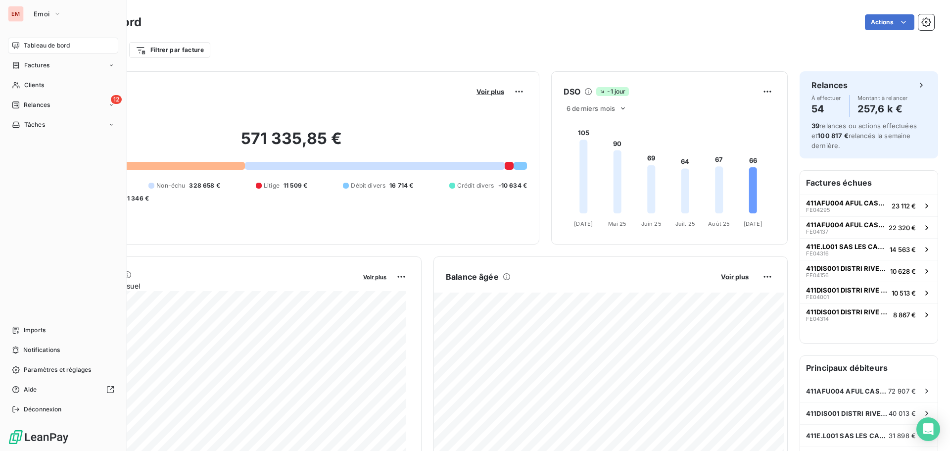
click at [44, 2] on div "EM Emoi Tableau de bord Factures Clients 12 Relances Tâches Imports Notificatio…" at bounding box center [63, 225] width 127 height 451
click at [45, 8] on button "Emoi" at bounding box center [48, 14] width 40 height 16
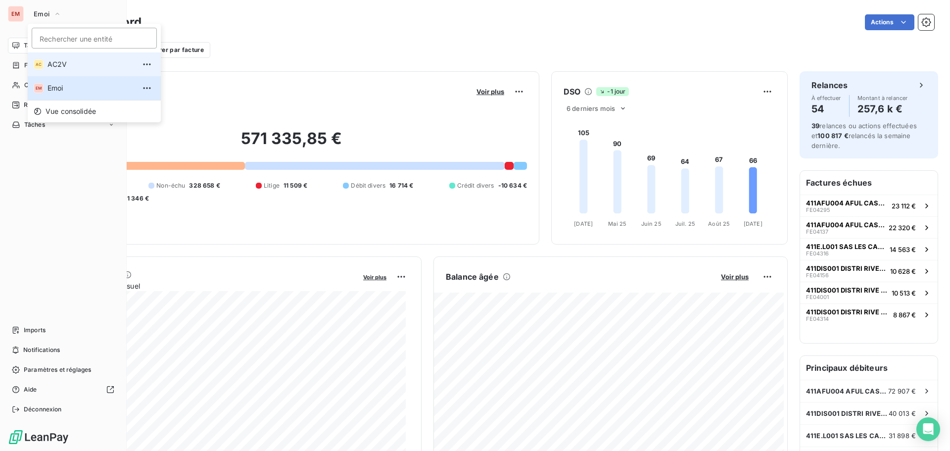
click at [48, 66] on span "AC2V" at bounding box center [91, 64] width 88 height 10
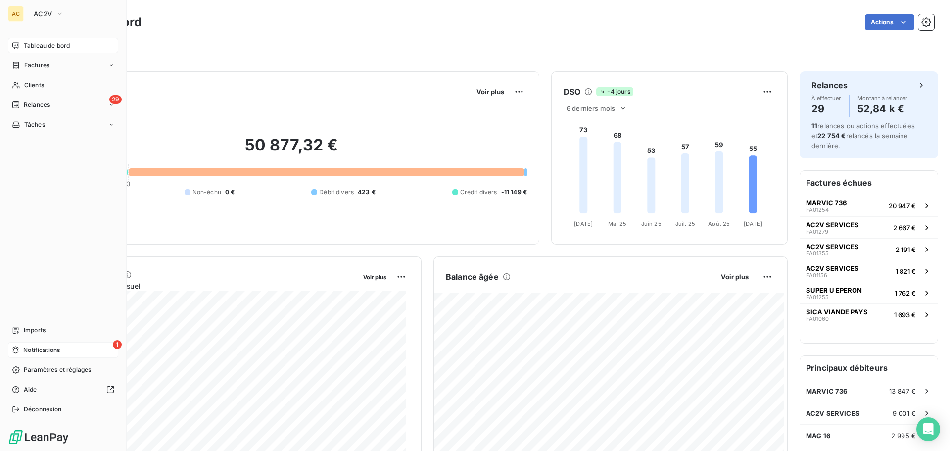
click at [16, 342] on div "1 Notifications" at bounding box center [63, 350] width 110 height 16
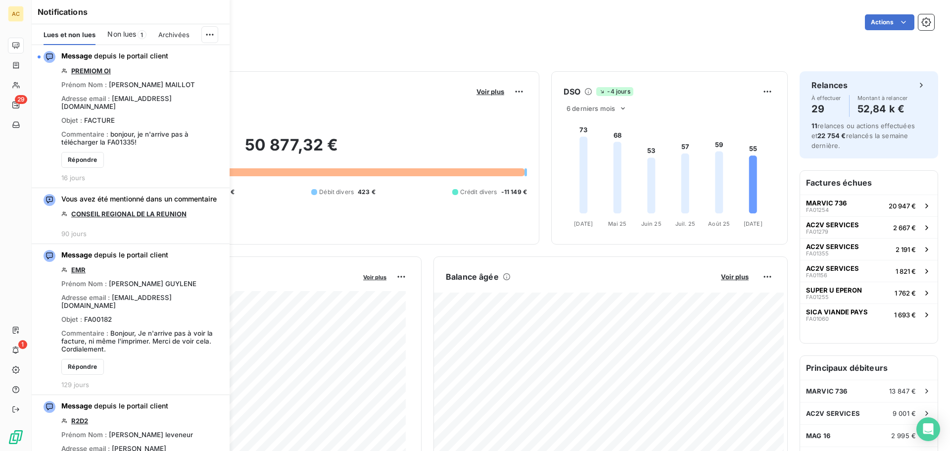
click at [123, 37] on span "Non lues" at bounding box center [121, 34] width 29 height 10
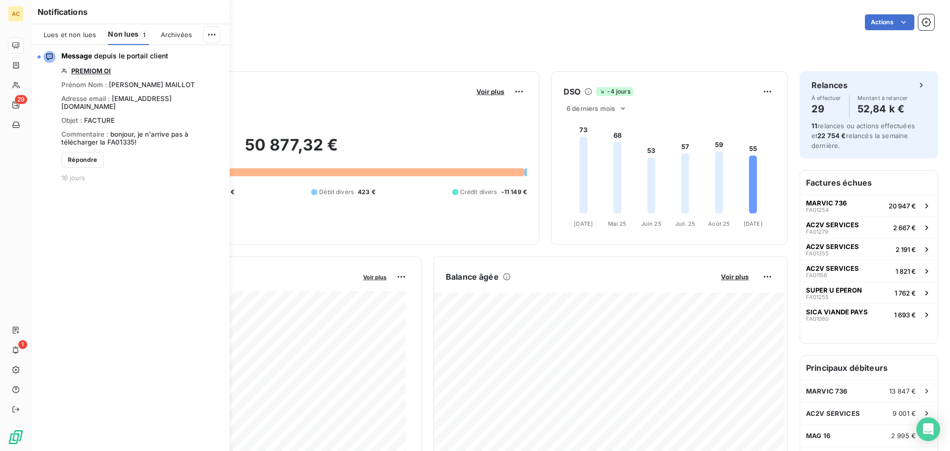
click at [60, 37] on span "Lues et non lues" at bounding box center [70, 35] width 52 height 8
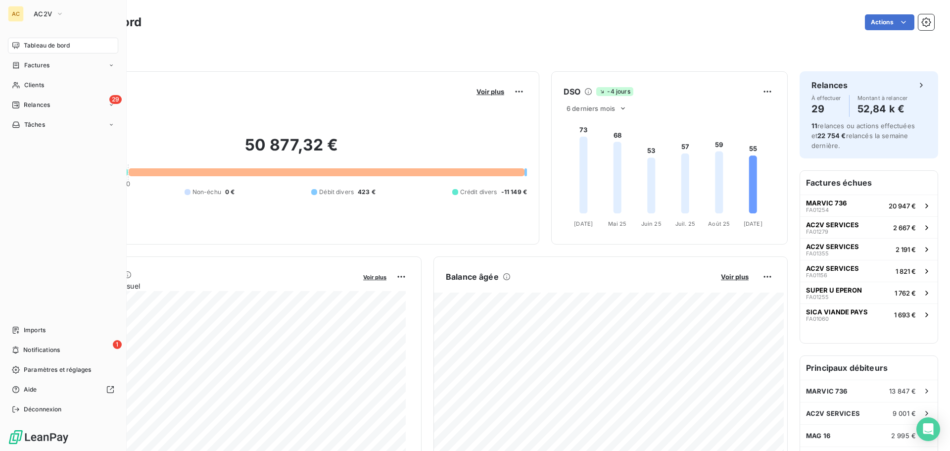
click at [14, 42] on icon at bounding box center [16, 46] width 8 height 8
click at [35, 15] on span "AC2V" at bounding box center [43, 14] width 18 height 8
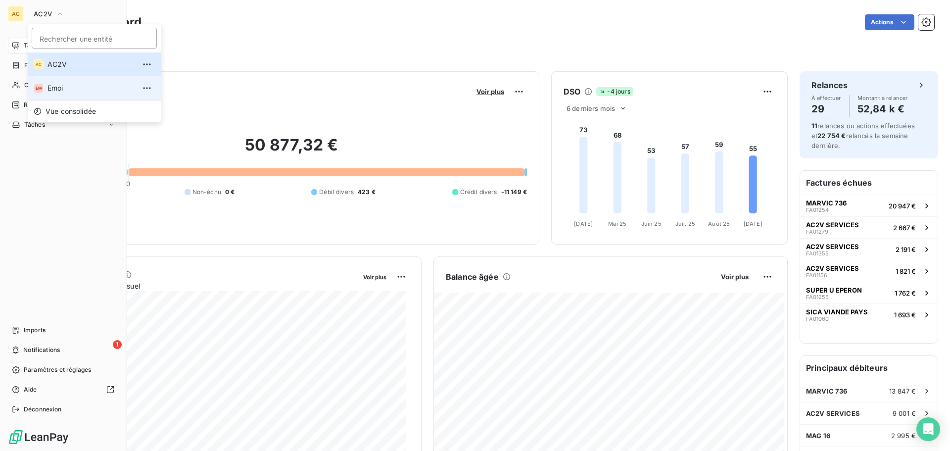
click at [53, 84] on span "Emoi" at bounding box center [91, 88] width 88 height 10
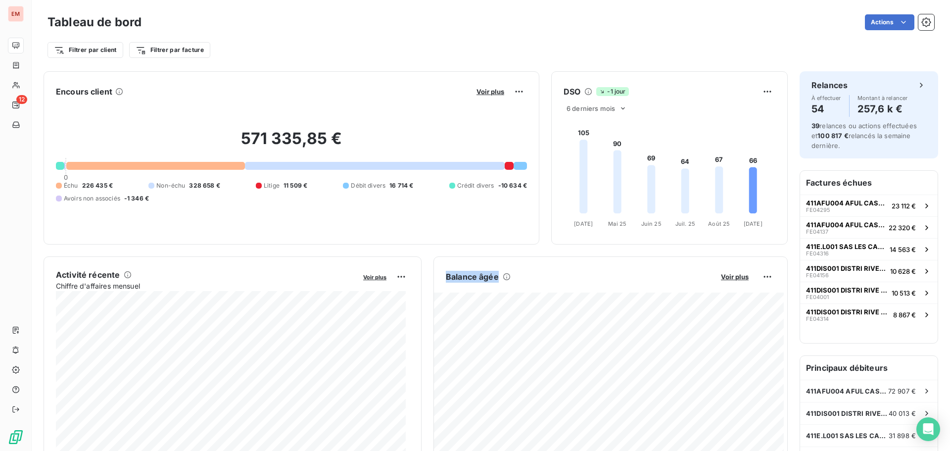
drag, startPoint x: 517, startPoint y: 269, endPoint x: 437, endPoint y: 282, distance: 81.2
click at [437, 282] on div "Balance âgée Voir plus" at bounding box center [610, 277] width 353 height 16
click at [509, 283] on div "Balance âgée Voir plus" at bounding box center [610, 277] width 353 height 16
click at [525, 272] on div "Balance âgée" at bounding box center [578, 277] width 264 height 12
click at [516, 278] on div "Balance âgée" at bounding box center [578, 277] width 264 height 12
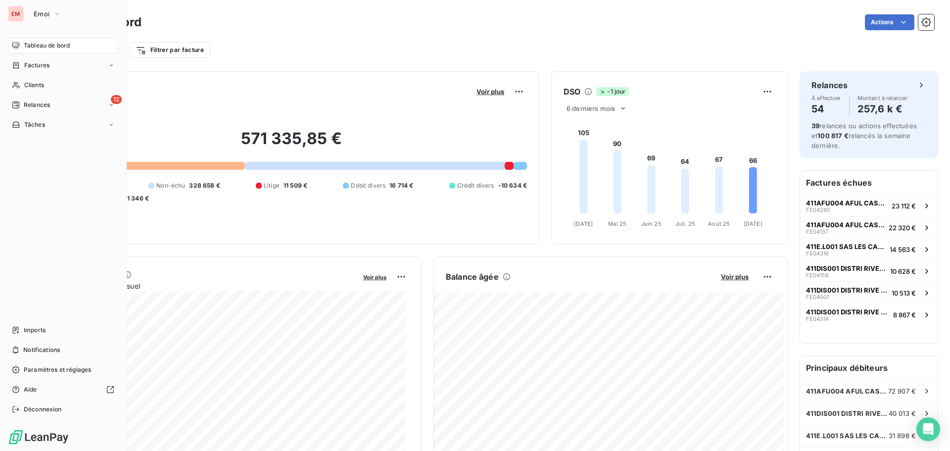
drag, startPoint x: 23, startPoint y: 97, endPoint x: 35, endPoint y: 114, distance: 20.3
click at [23, 97] on div "12 Relances" at bounding box center [63, 105] width 110 height 16
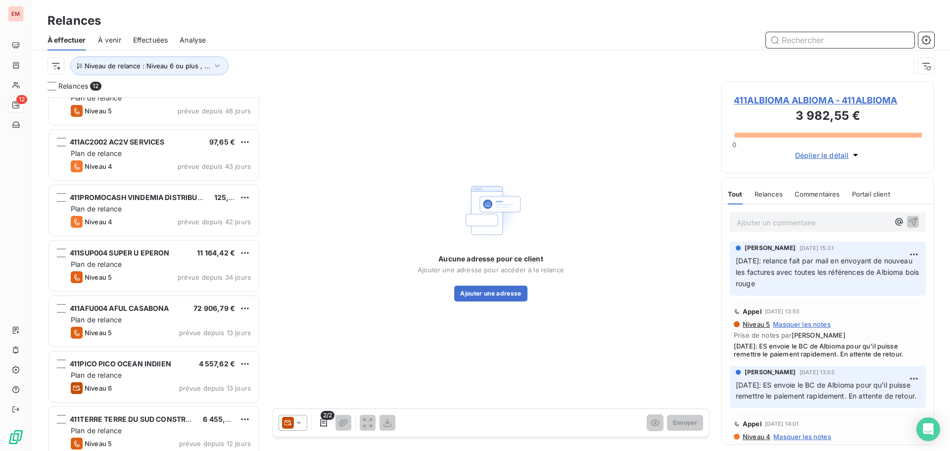
scroll to position [312, 0]
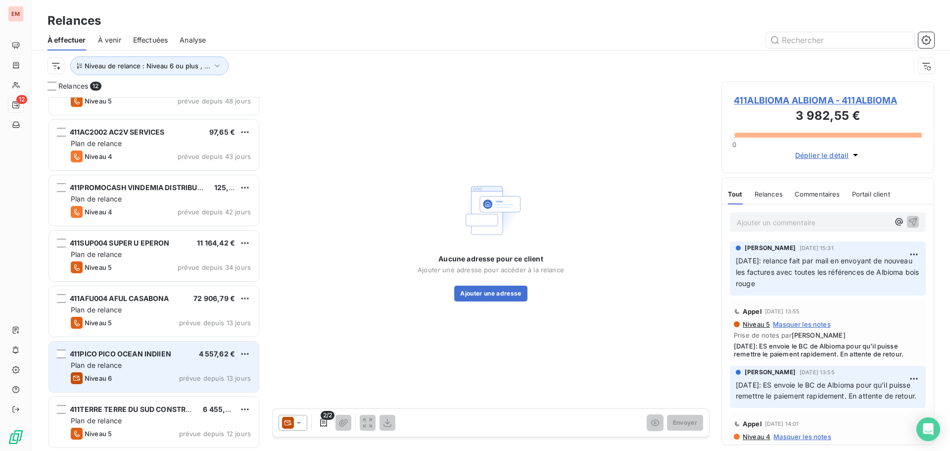
click at [112, 356] on span "411PICO PICO OCEAN INDIIEN" at bounding box center [120, 353] width 101 height 8
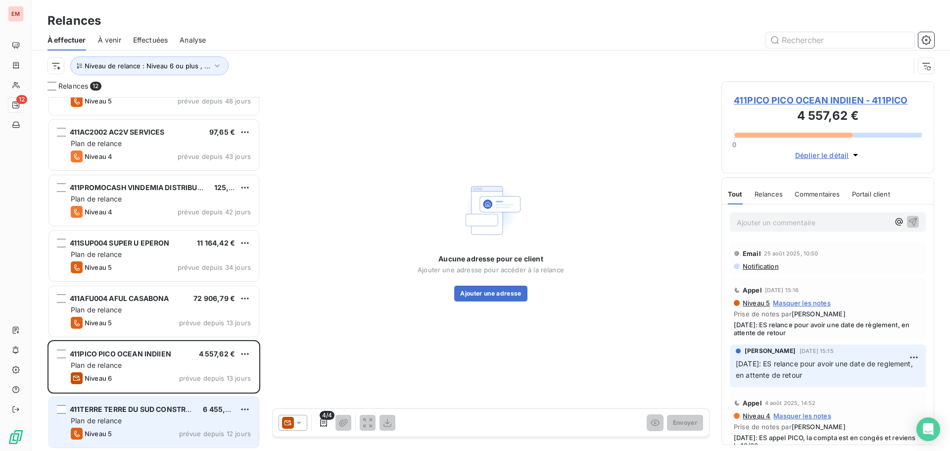
click at [100, 426] on div "411TERRE TERRE DU SUD CONSTRUCTIONS 6 455,32 € Plan de relance Niveau 5 prévue …" at bounding box center [154, 422] width 210 height 50
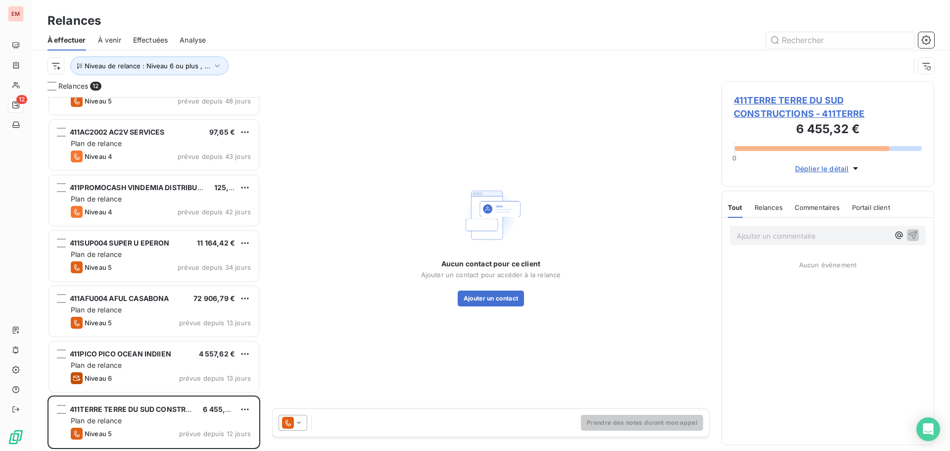
click at [311, 432] on div "Prendre des notes durant mon appel" at bounding box center [491, 423] width 436 height 28
click at [305, 419] on div at bounding box center [293, 423] width 29 height 16
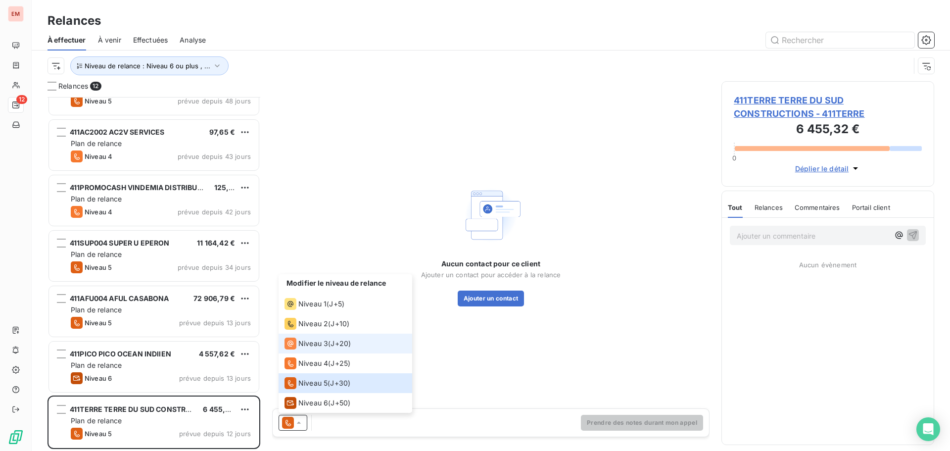
click at [311, 342] on span "Niveau 3" at bounding box center [313, 343] width 30 height 10
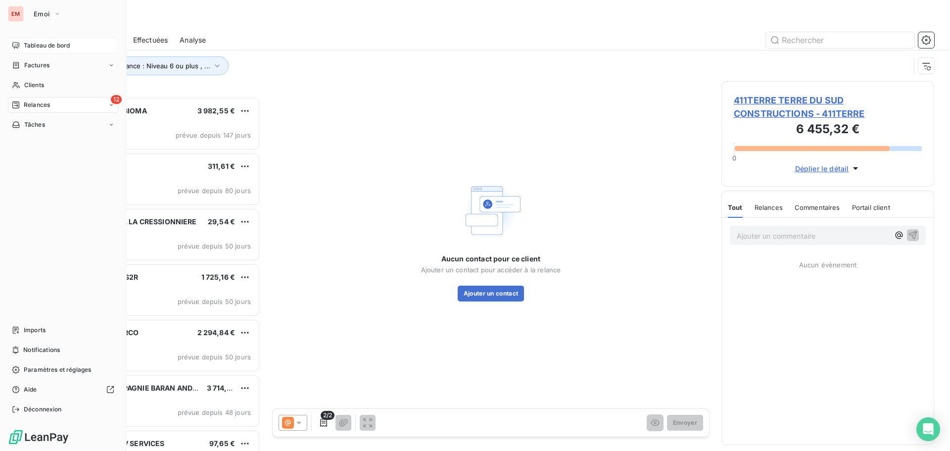
click at [28, 51] on div "Tableau de bord" at bounding box center [63, 46] width 110 height 16
